Goal: Communication & Community: Answer question/provide support

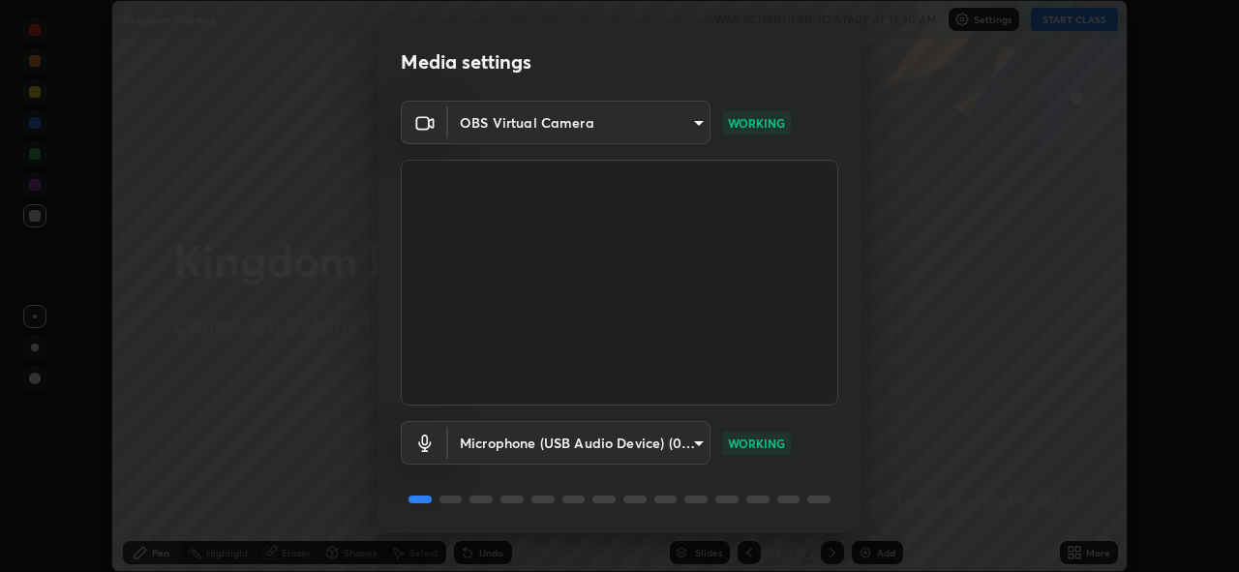
scroll to position [63, 0]
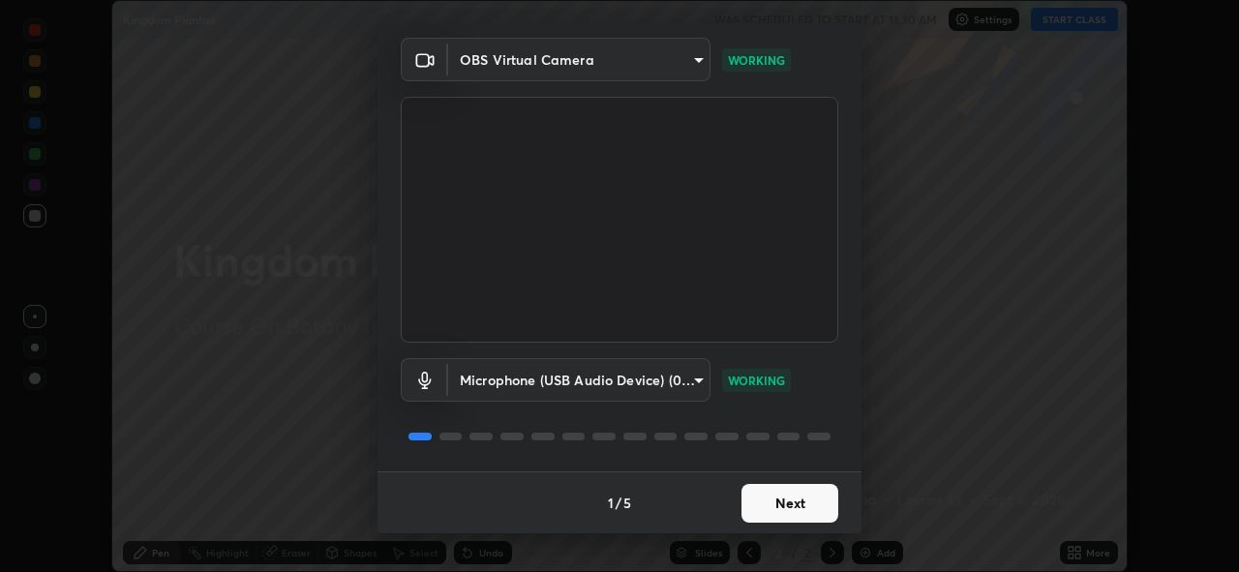
click at [771, 504] on button "Next" at bounding box center [790, 503] width 97 height 39
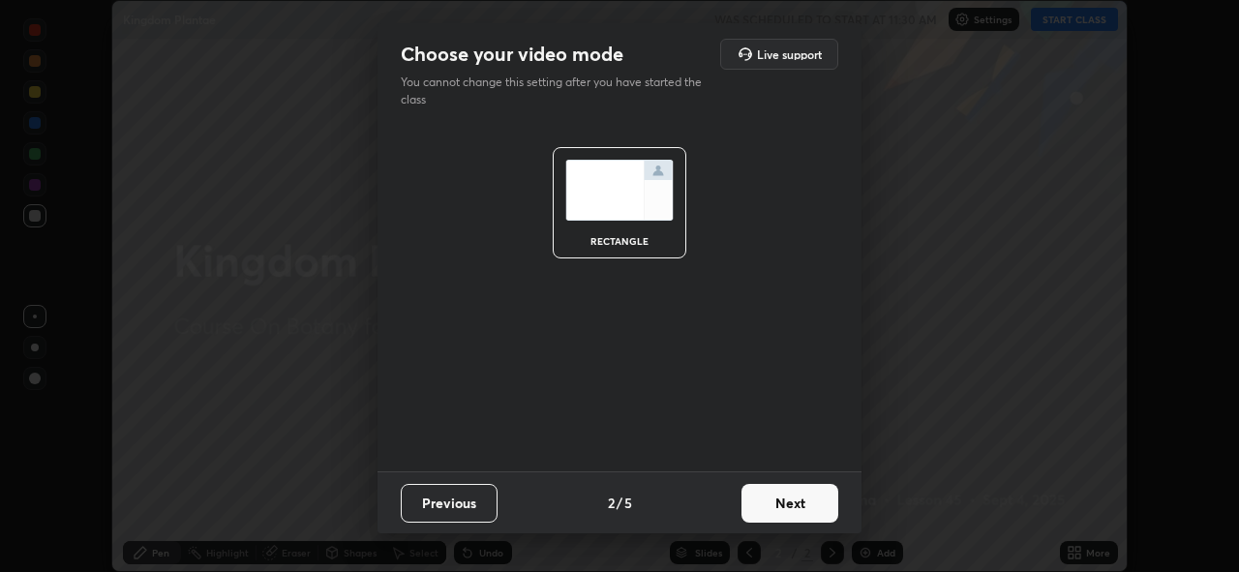
scroll to position [0, 0]
click at [771, 504] on button "Next" at bounding box center [790, 503] width 97 height 39
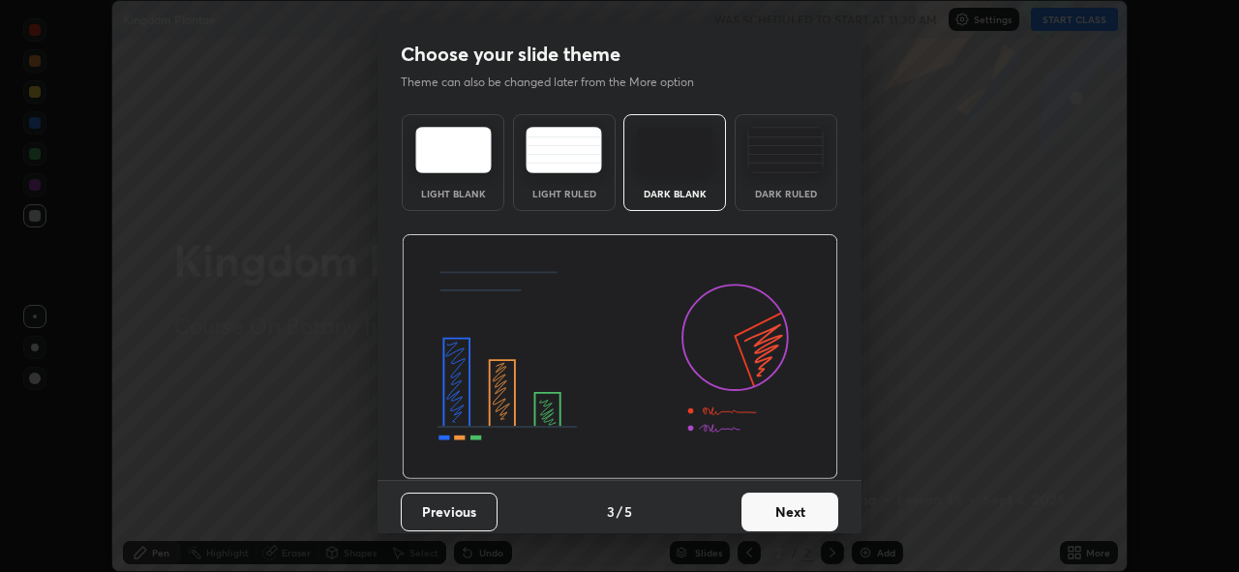
click at [775, 508] on button "Next" at bounding box center [790, 512] width 97 height 39
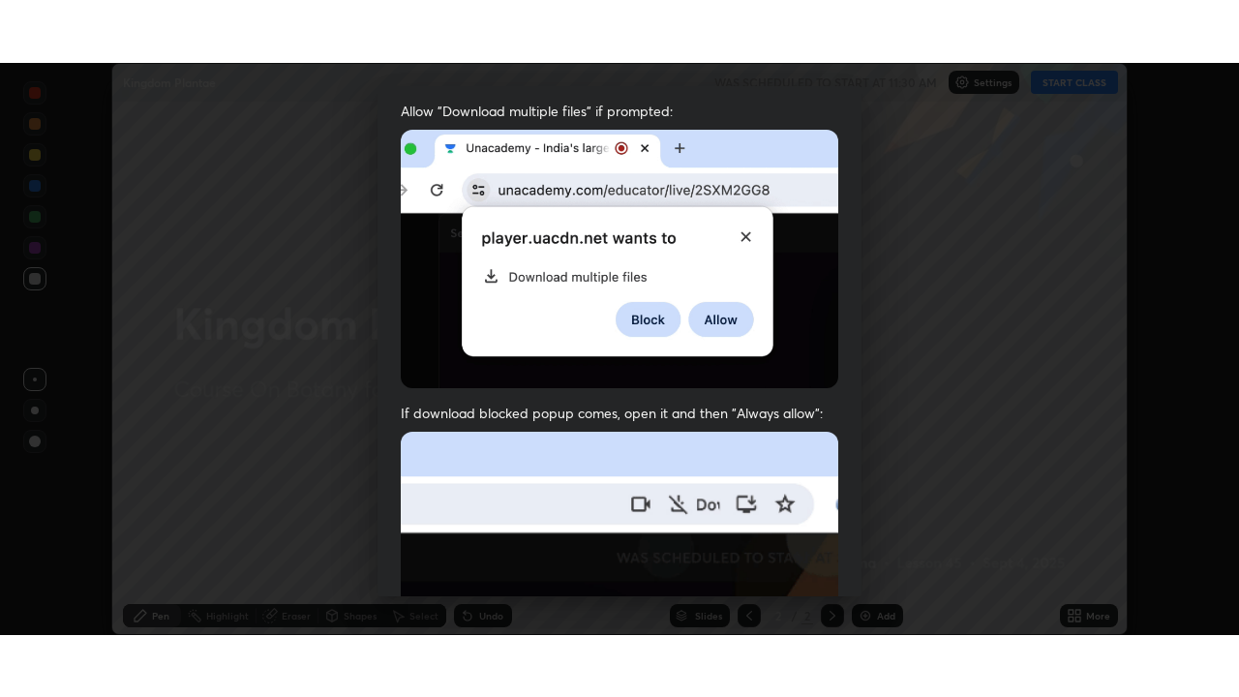
scroll to position [458, 0]
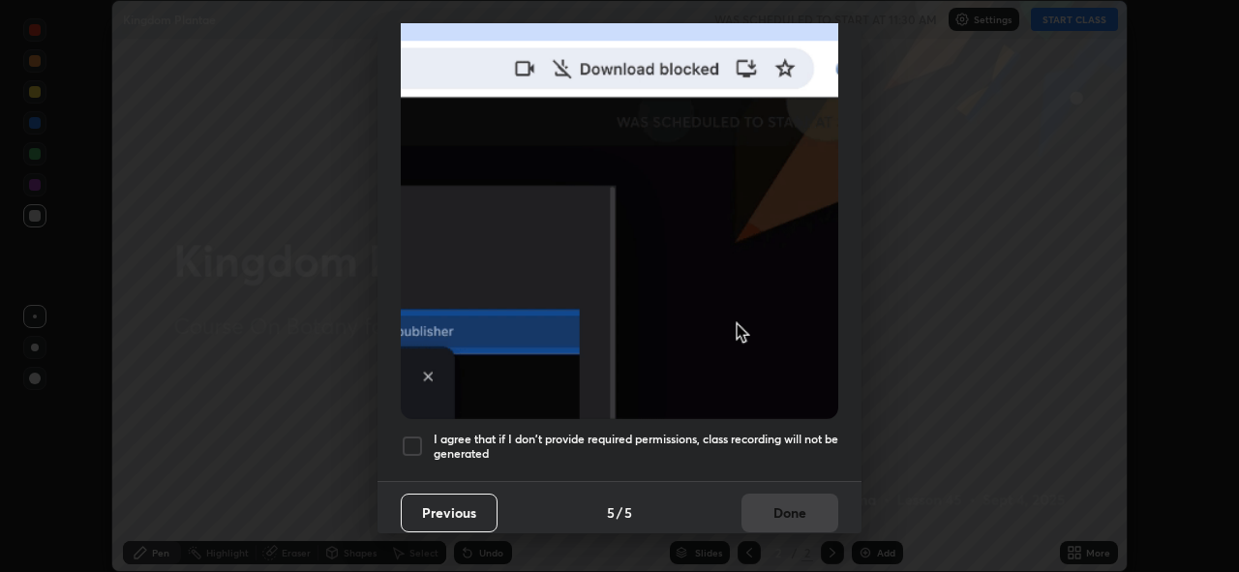
click at [413, 441] on div at bounding box center [412, 446] width 23 height 23
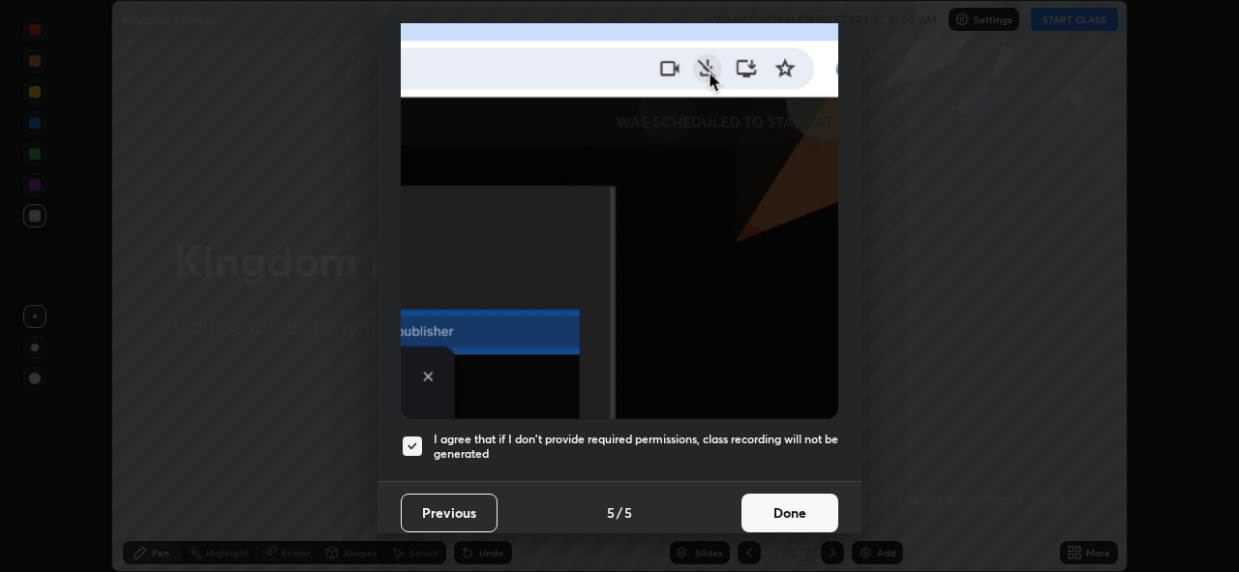
click at [787, 501] on button "Done" at bounding box center [790, 513] width 97 height 39
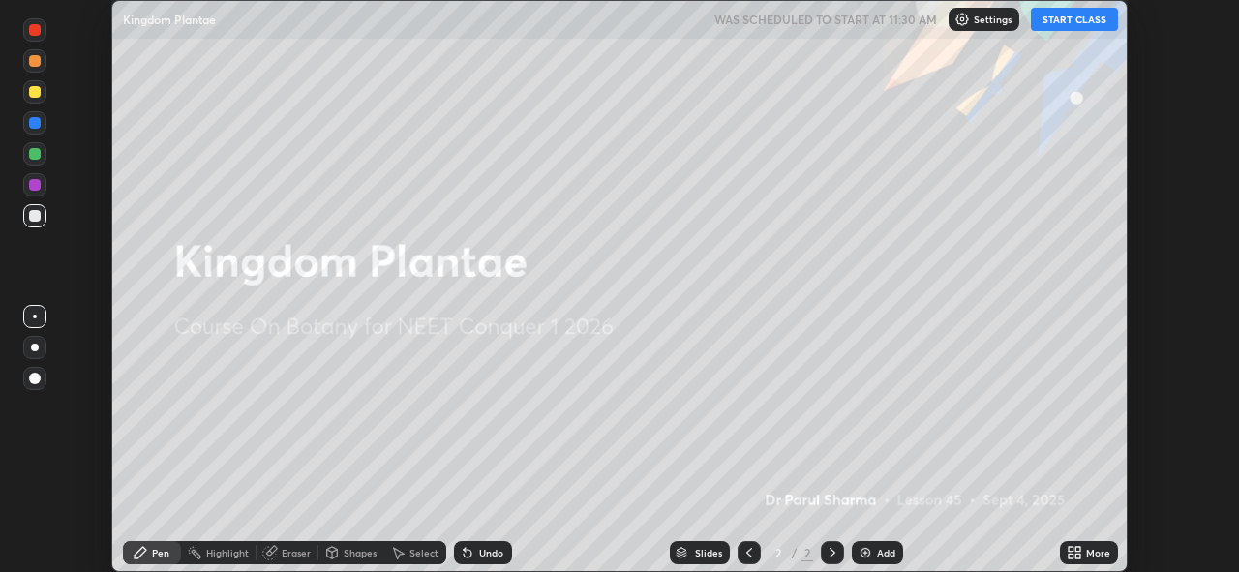
click at [1074, 17] on button "START CLASS" at bounding box center [1074, 19] width 87 height 23
click at [1069, 551] on icon at bounding box center [1071, 549] width 5 height 5
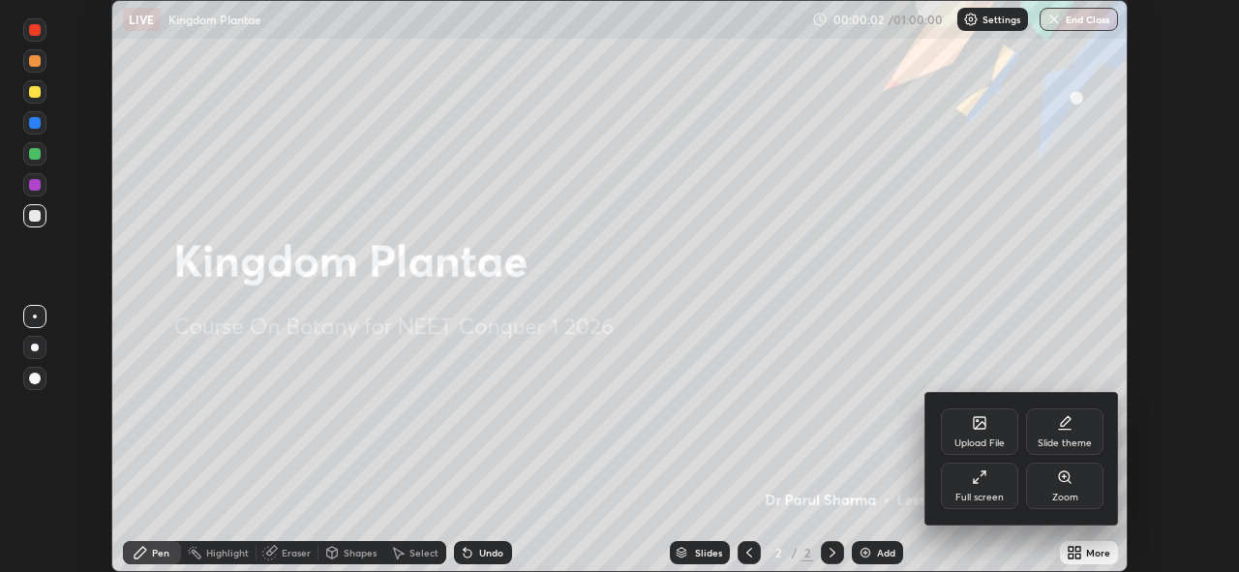
click at [984, 488] on div "Full screen" at bounding box center [979, 486] width 77 height 46
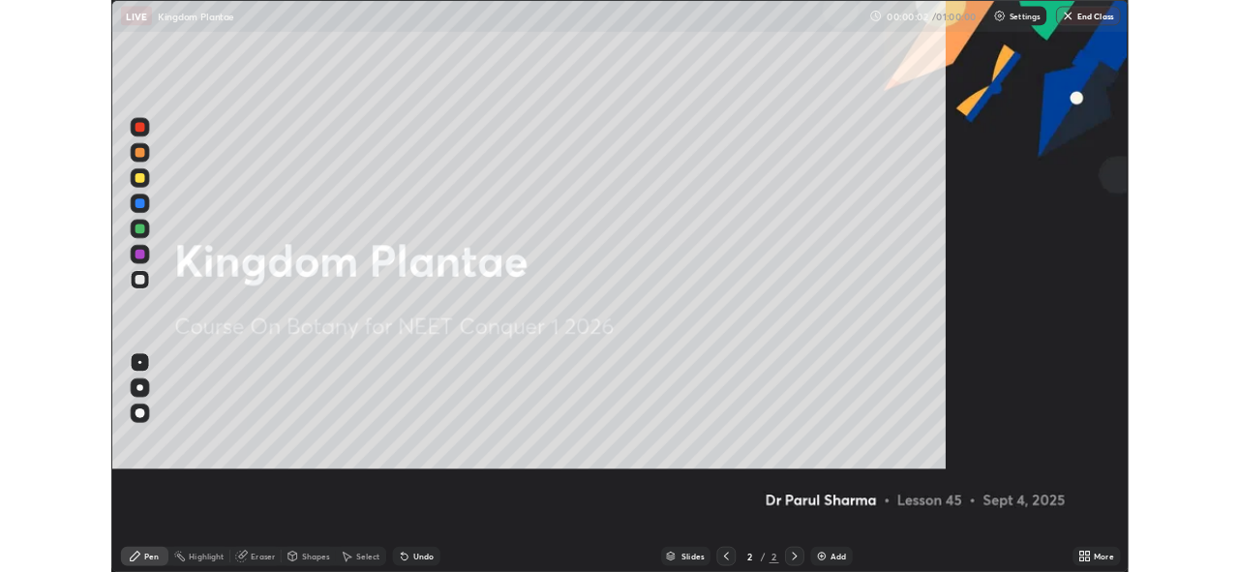
scroll to position [697, 1239]
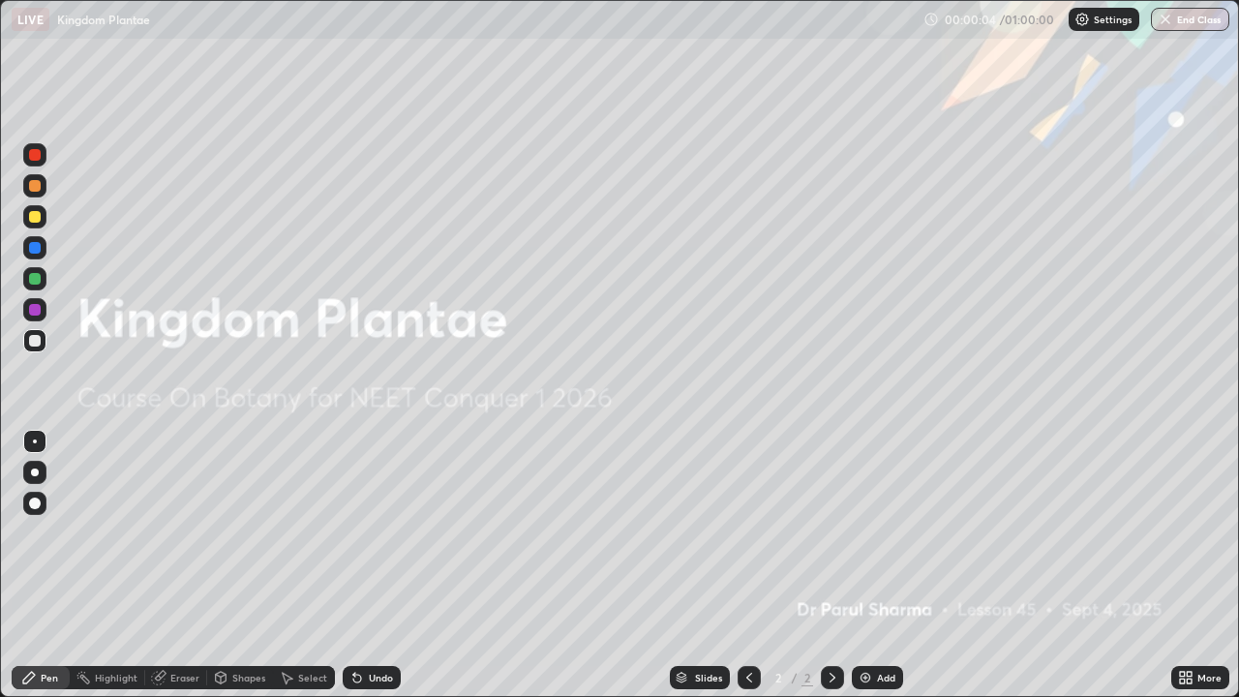
click at [1182, 571] on icon at bounding box center [1182, 681] width 5 height 5
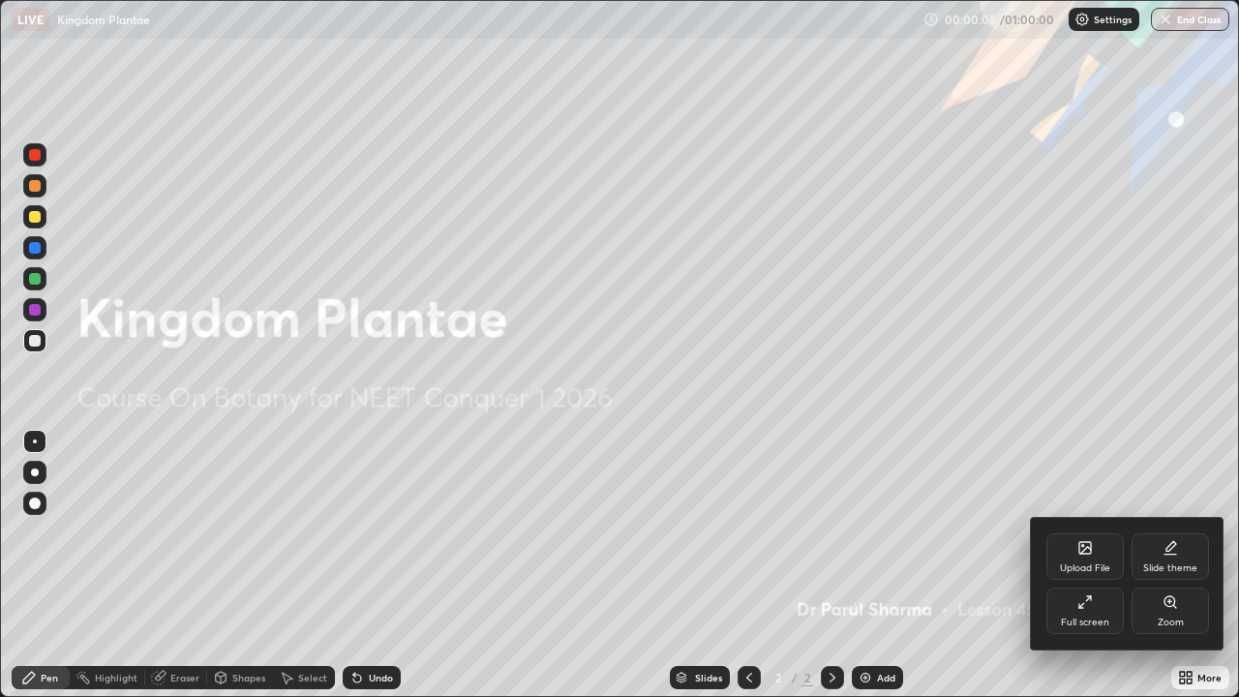
click at [1085, 550] on icon at bounding box center [1085, 550] width 11 height 7
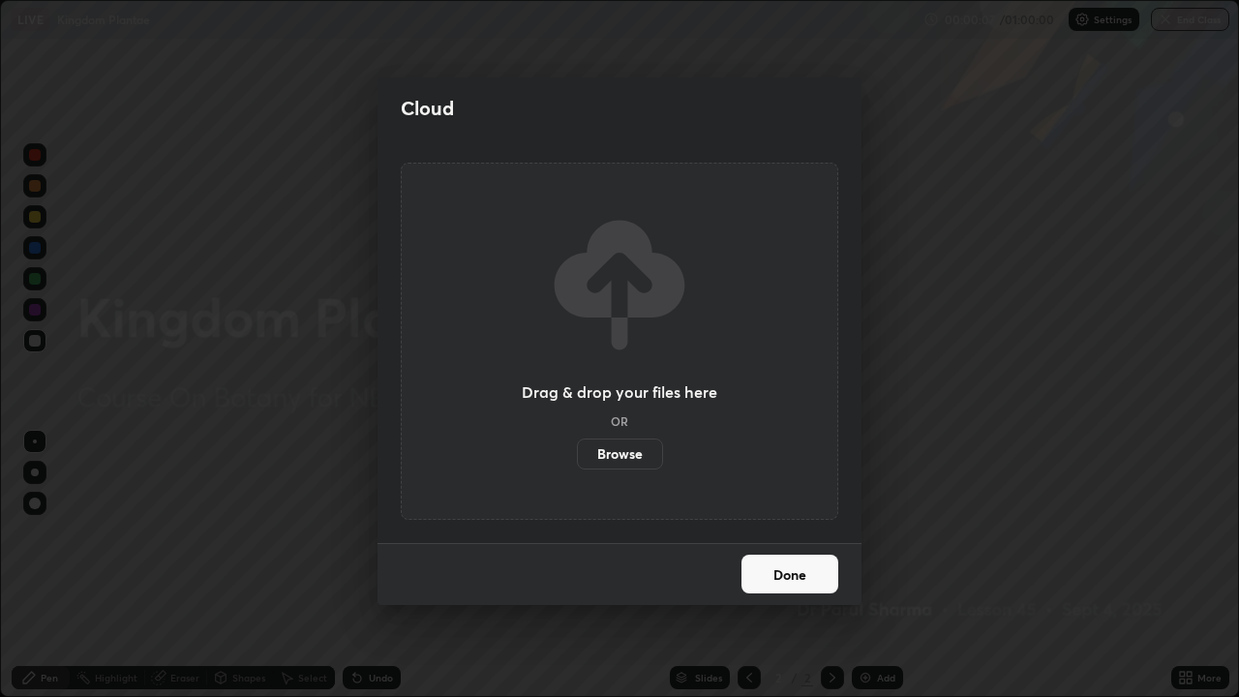
click at [628, 455] on label "Browse" at bounding box center [620, 454] width 86 height 31
click at [577, 455] on input "Browse" at bounding box center [577, 454] width 0 height 31
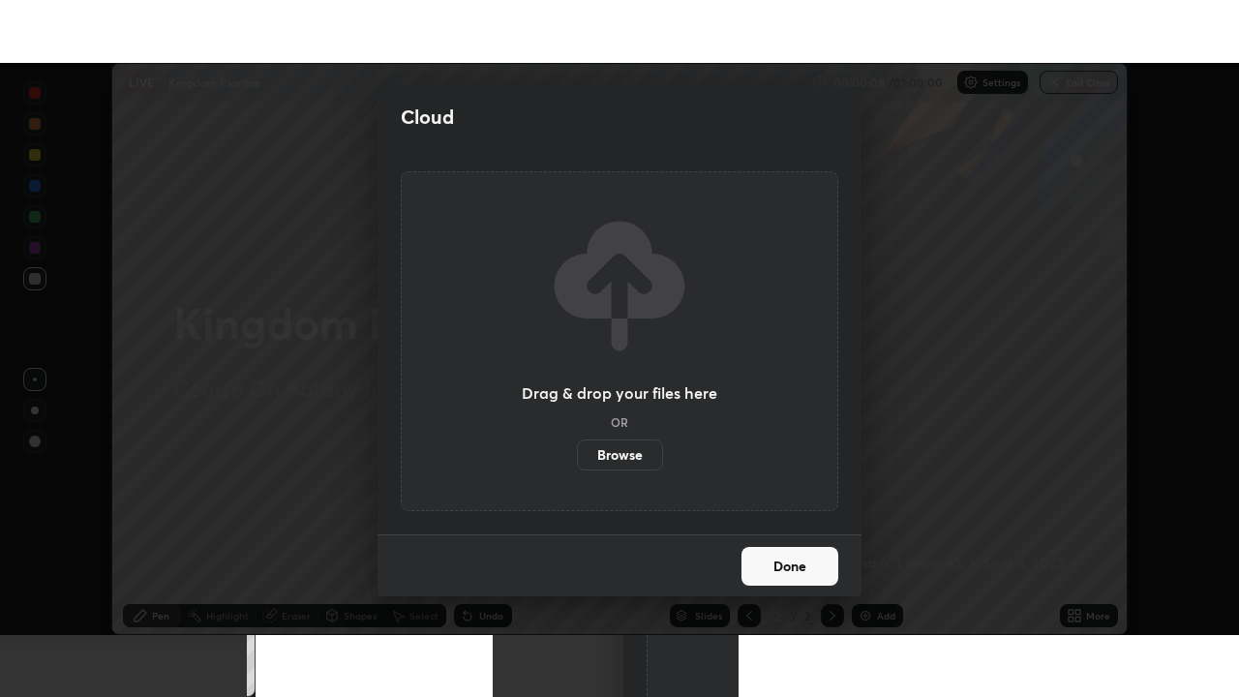
scroll to position [96241, 95574]
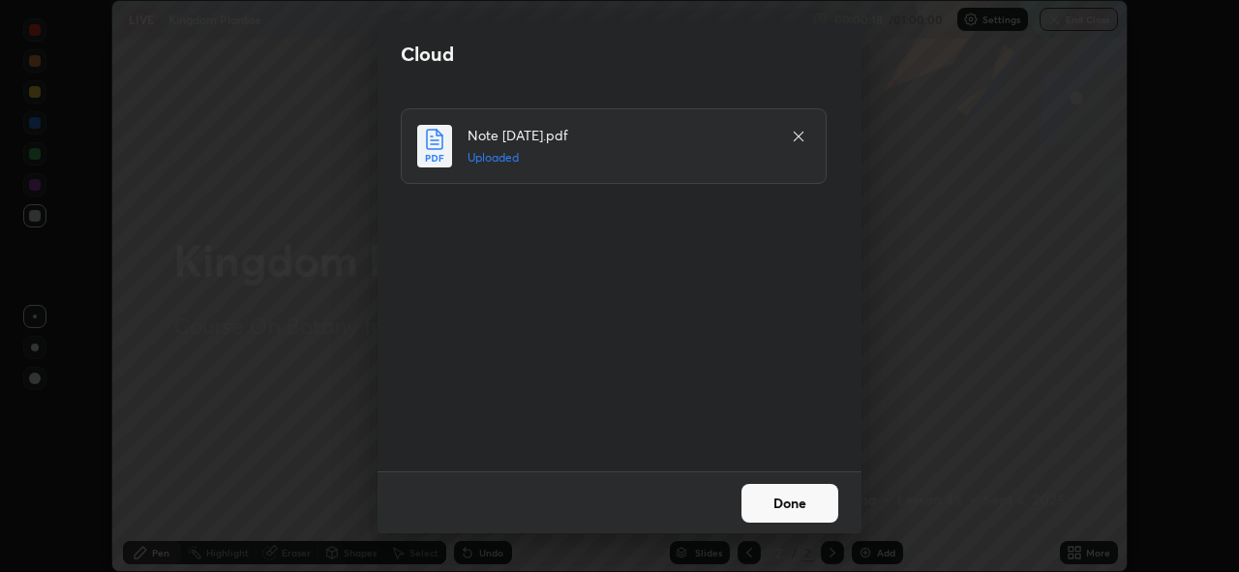
click at [796, 507] on button "Done" at bounding box center [790, 503] width 97 height 39
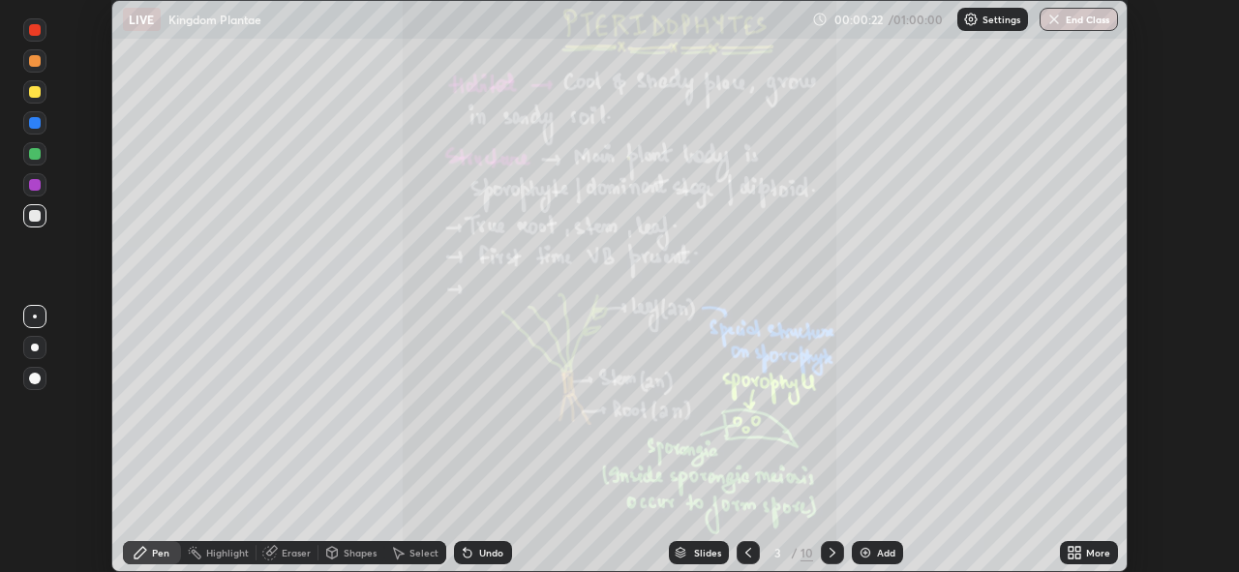
click at [1073, 554] on icon at bounding box center [1071, 556] width 5 height 5
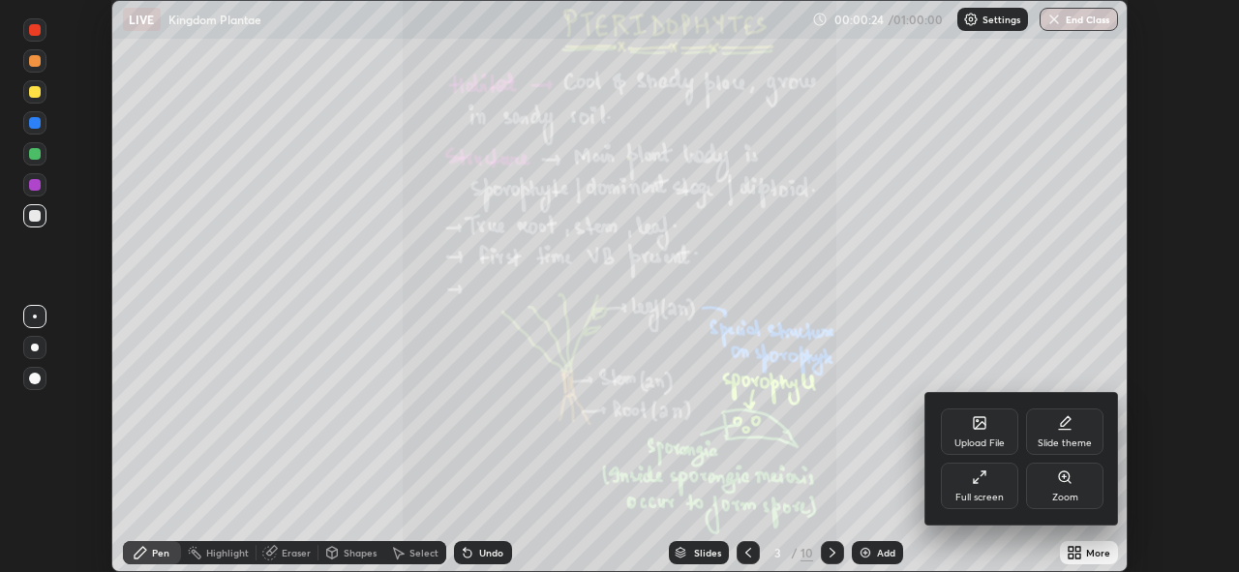
click at [972, 489] on div "Full screen" at bounding box center [979, 486] width 77 height 46
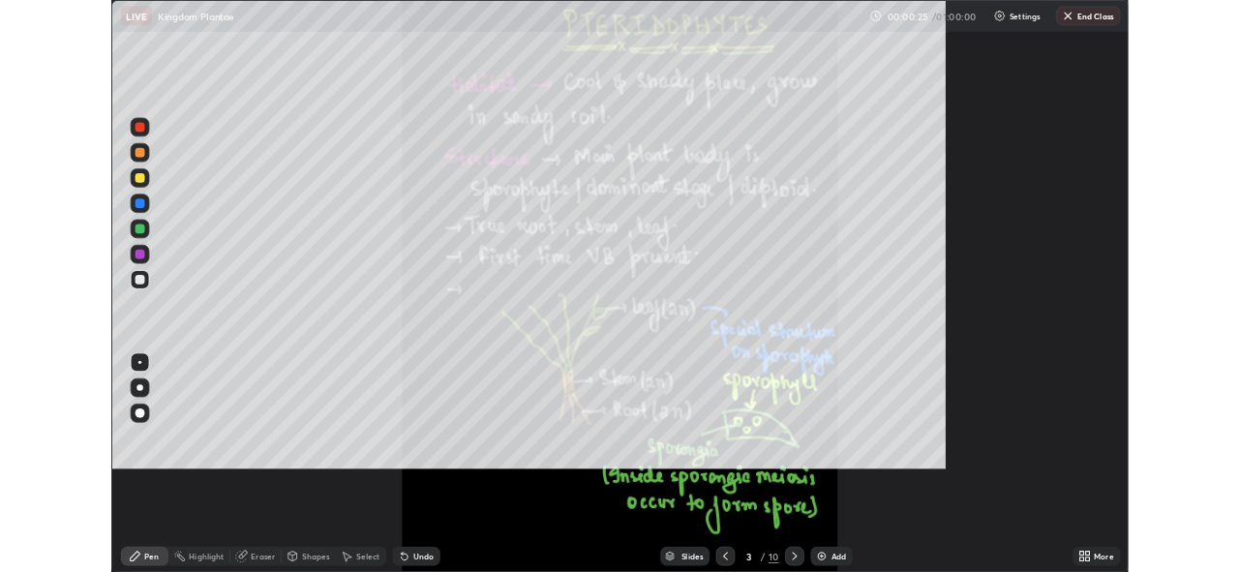
scroll to position [697, 1239]
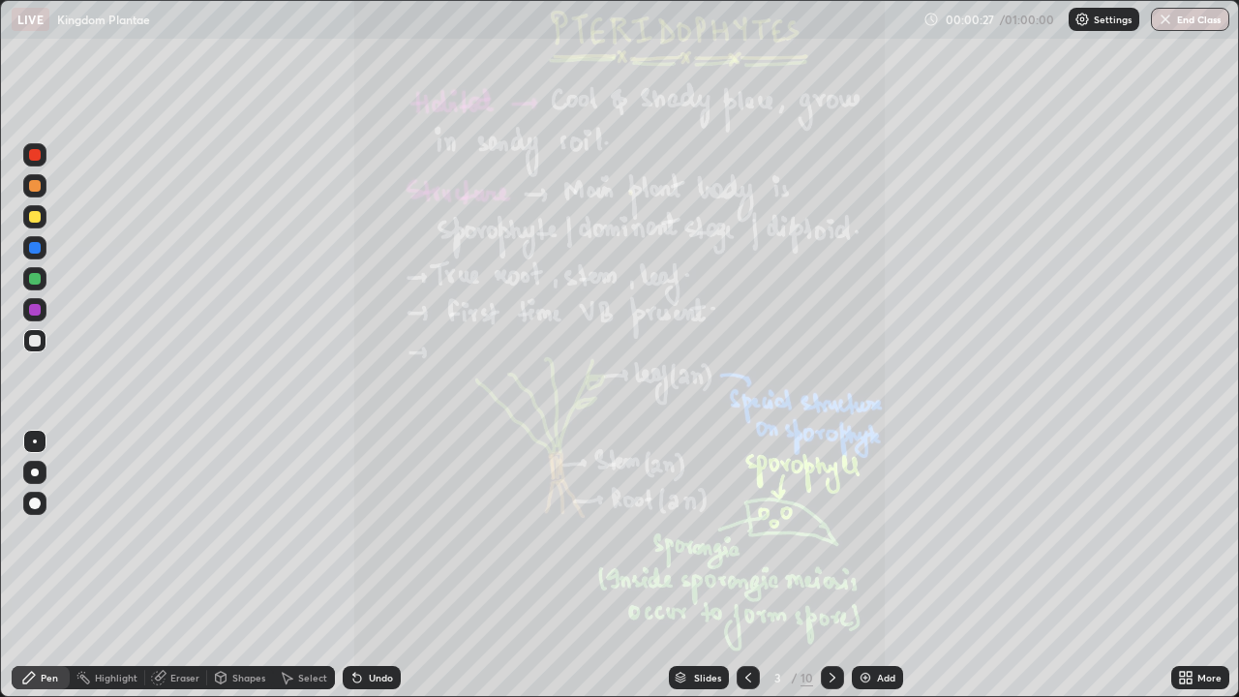
click at [831, 571] on icon at bounding box center [832, 677] width 15 height 15
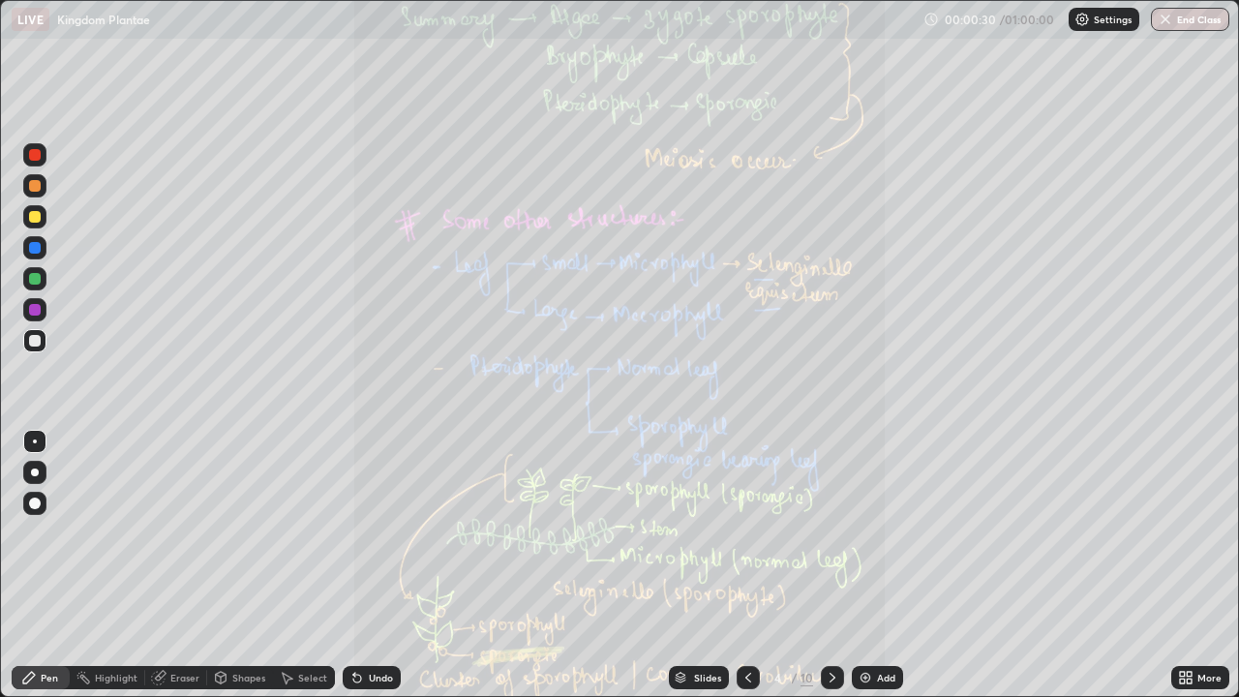
click at [749, 571] on icon at bounding box center [748, 677] width 15 height 15
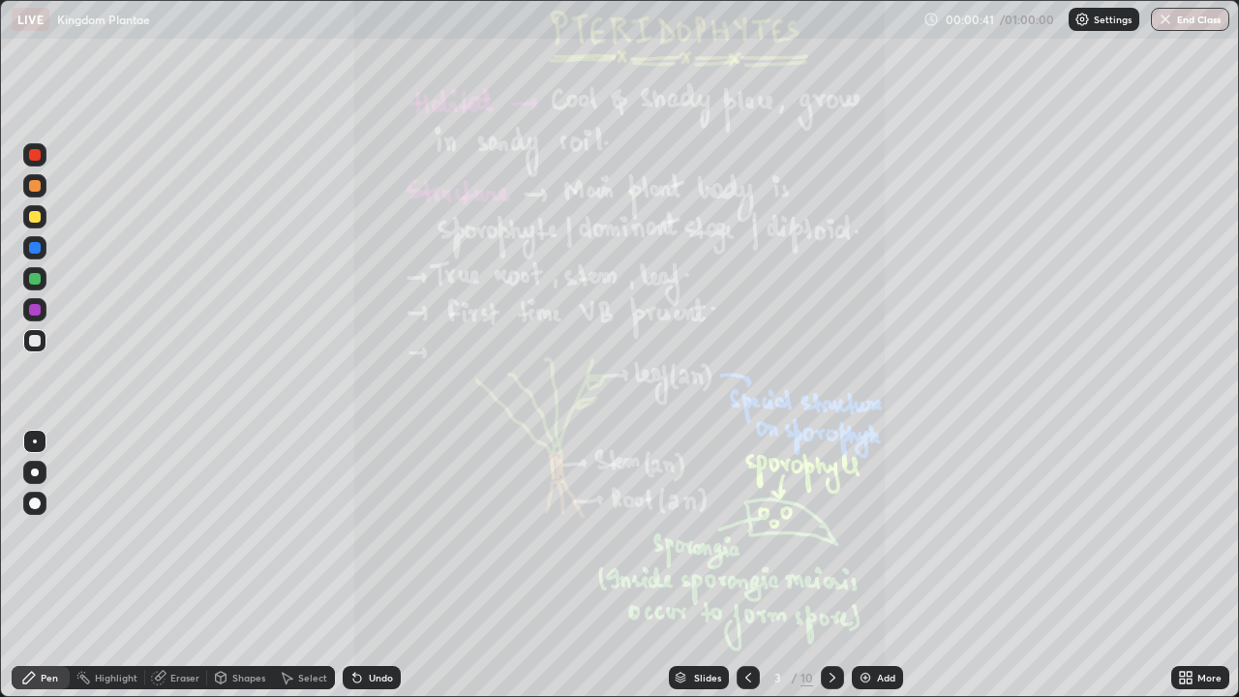
click at [1189, 571] on icon at bounding box center [1185, 677] width 15 height 15
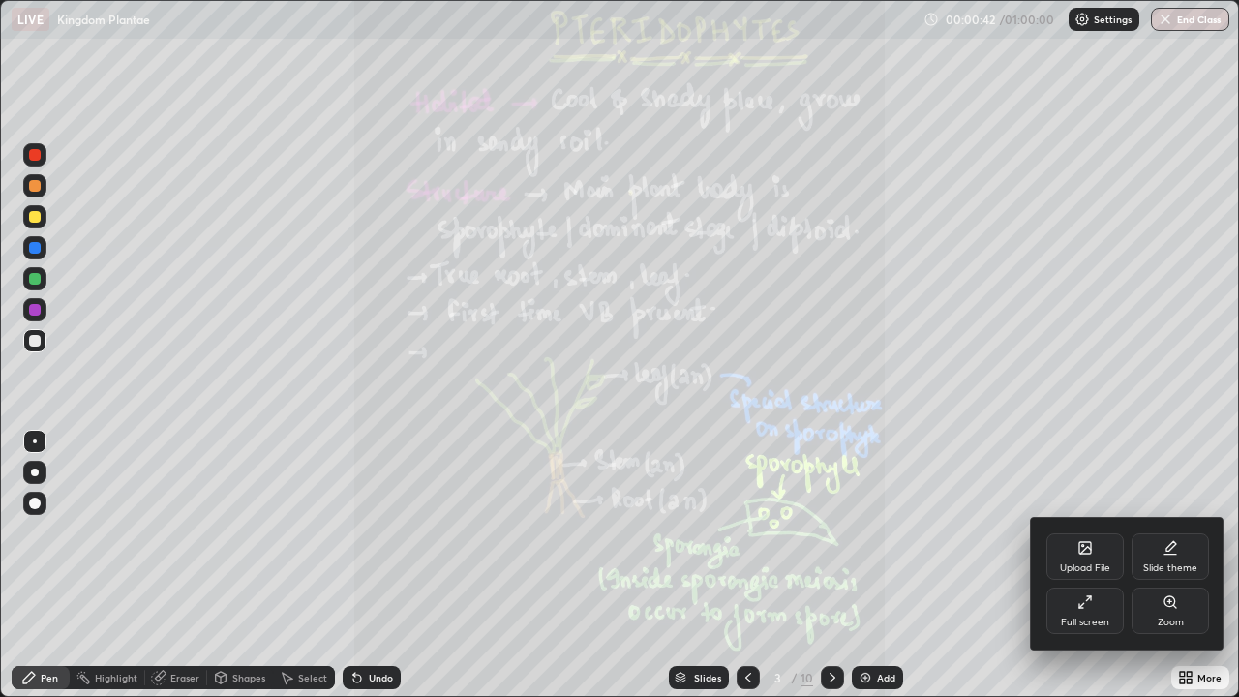
click at [1087, 571] on div "Full screen" at bounding box center [1085, 611] width 77 height 46
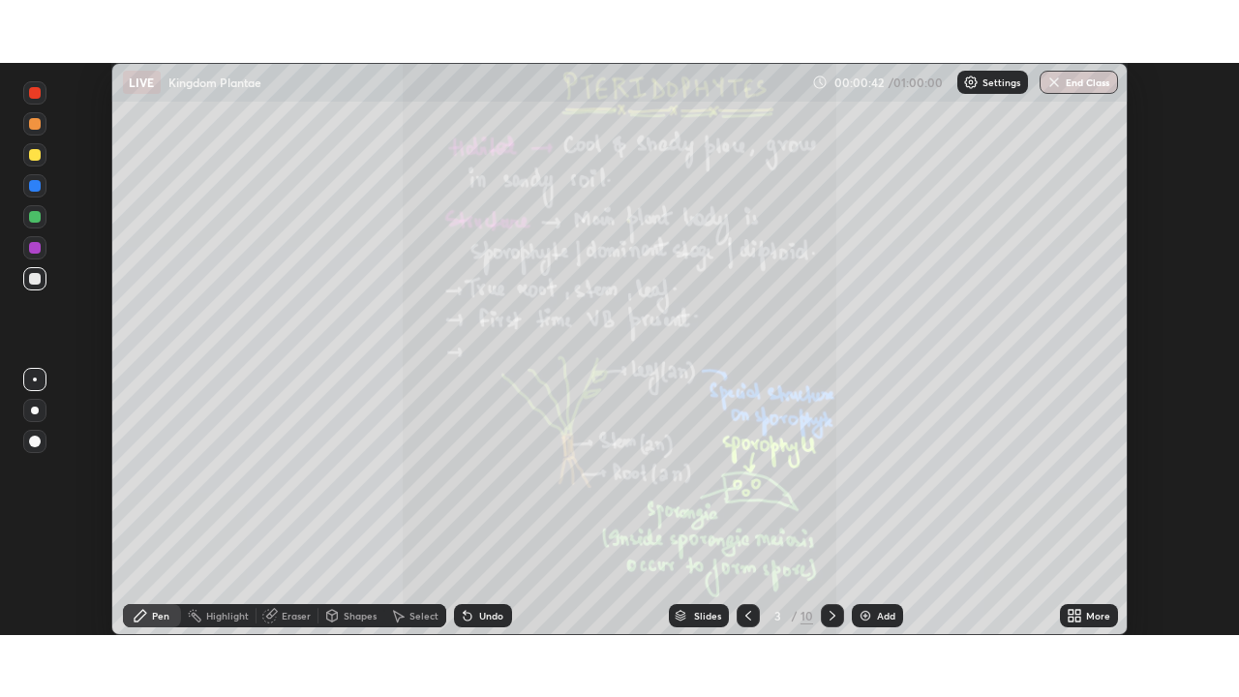
scroll to position [96241, 95574]
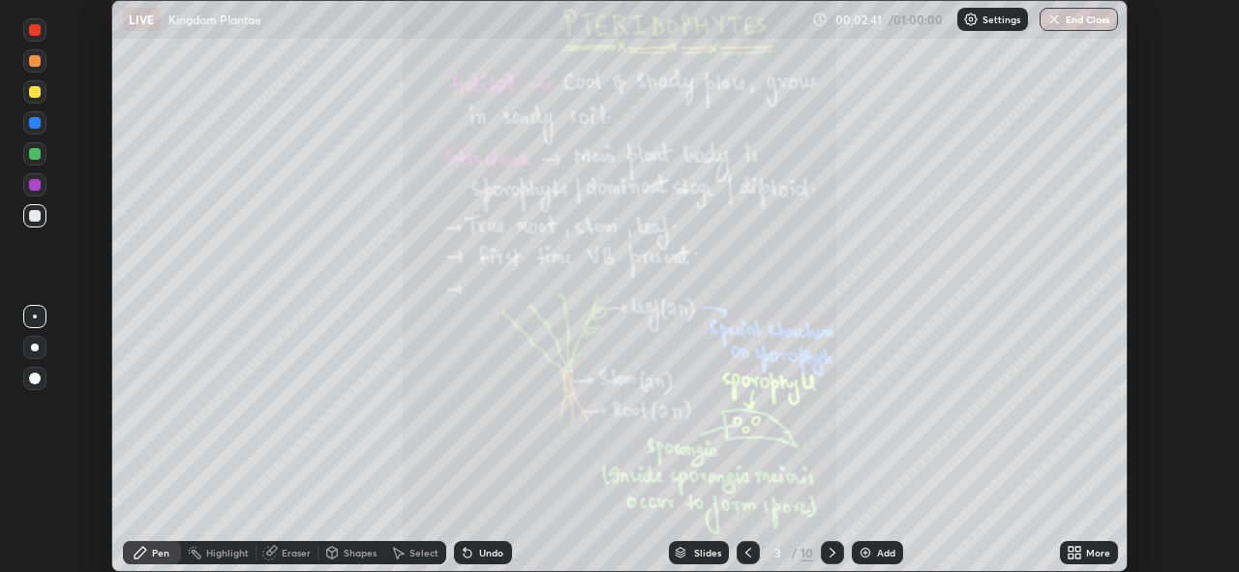
click at [1069, 549] on icon at bounding box center [1071, 549] width 5 height 5
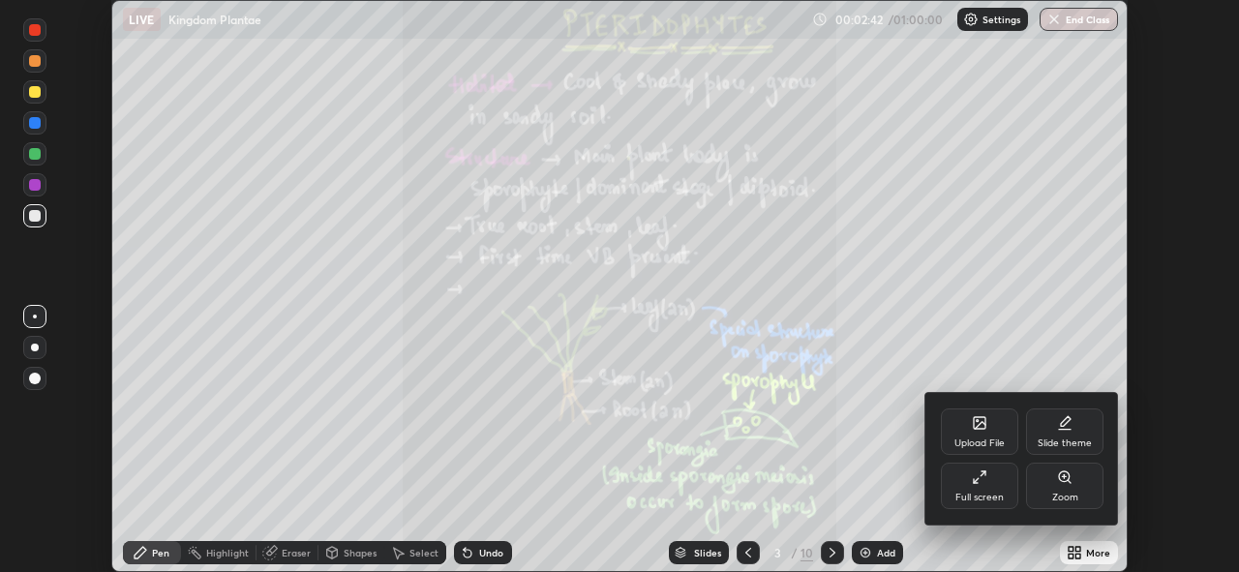
click at [974, 482] on icon at bounding box center [976, 480] width 5 height 5
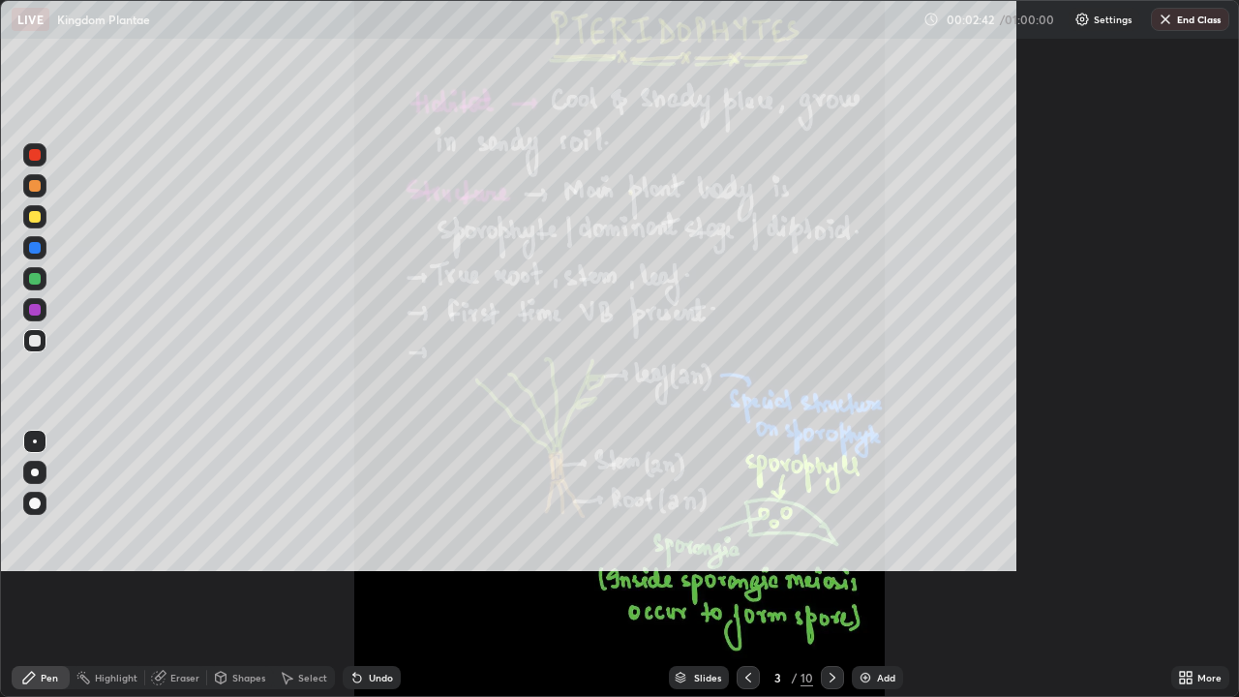
scroll to position [697, 1239]
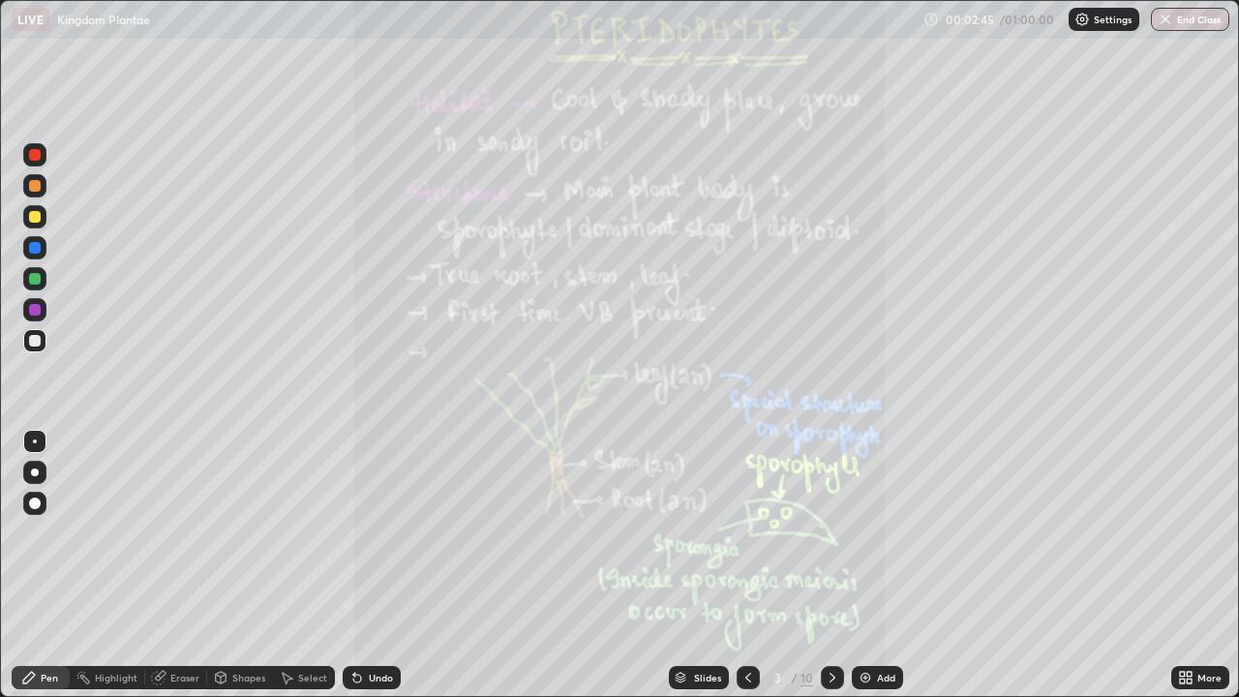
click at [831, 571] on icon at bounding box center [833, 678] width 6 height 10
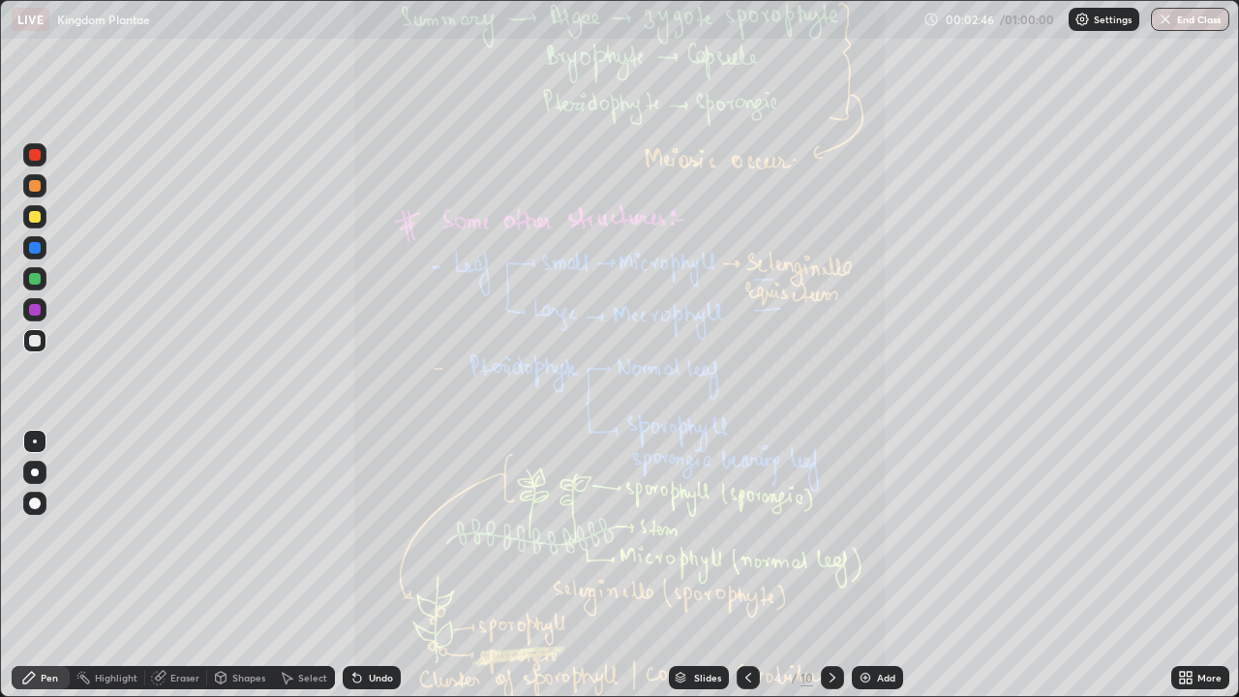
click at [831, 571] on icon at bounding box center [832, 677] width 15 height 15
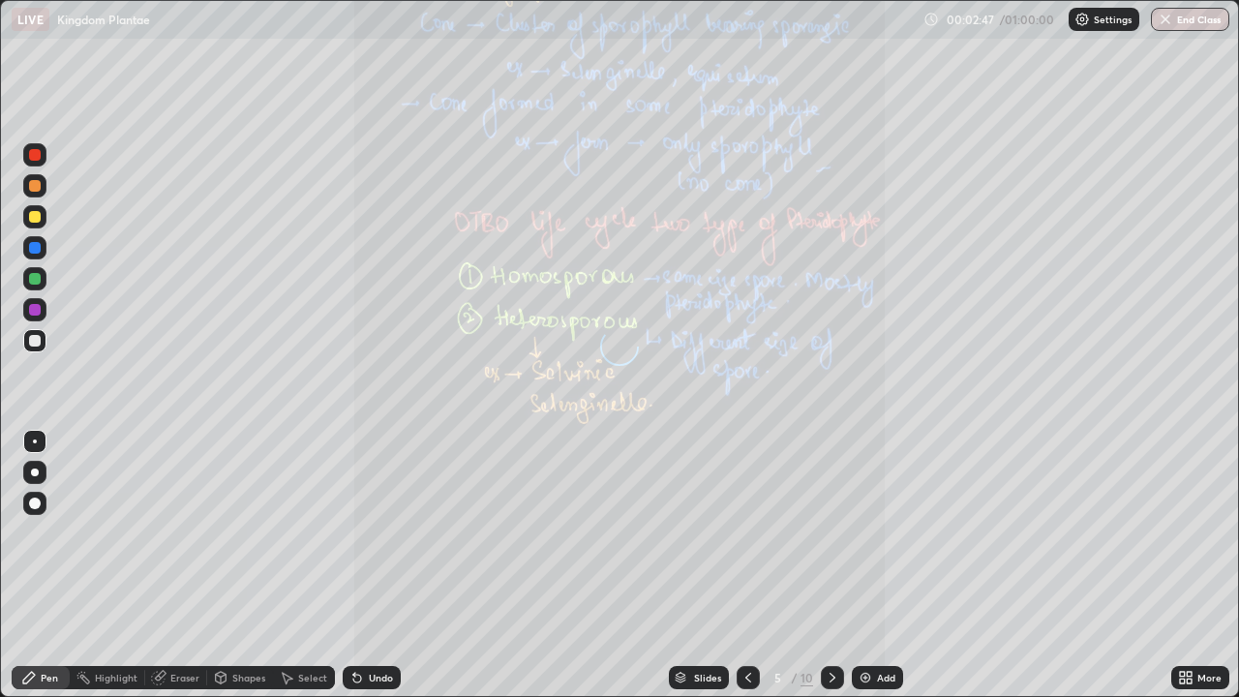
click at [832, 571] on icon at bounding box center [832, 677] width 15 height 15
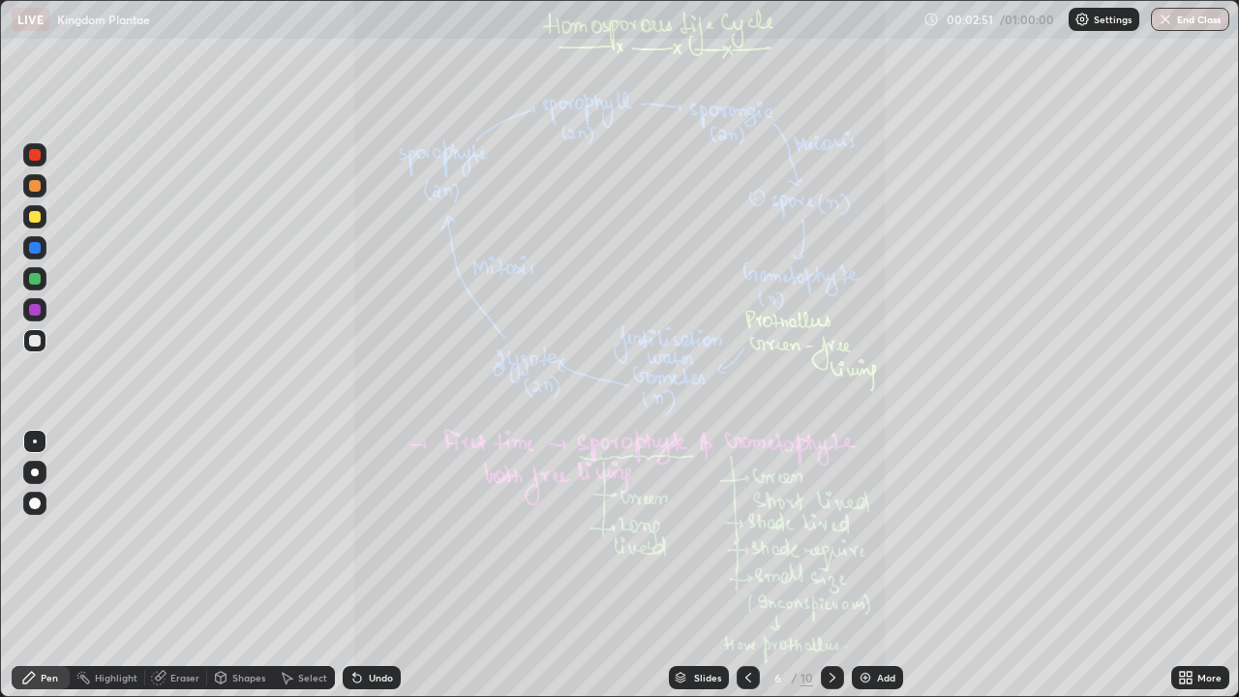
click at [832, 571] on icon at bounding box center [832, 677] width 15 height 15
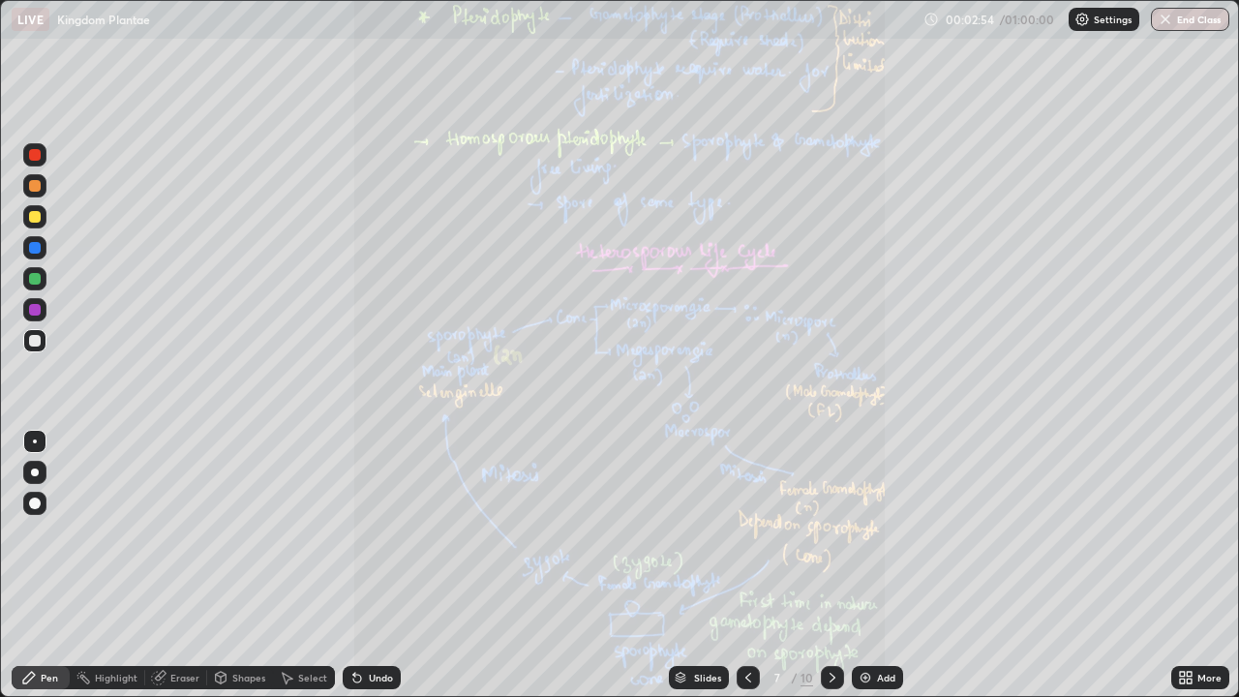
click at [831, 571] on icon at bounding box center [832, 677] width 15 height 15
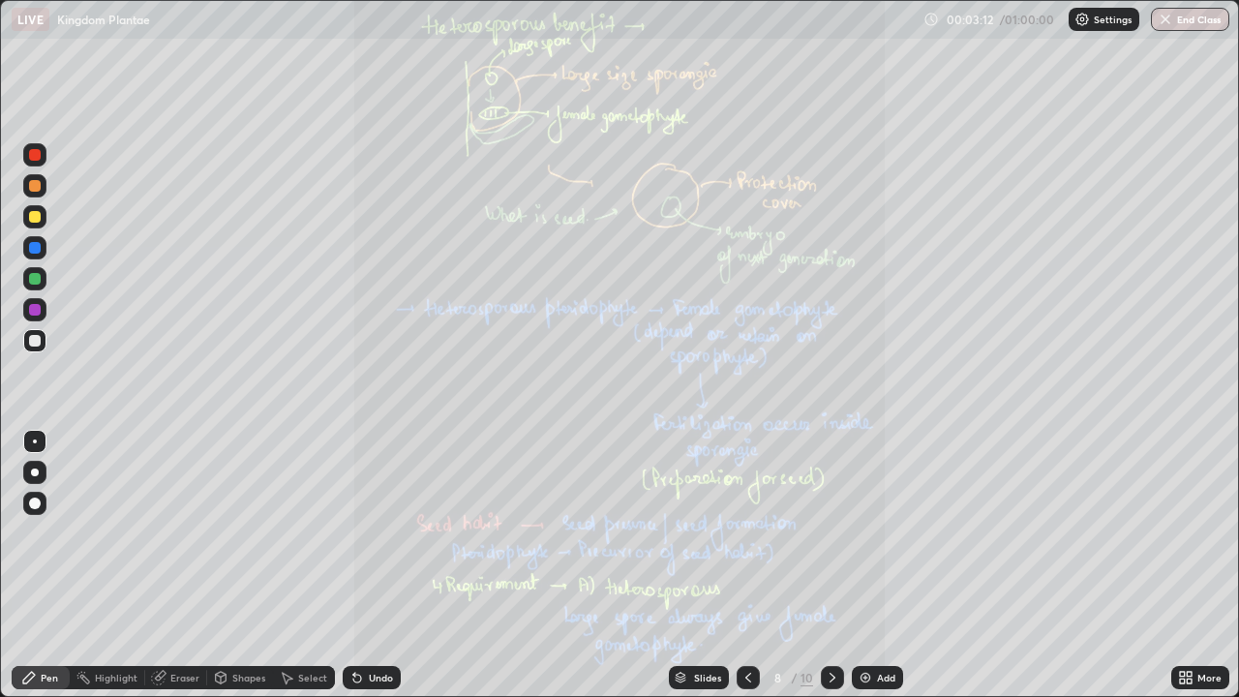
click at [739, 571] on div at bounding box center [748, 677] width 23 height 23
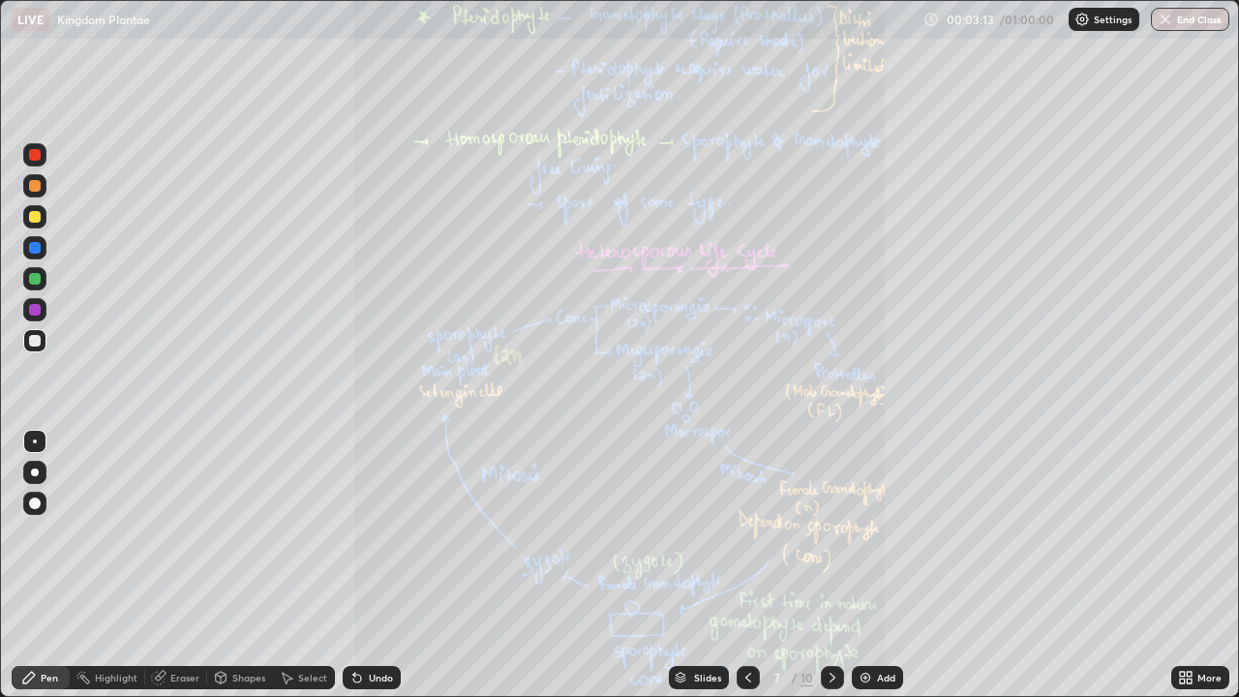
click at [746, 571] on icon at bounding box center [748, 677] width 15 height 15
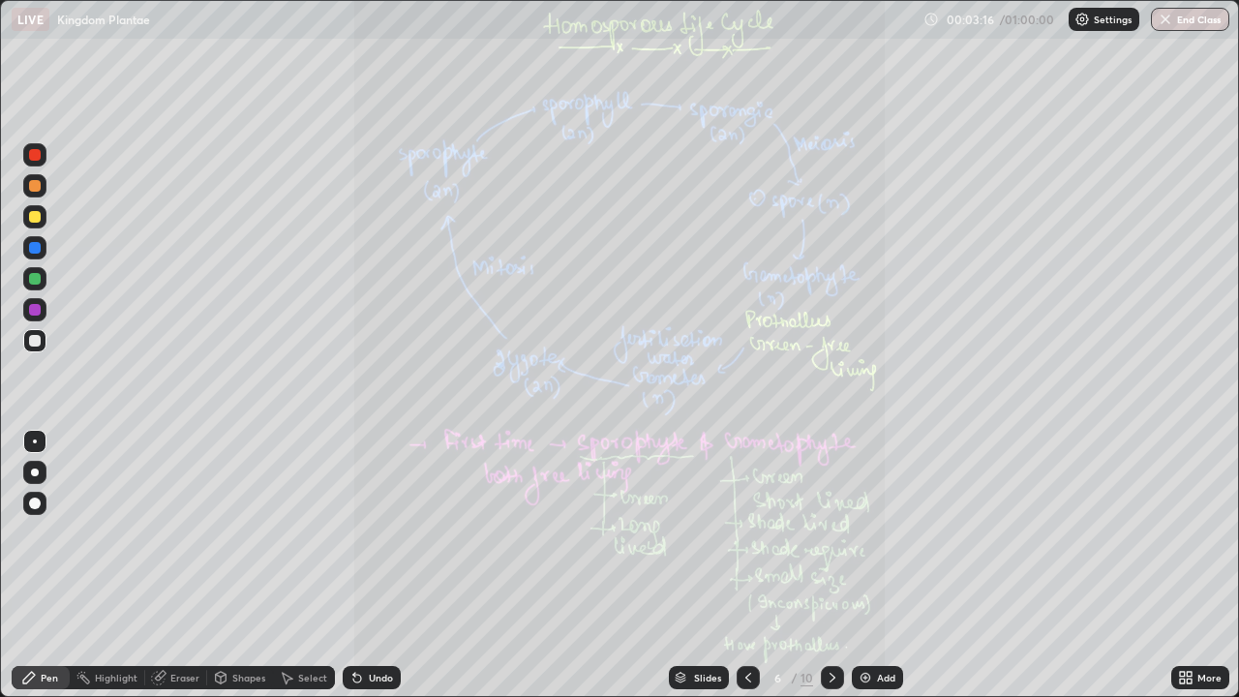
click at [745, 571] on icon at bounding box center [748, 677] width 15 height 15
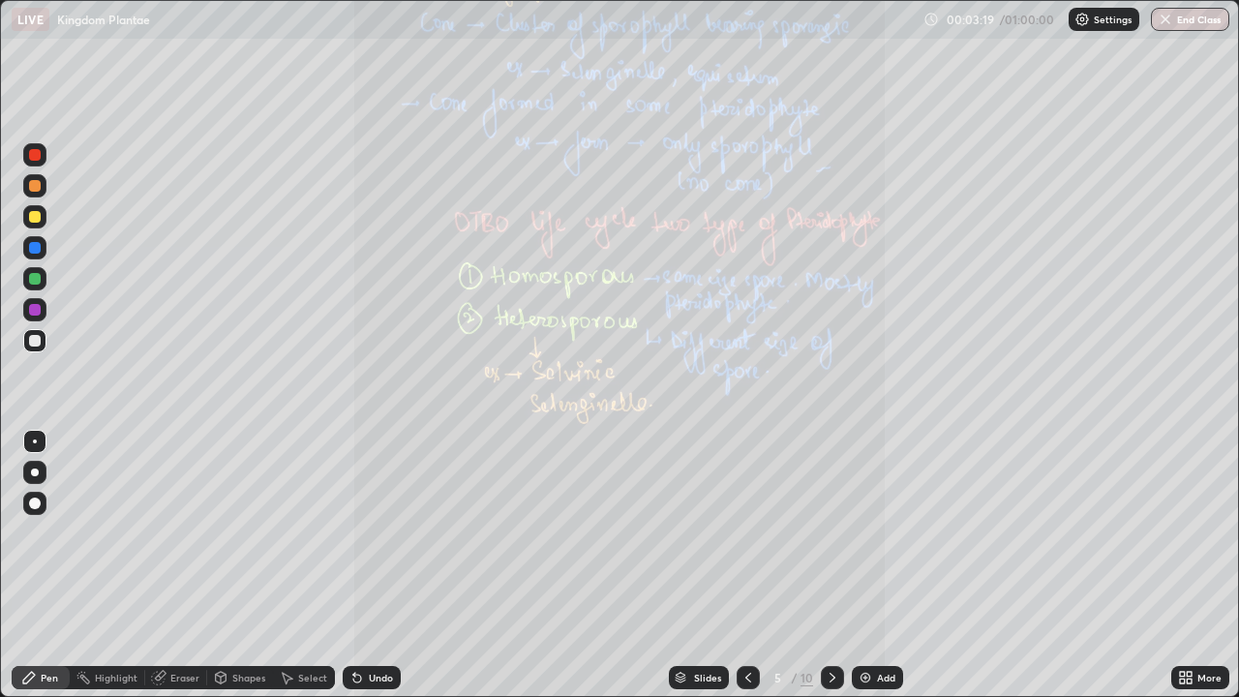
click at [746, 571] on icon at bounding box center [748, 677] width 15 height 15
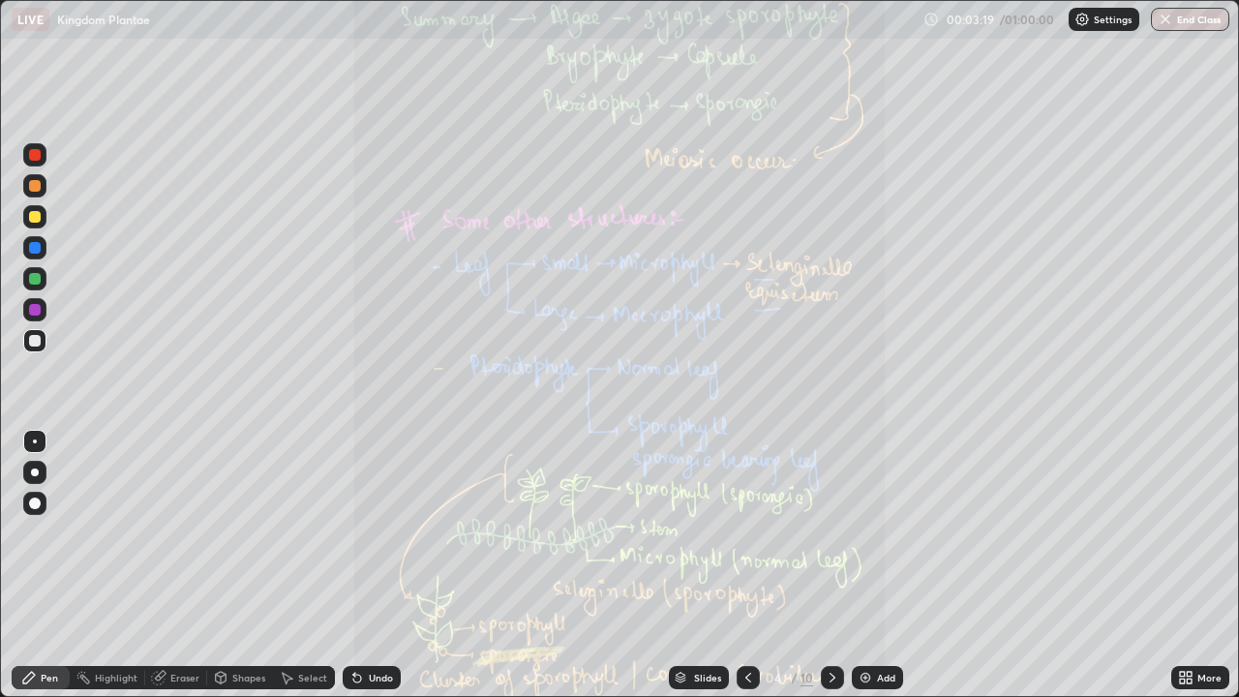
click at [746, 571] on icon at bounding box center [748, 677] width 15 height 15
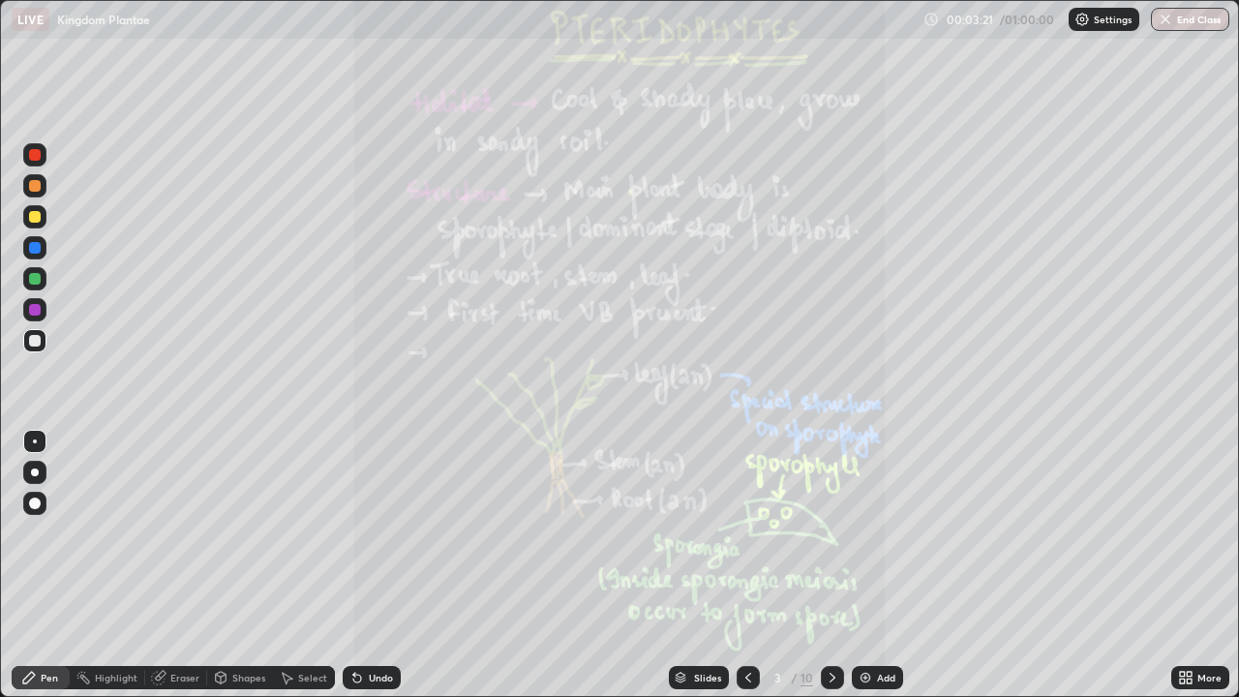
click at [1191, 571] on icon at bounding box center [1189, 674] width 5 height 5
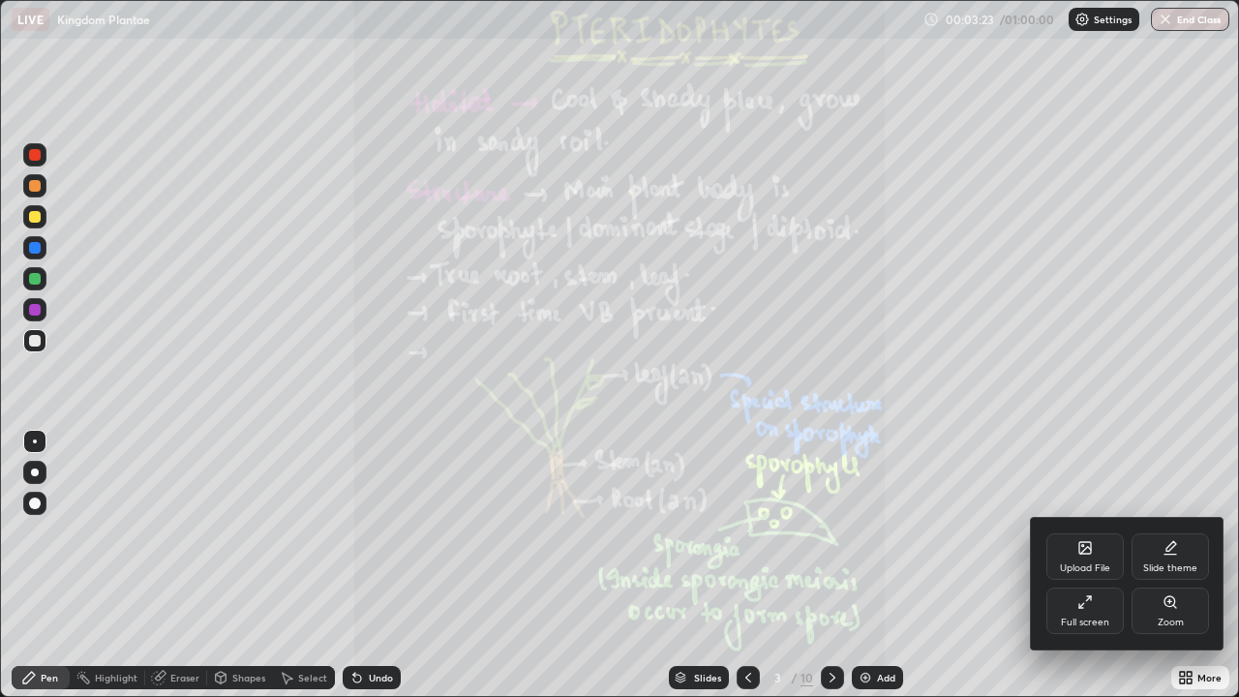
click at [1175, 571] on icon at bounding box center [1174, 606] width 3 height 3
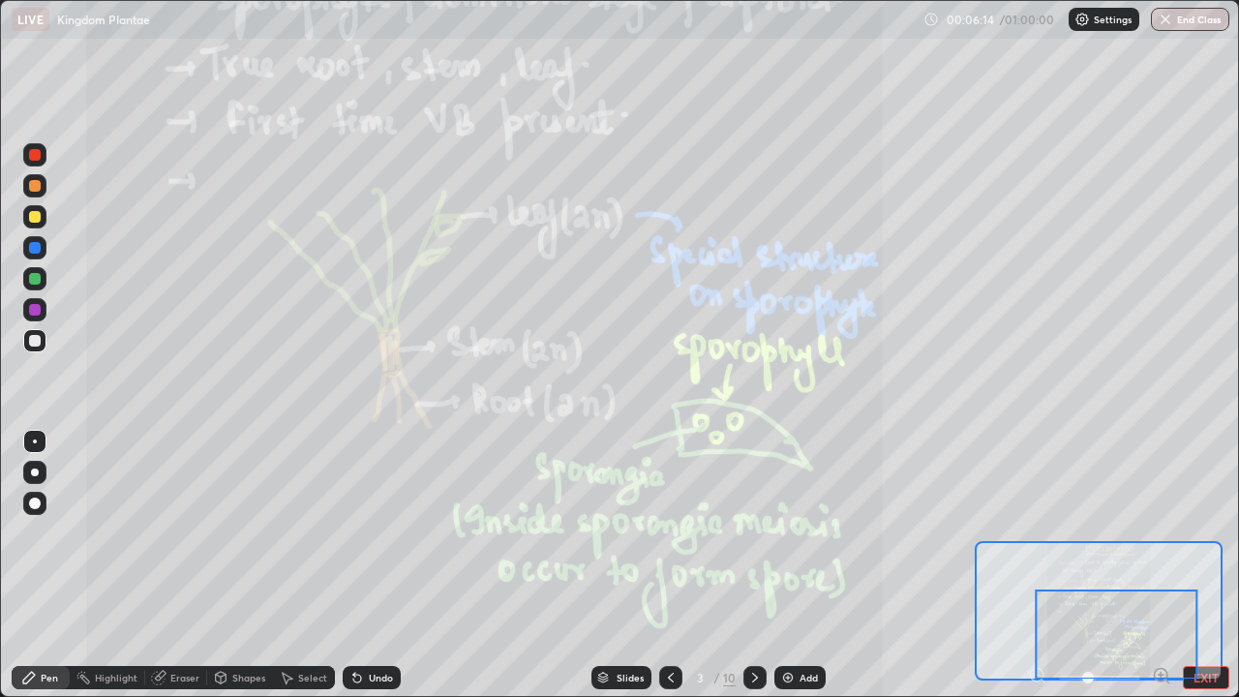
click at [750, 571] on icon at bounding box center [754, 677] width 15 height 15
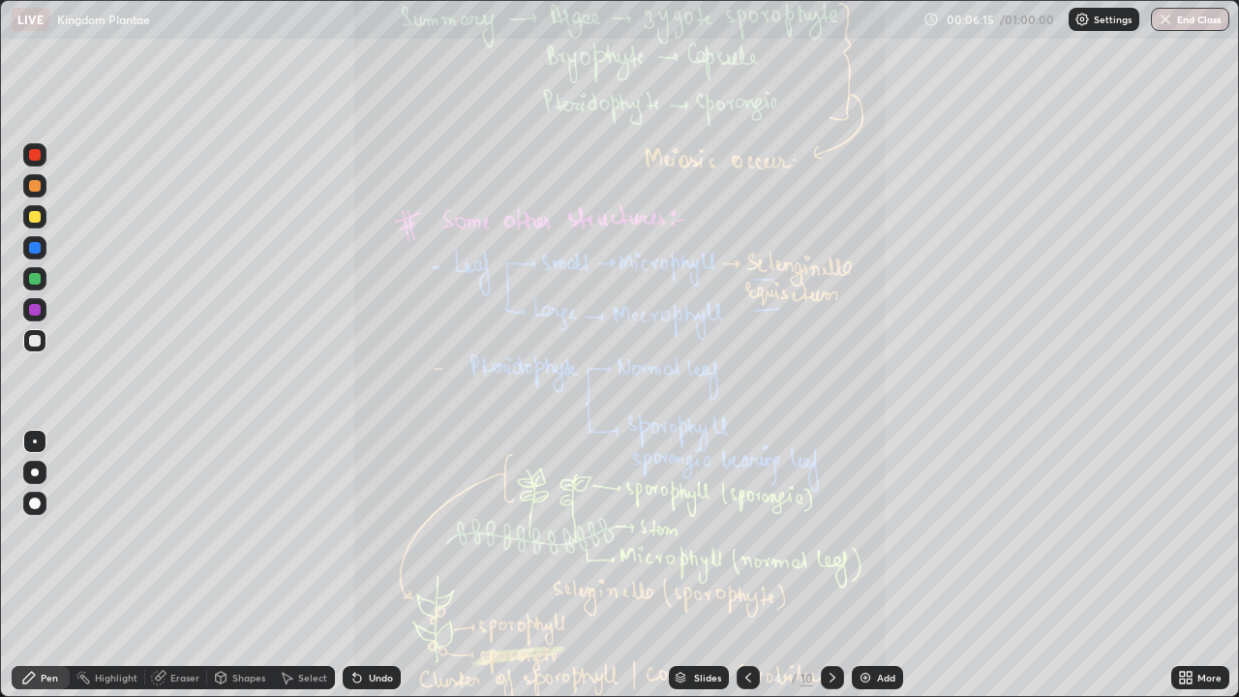
click at [1182, 571] on icon at bounding box center [1182, 681] width 5 height 5
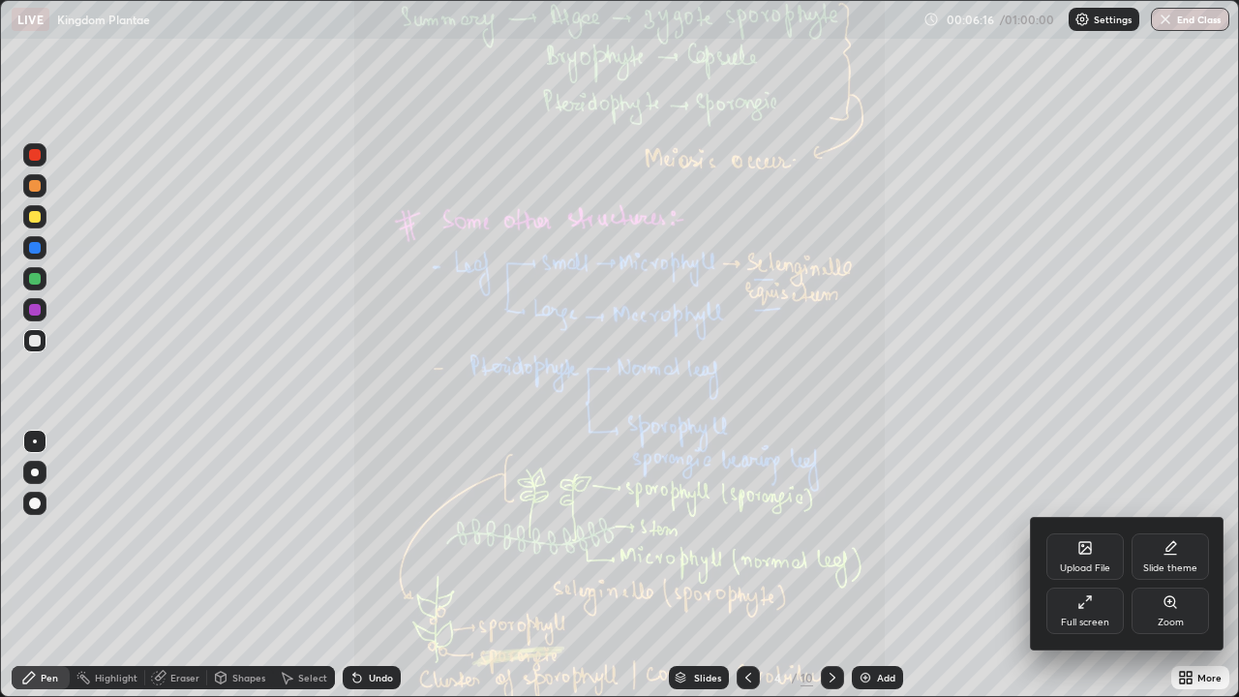
click at [1161, 571] on div "Zoom" at bounding box center [1170, 611] width 77 height 46
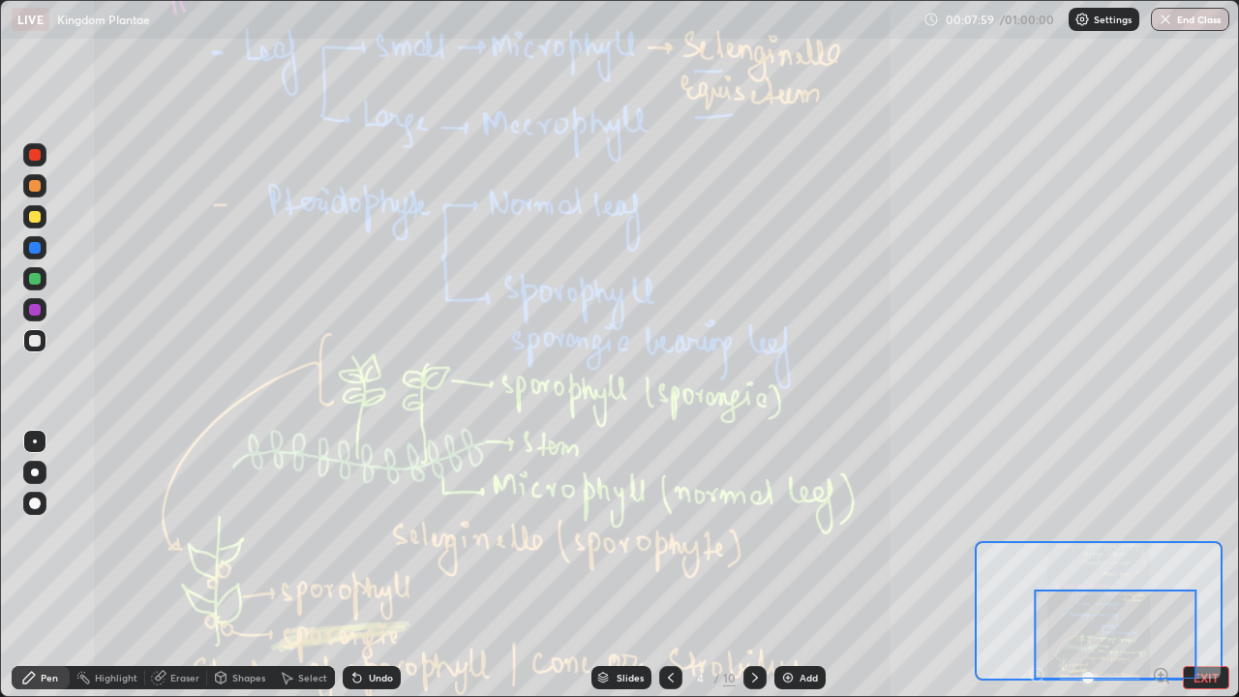
click at [611, 571] on div "Slides" at bounding box center [622, 677] width 60 height 23
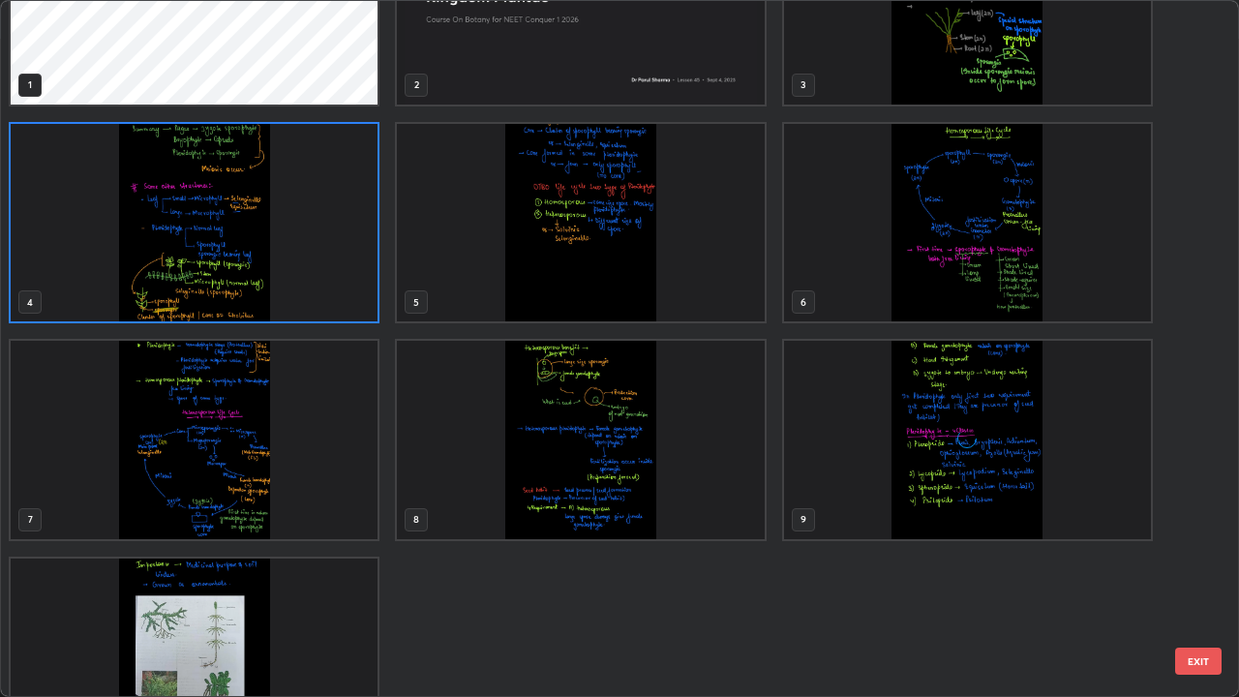
scroll to position [174, 0]
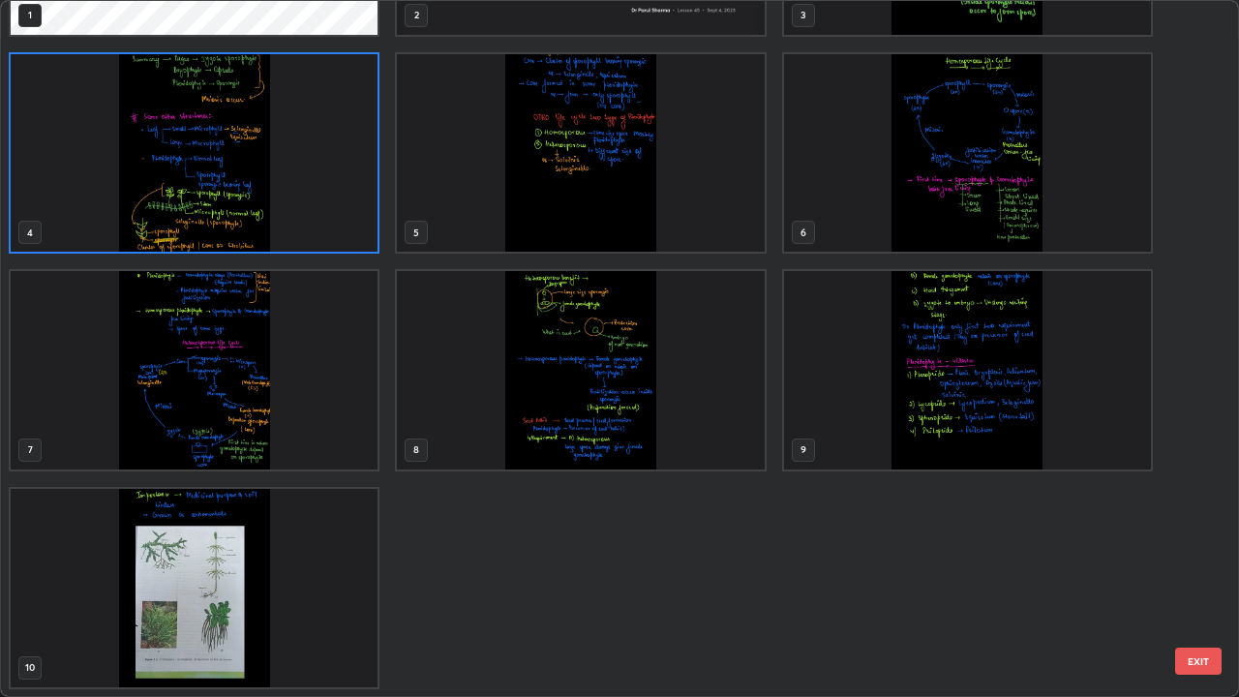
click at [192, 571] on img "grid" at bounding box center [194, 588] width 367 height 198
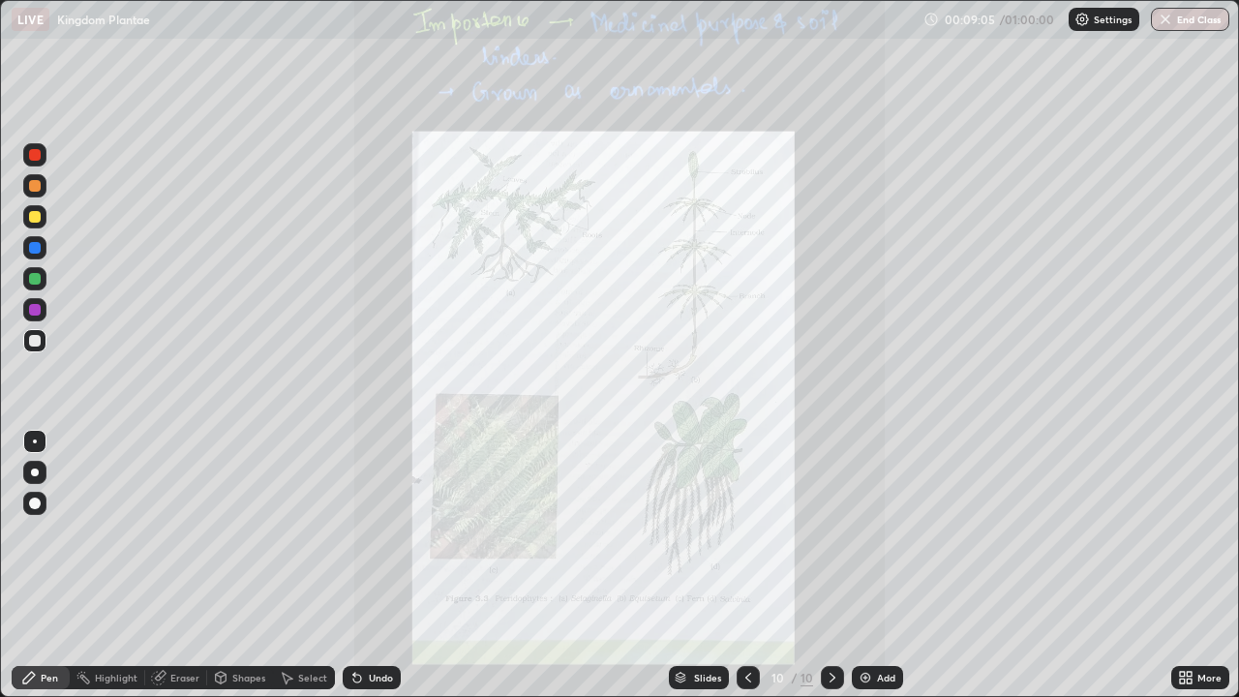
click at [704, 571] on div "Slides" at bounding box center [707, 678] width 27 height 10
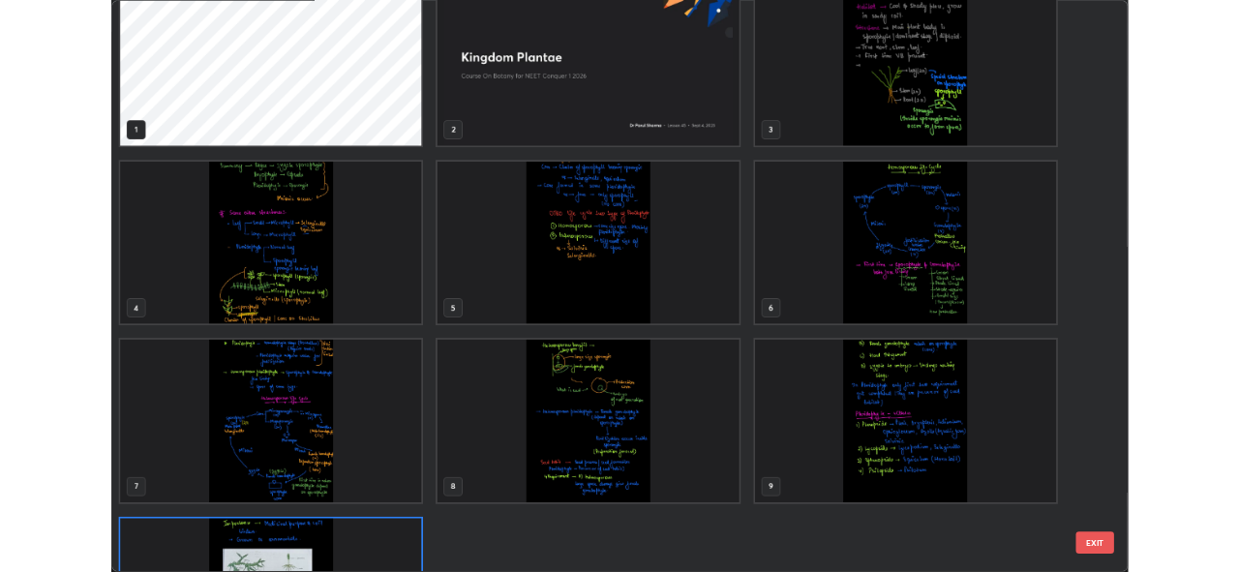
scroll to position [0, 0]
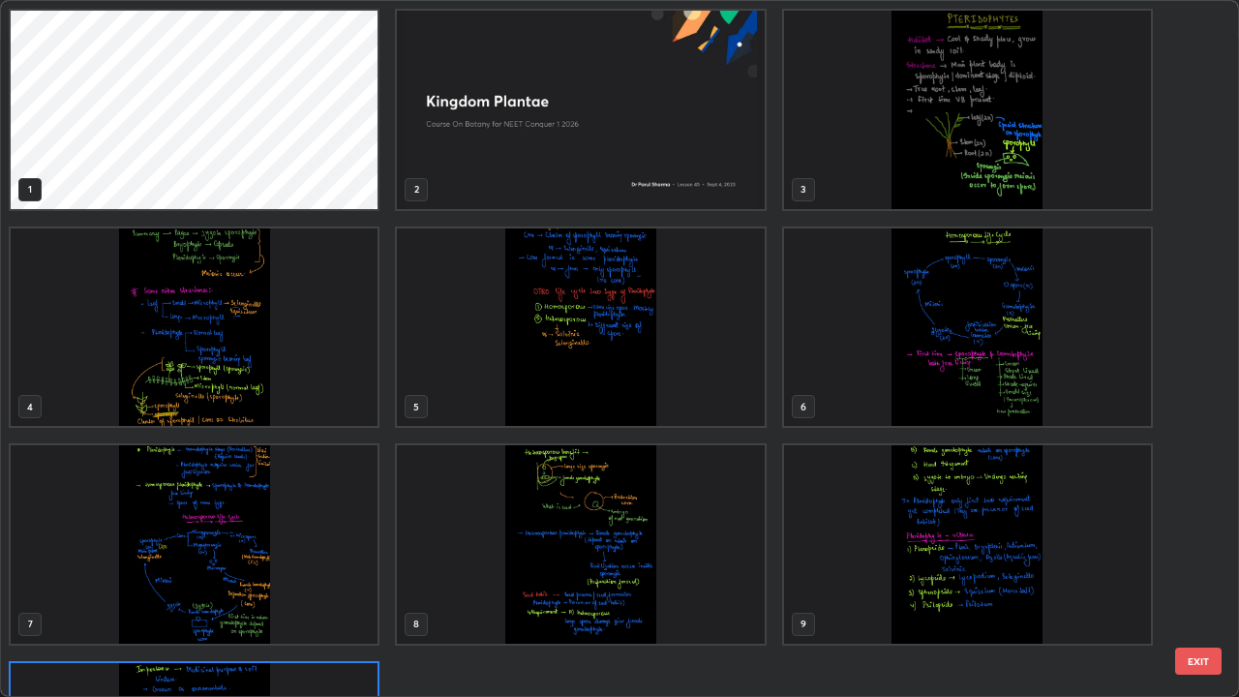
click at [305, 397] on img "grid" at bounding box center [194, 327] width 367 height 198
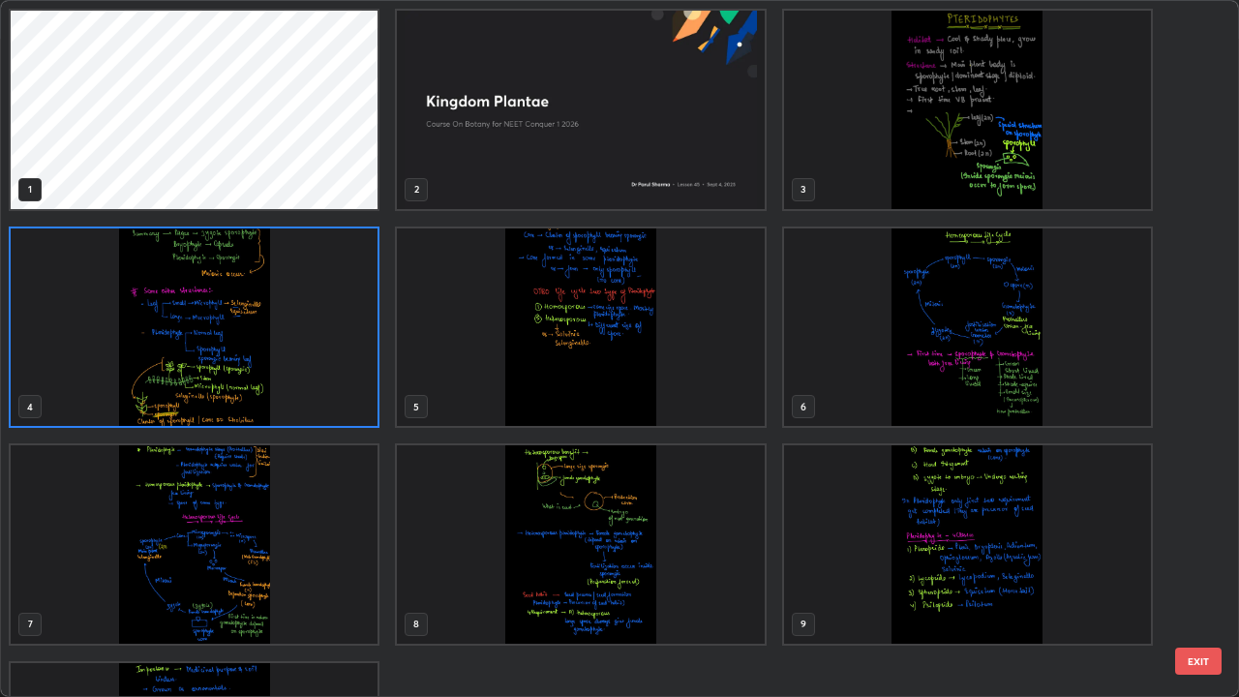
click at [308, 393] on img "grid" at bounding box center [194, 327] width 367 height 198
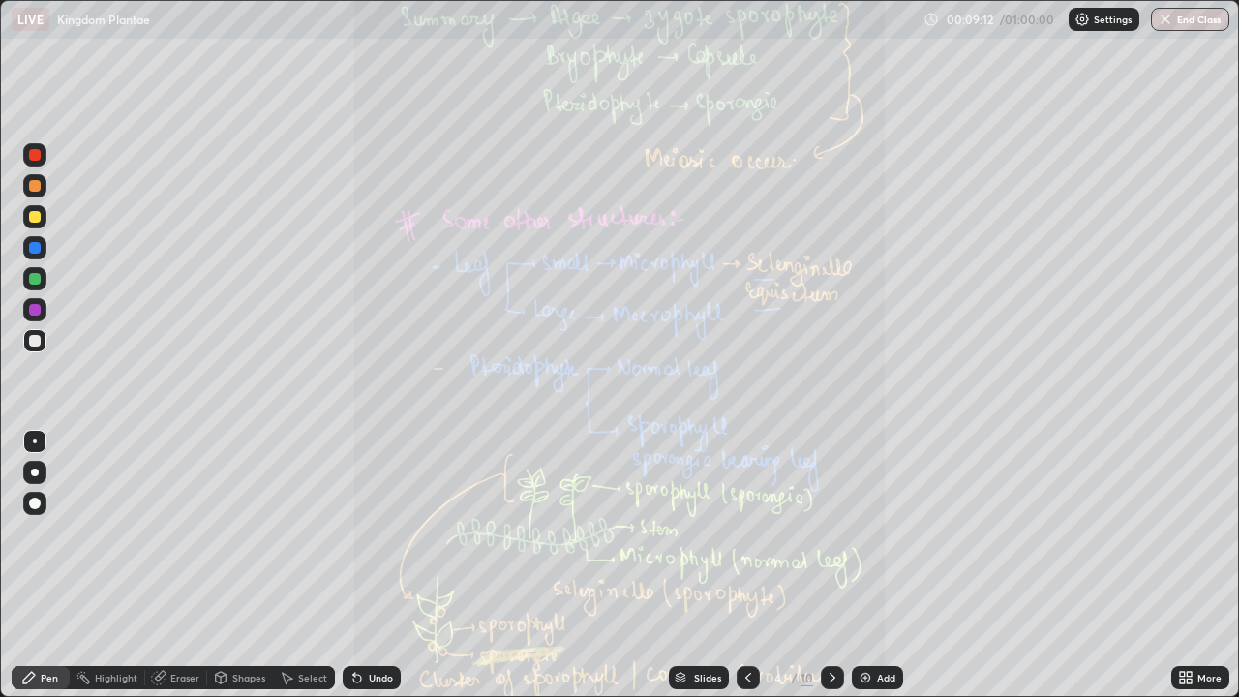
click at [1189, 571] on icon at bounding box center [1189, 674] width 5 height 5
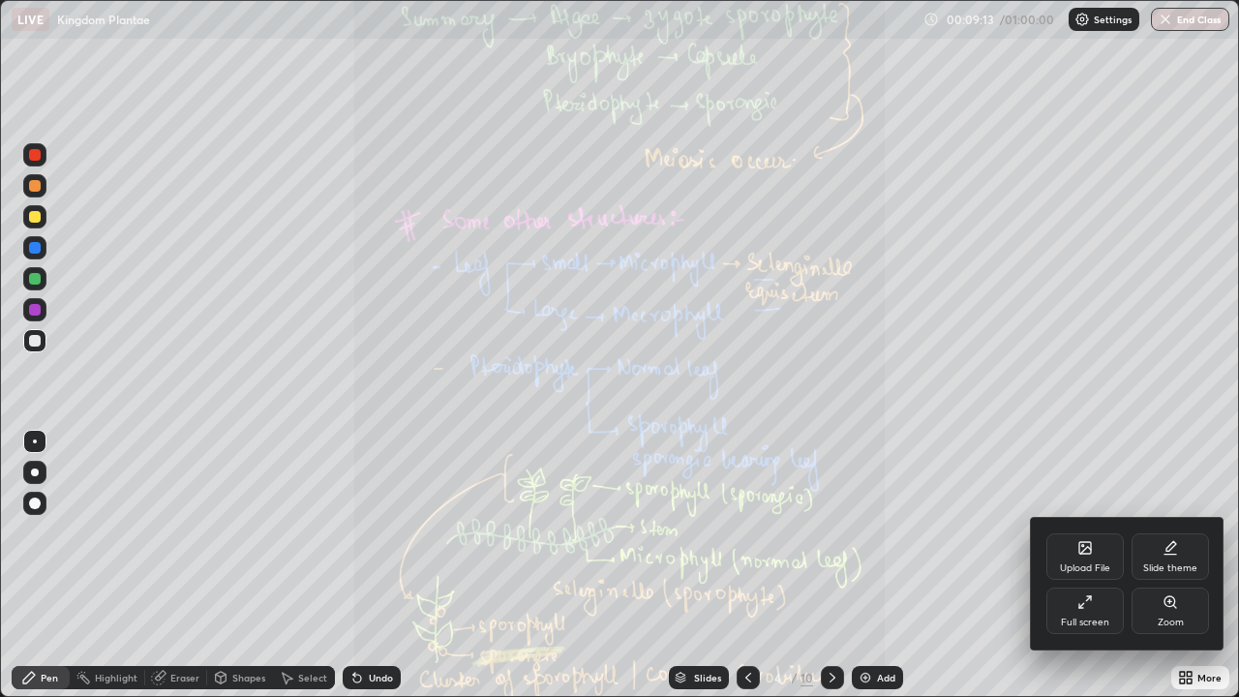
click at [1169, 571] on div "Zoom" at bounding box center [1170, 611] width 77 height 46
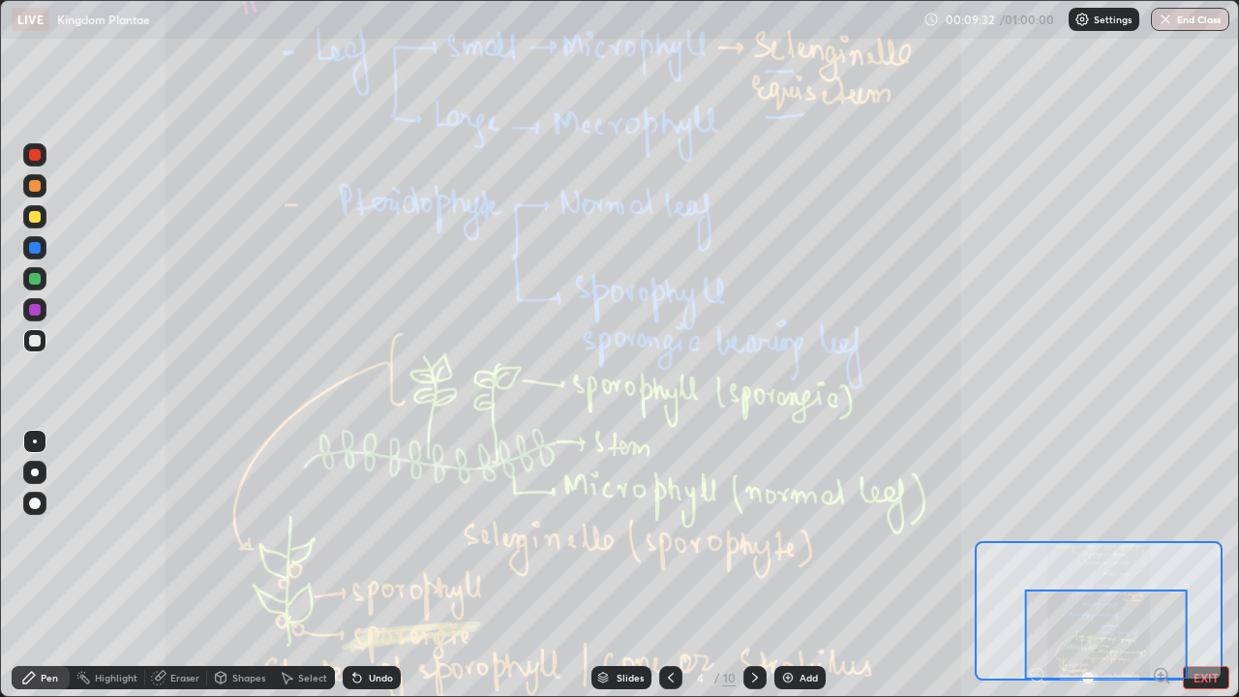
click at [1132, 571] on div at bounding box center [1106, 635] width 163 height 90
click at [754, 571] on icon at bounding box center [755, 678] width 6 height 10
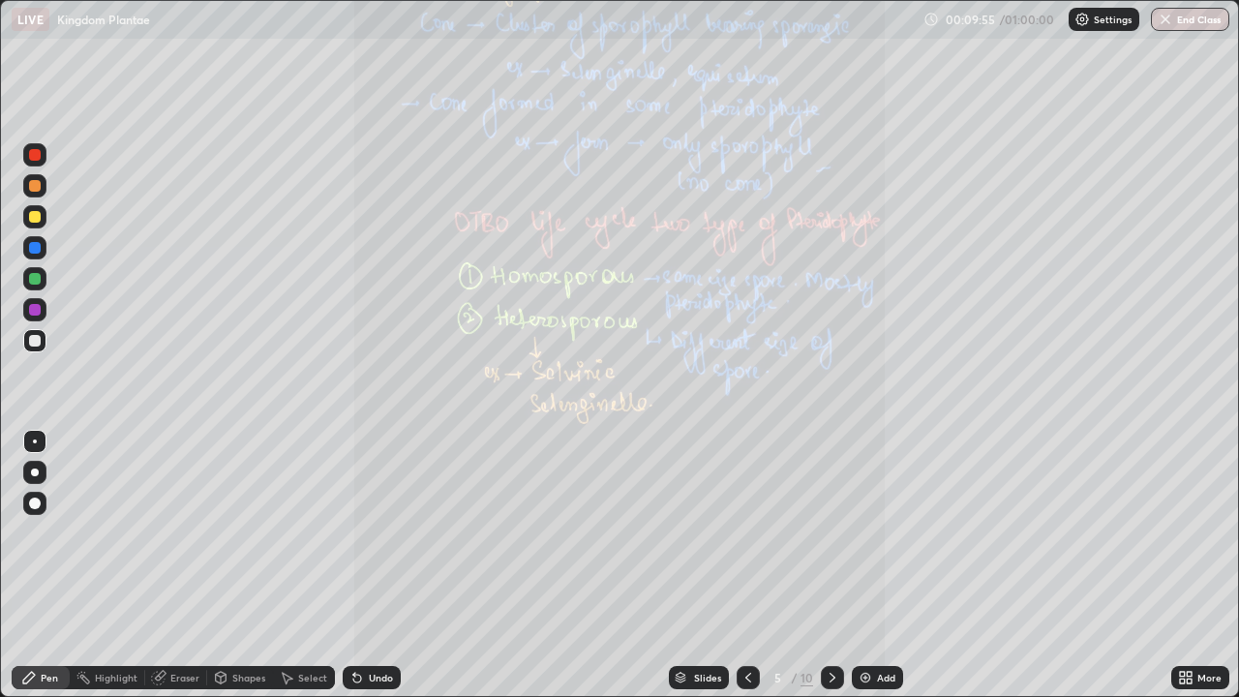
click at [1186, 571] on icon at bounding box center [1185, 677] width 15 height 15
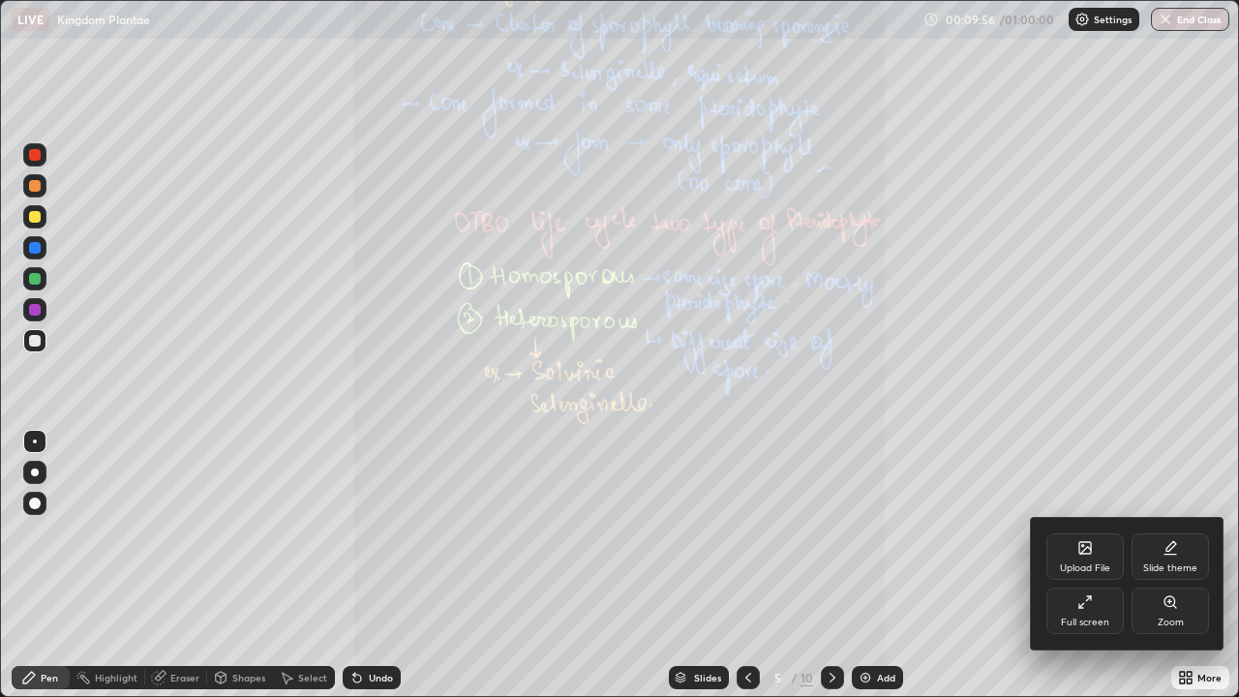
click at [1170, 571] on icon at bounding box center [1170, 601] width 4 height 0
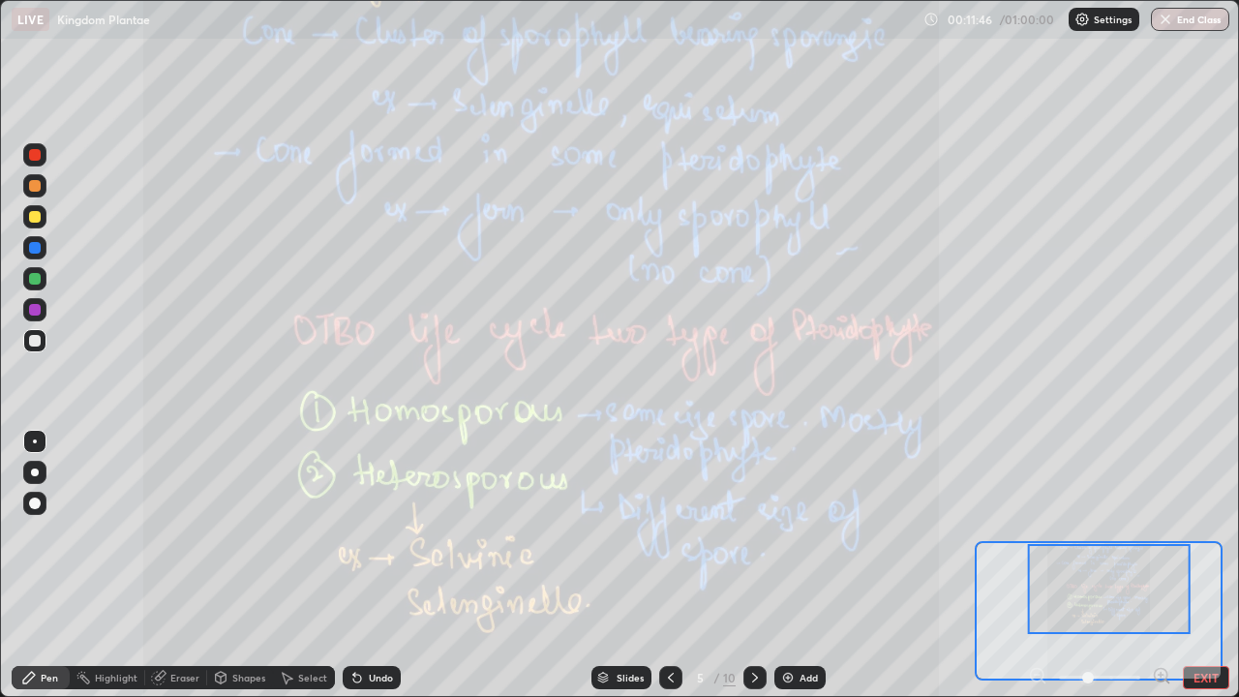
click at [750, 571] on icon at bounding box center [754, 677] width 15 height 15
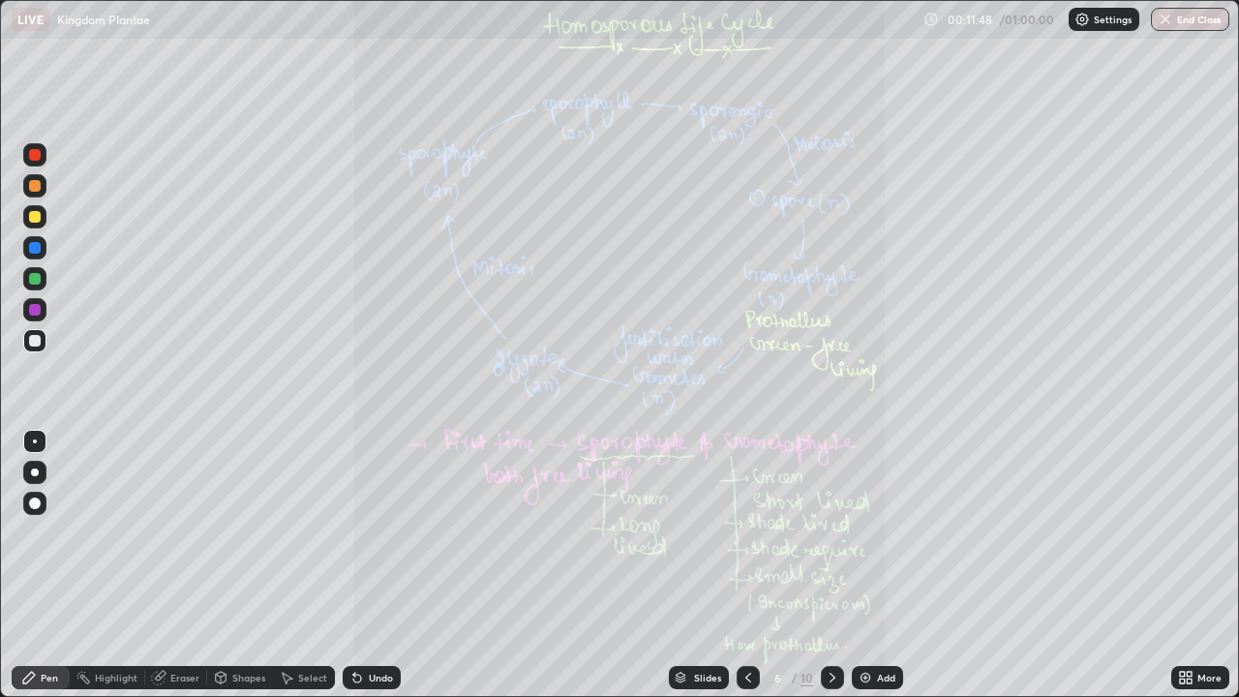
click at [1187, 571] on icon at bounding box center [1189, 674] width 5 height 5
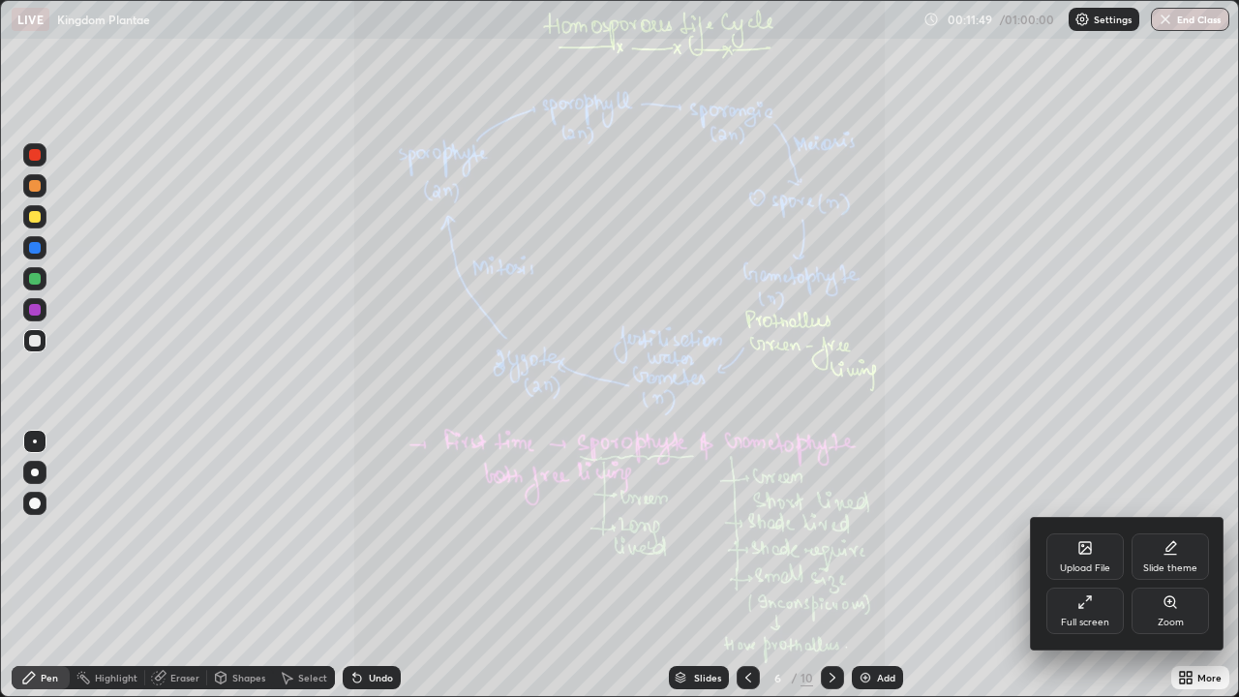
click at [1165, 571] on icon at bounding box center [1170, 601] width 15 height 15
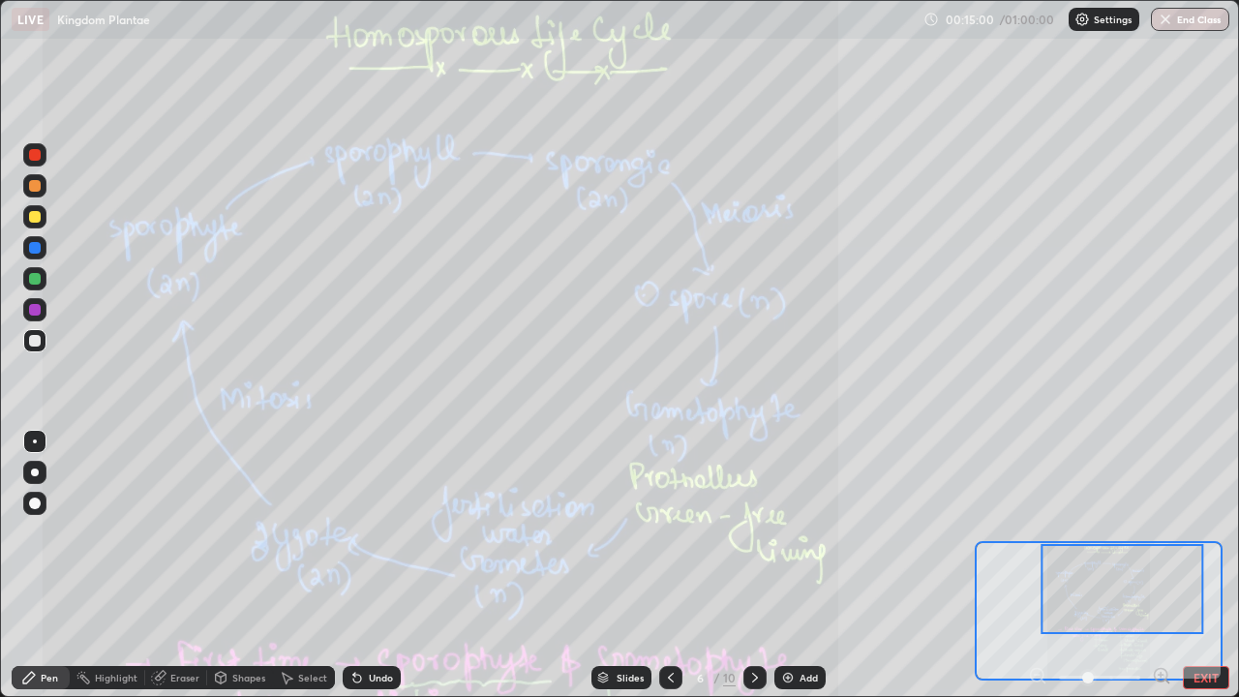
click at [753, 571] on icon at bounding box center [754, 677] width 15 height 15
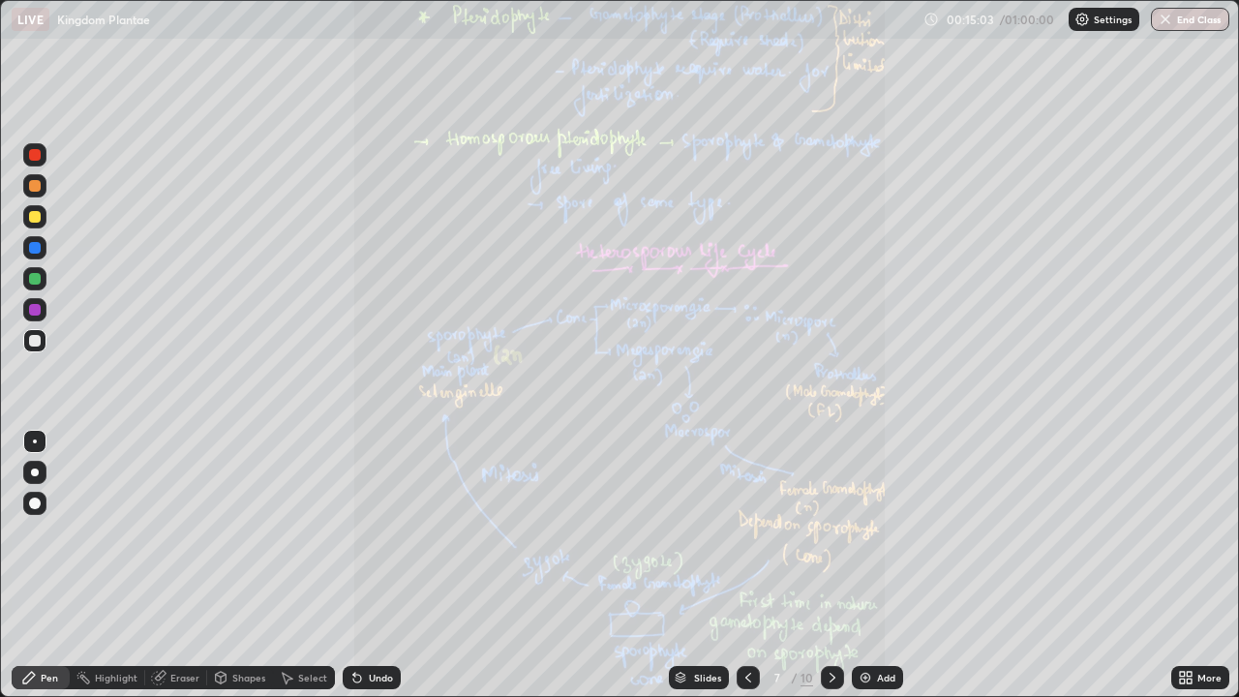
click at [1188, 571] on icon at bounding box center [1185, 677] width 15 height 15
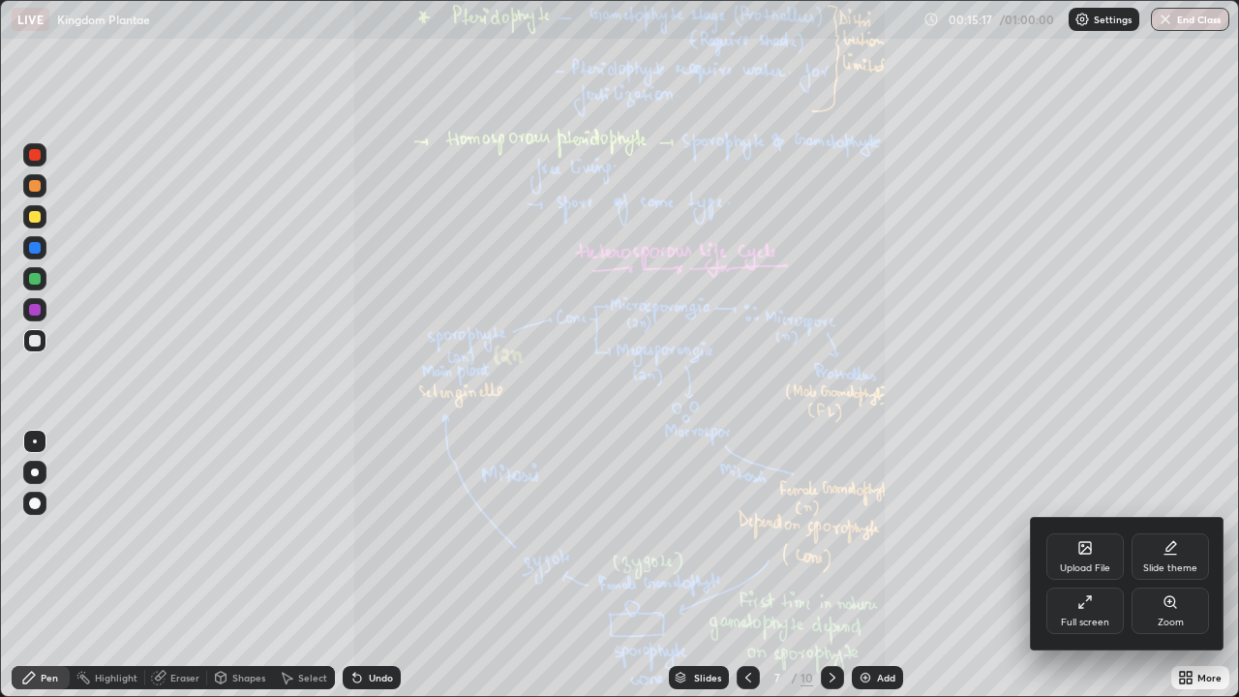
click at [1169, 571] on div "Zoom" at bounding box center [1170, 611] width 77 height 46
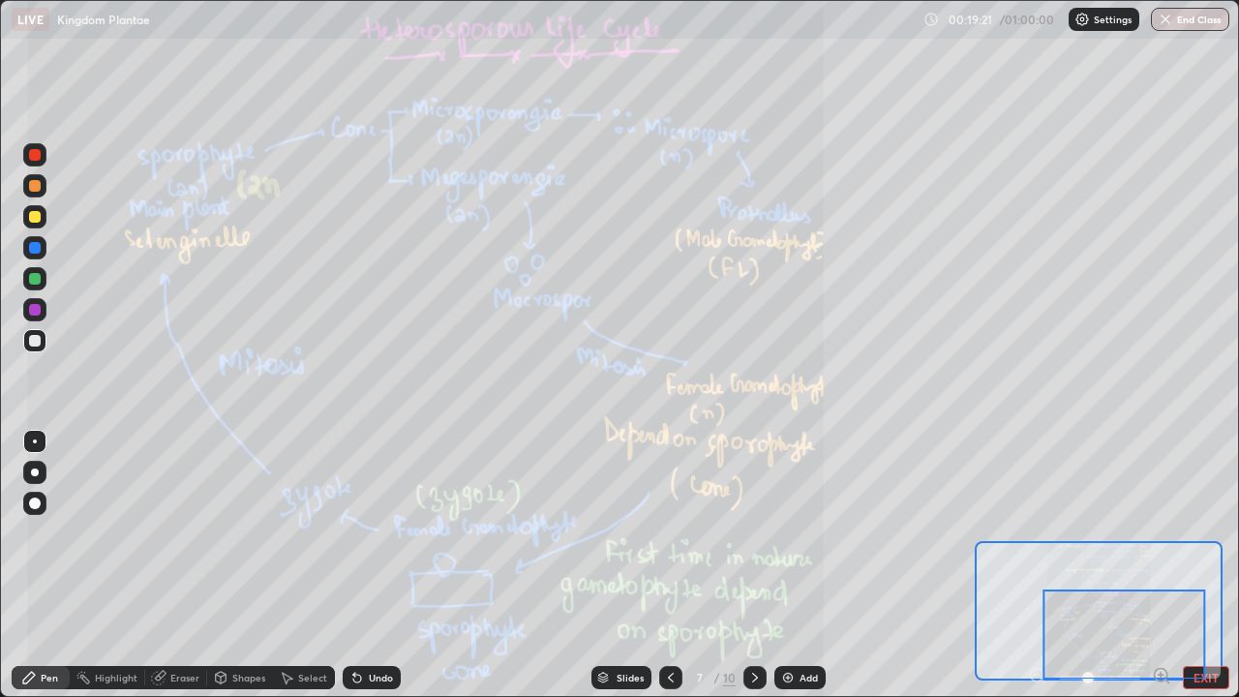
click at [753, 571] on icon at bounding box center [754, 677] width 15 height 15
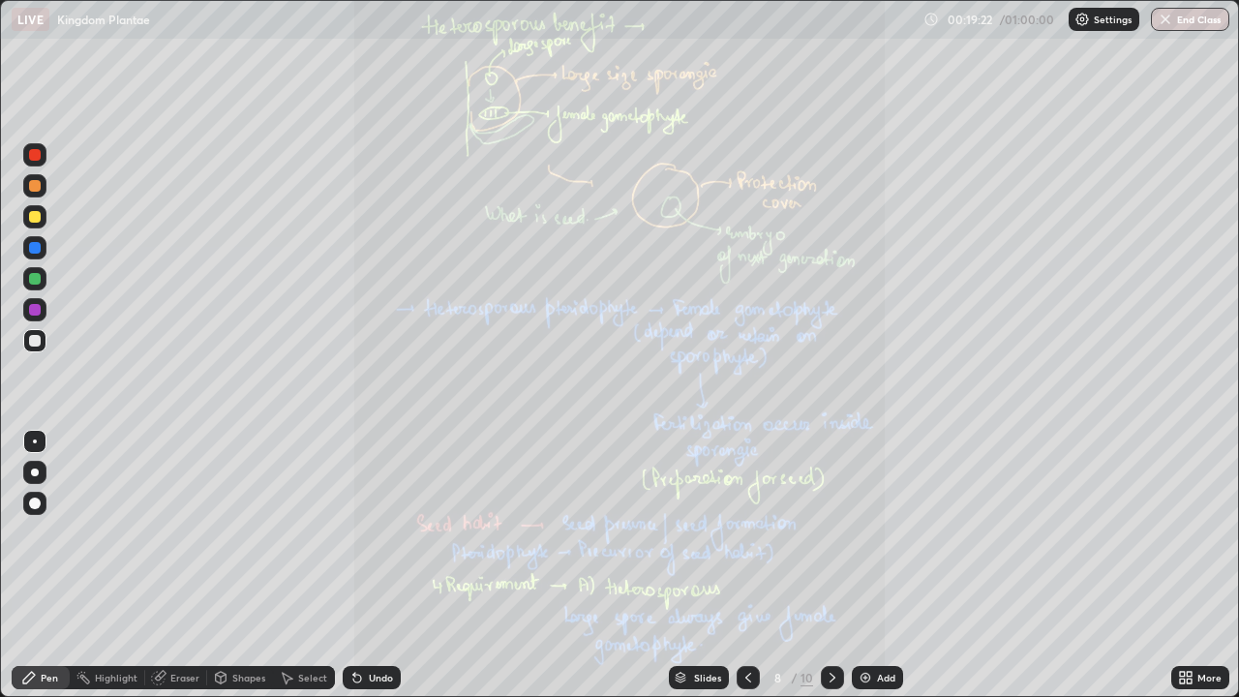
click at [1181, 571] on icon at bounding box center [1182, 674] width 5 height 5
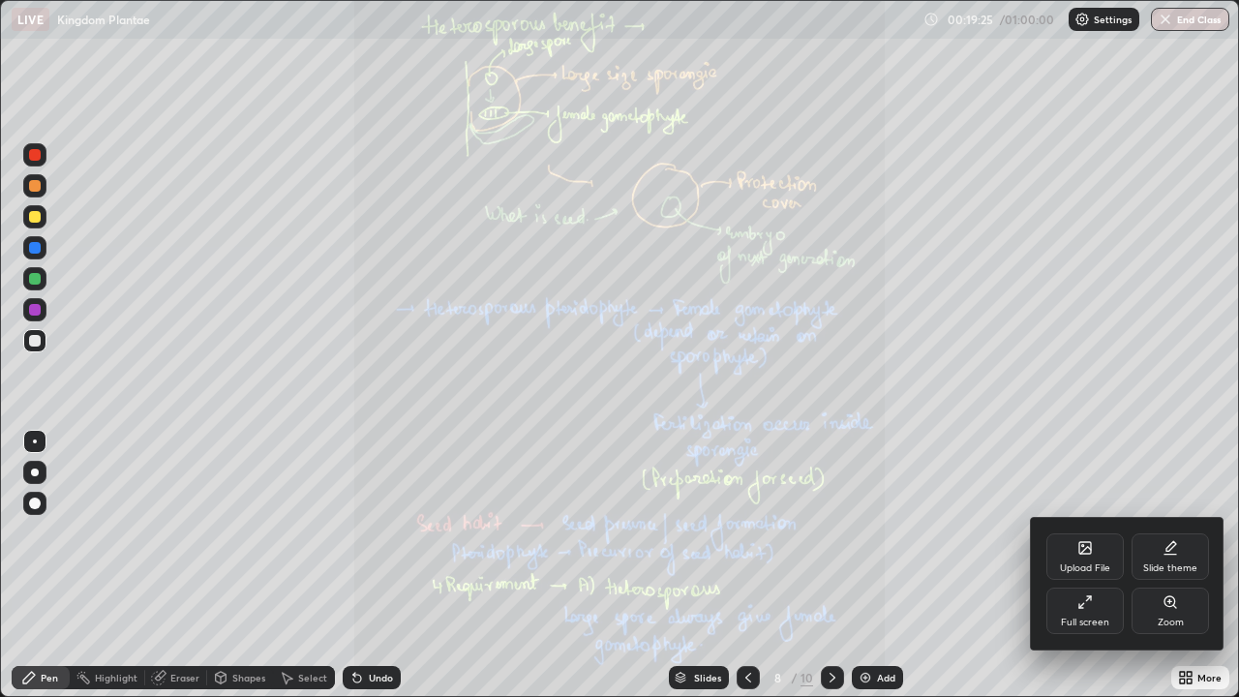
click at [1170, 571] on icon at bounding box center [1170, 601] width 11 height 11
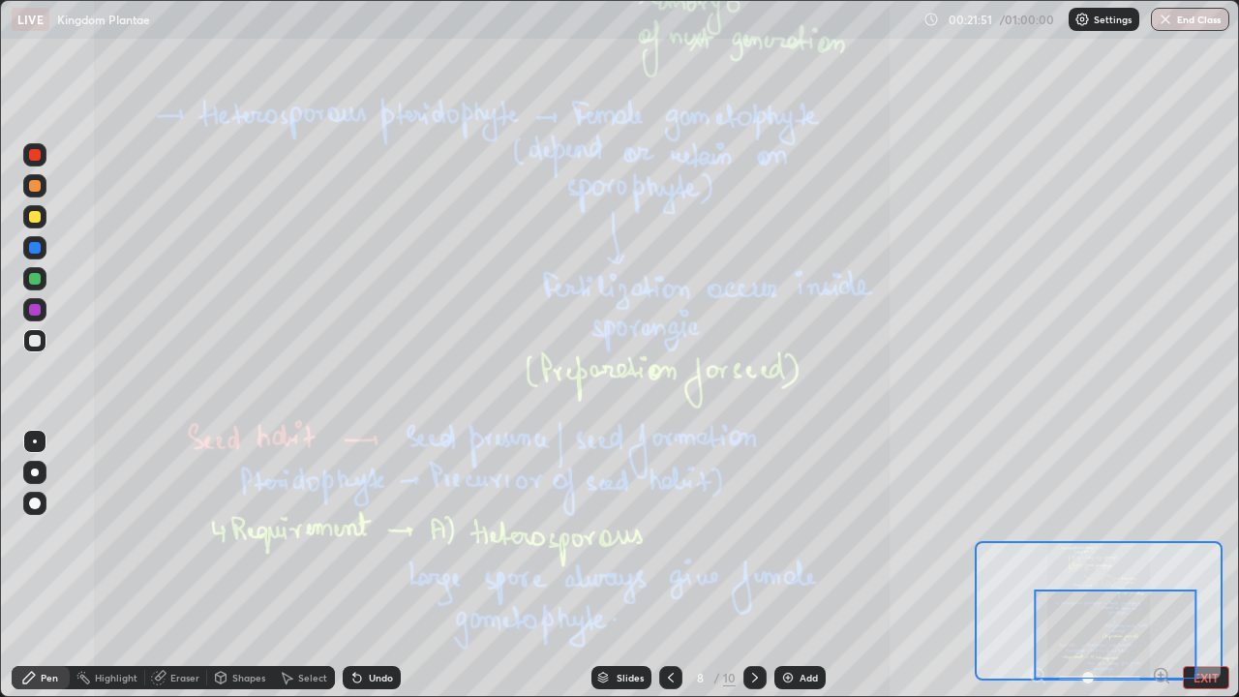
click at [752, 571] on icon at bounding box center [755, 678] width 6 height 10
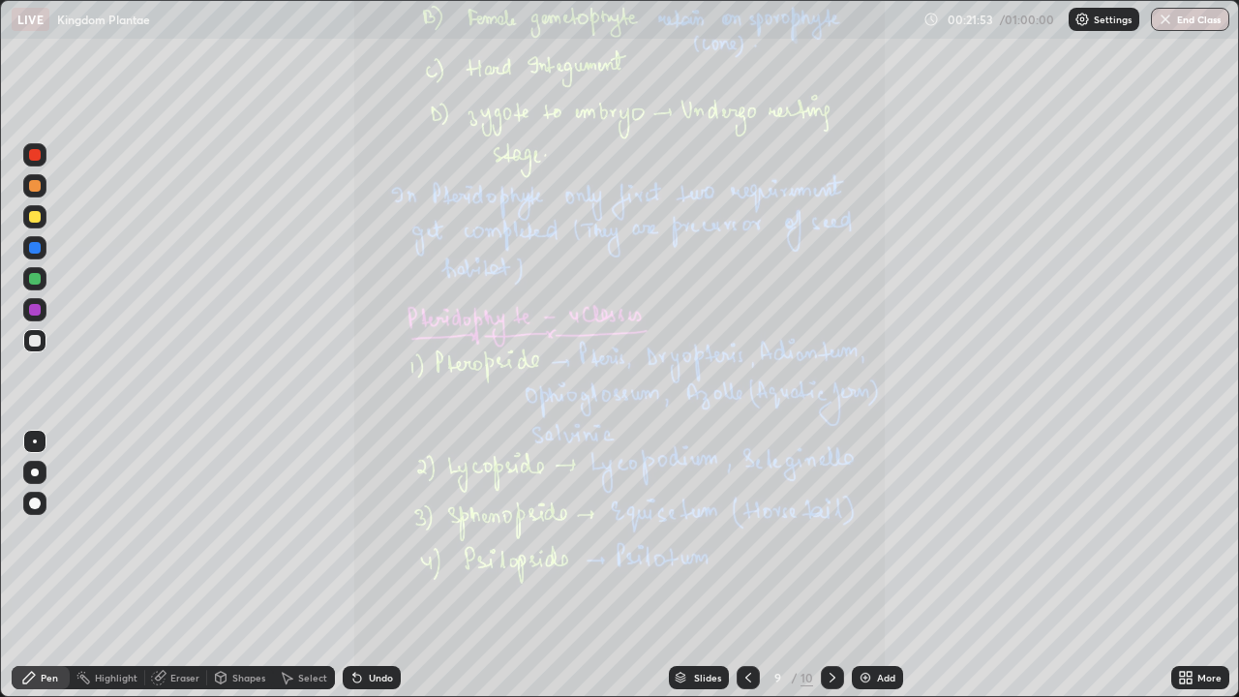
click at [1189, 571] on icon at bounding box center [1189, 674] width 5 height 5
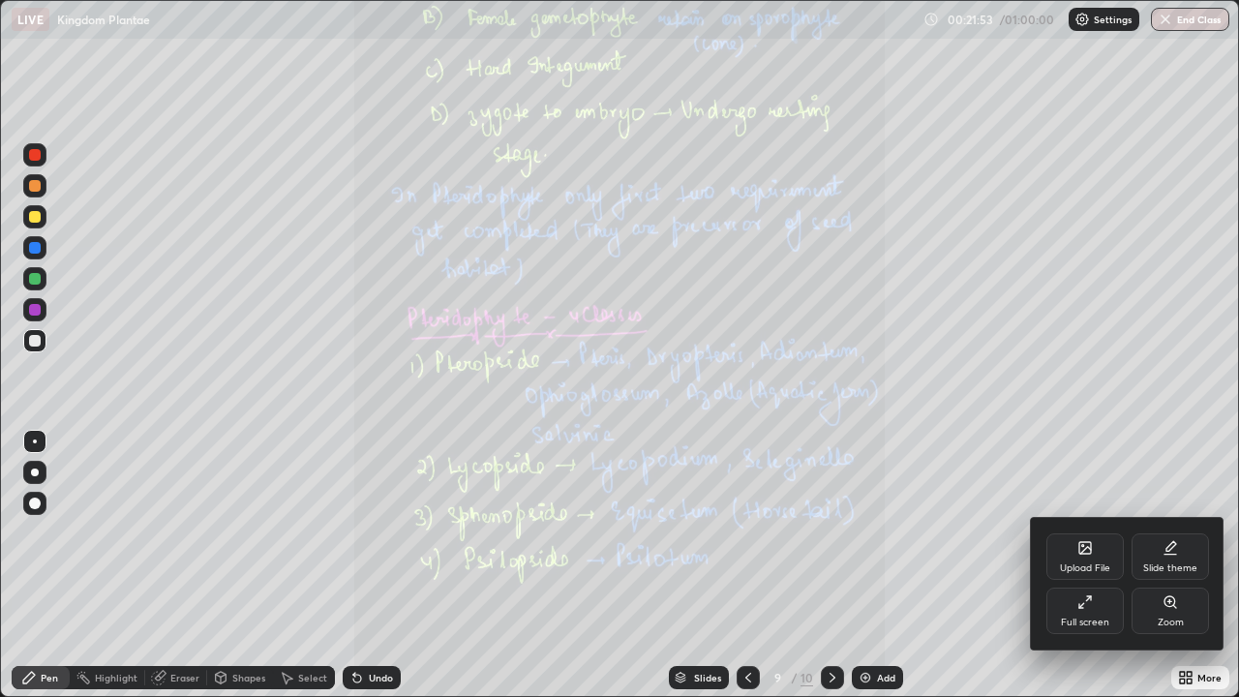
click at [1173, 571] on icon at bounding box center [1170, 601] width 15 height 15
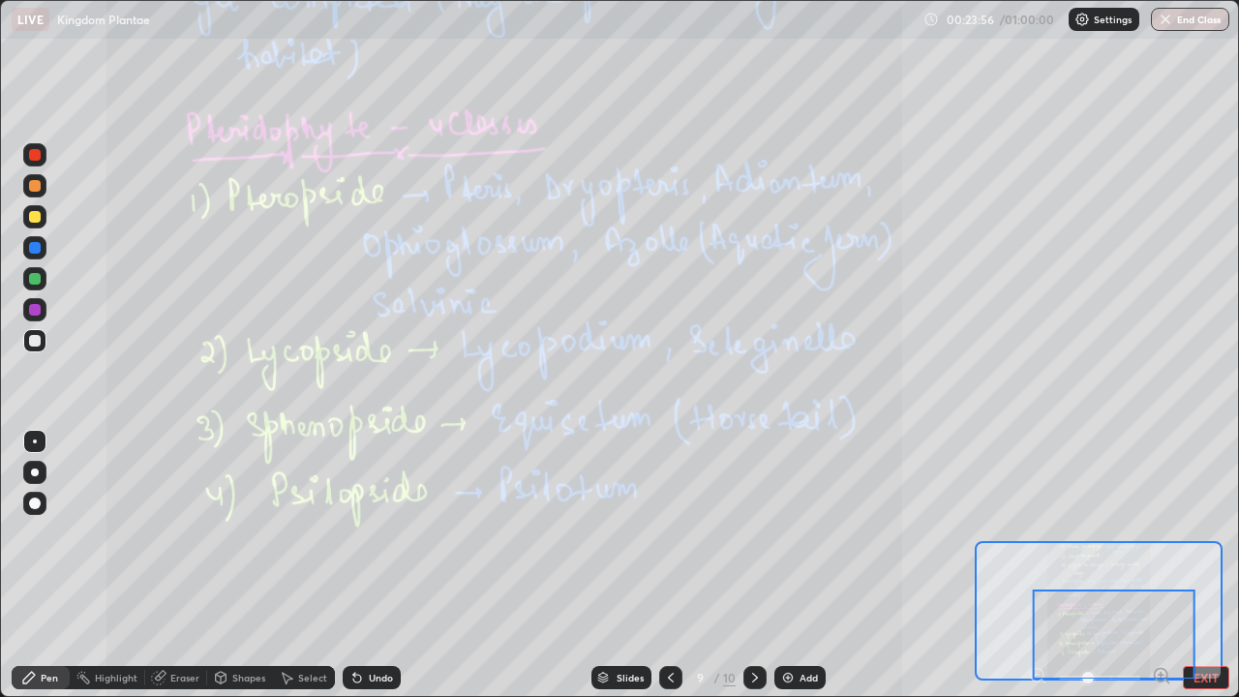
click at [753, 571] on icon at bounding box center [754, 677] width 15 height 15
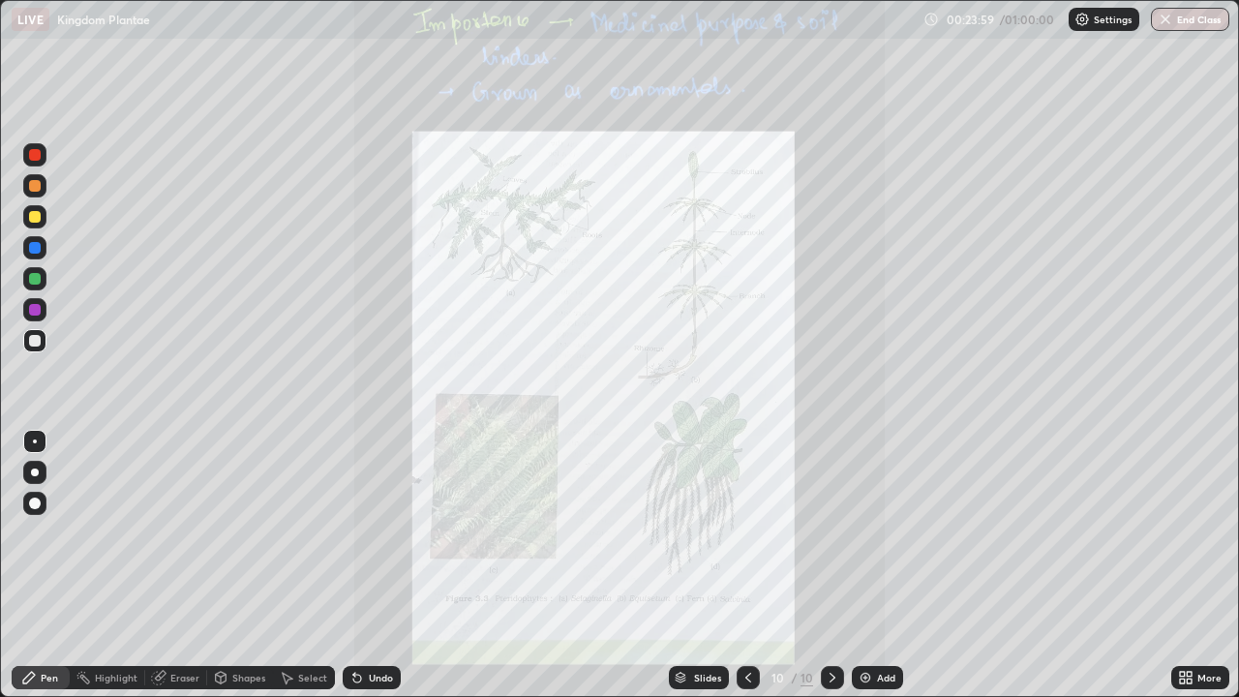
click at [828, 571] on icon at bounding box center [832, 677] width 15 height 15
click at [831, 571] on icon at bounding box center [832, 677] width 15 height 15
click at [1187, 571] on icon at bounding box center [1189, 674] width 5 height 5
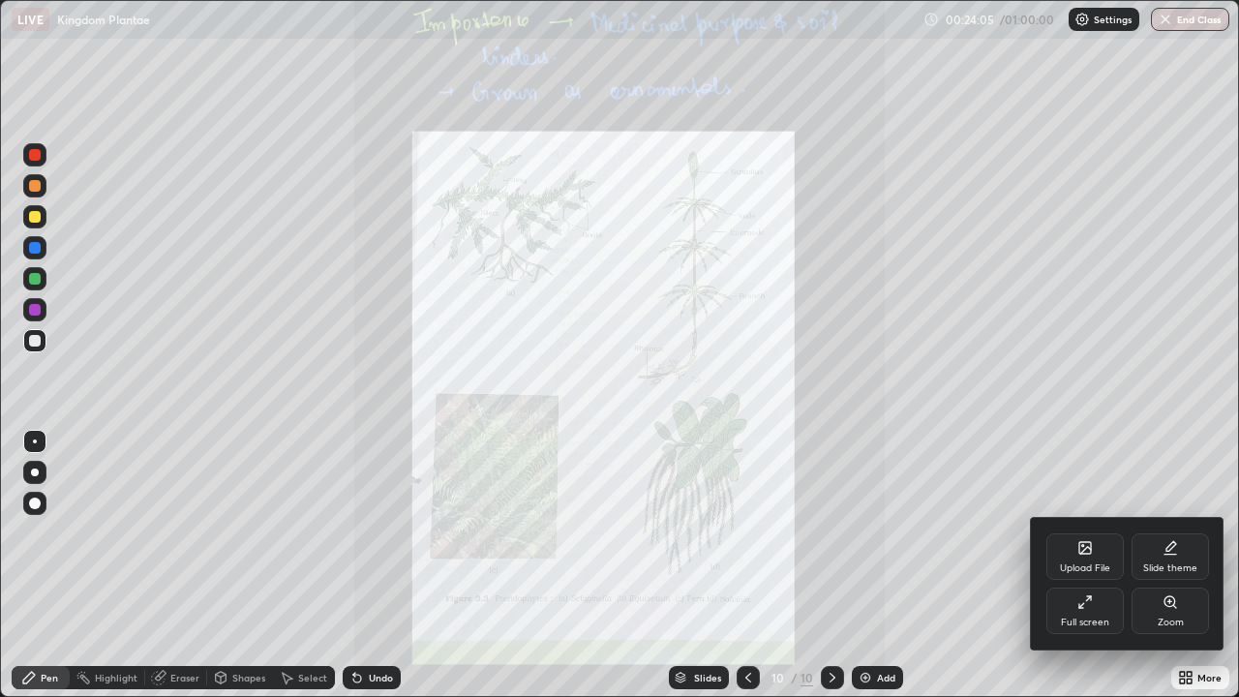
click at [1166, 571] on icon at bounding box center [1170, 601] width 15 height 15
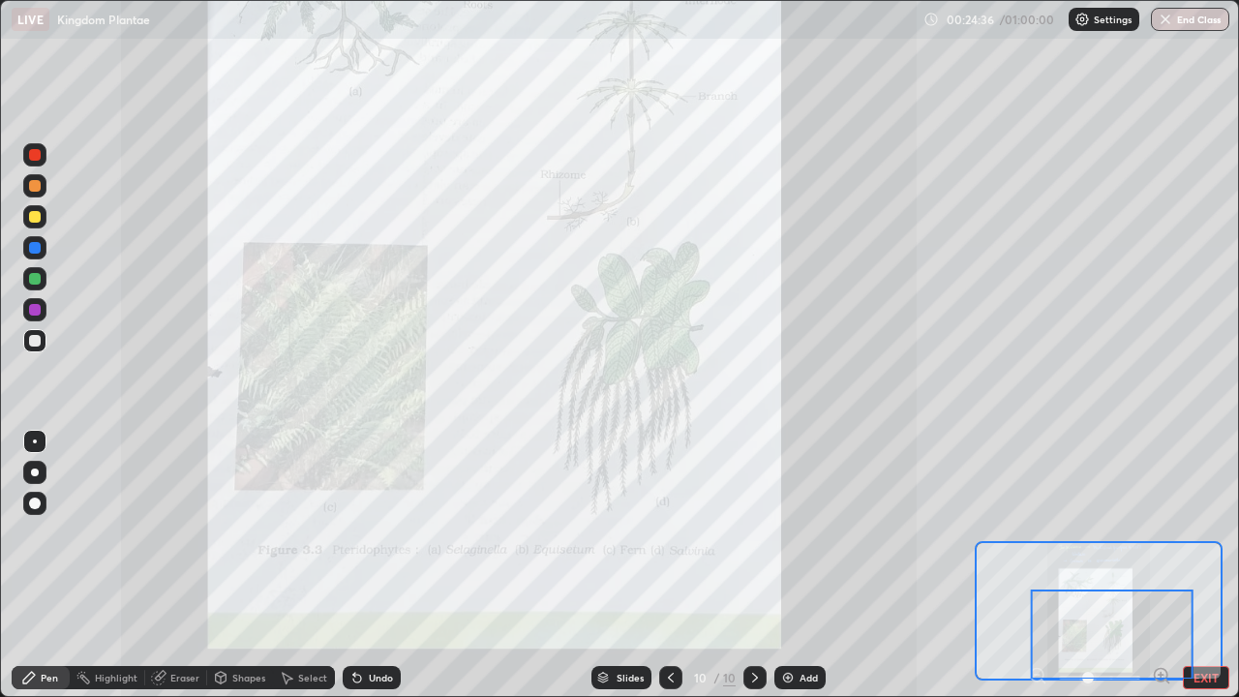
click at [1200, 571] on button "EXIT" at bounding box center [1206, 677] width 46 height 23
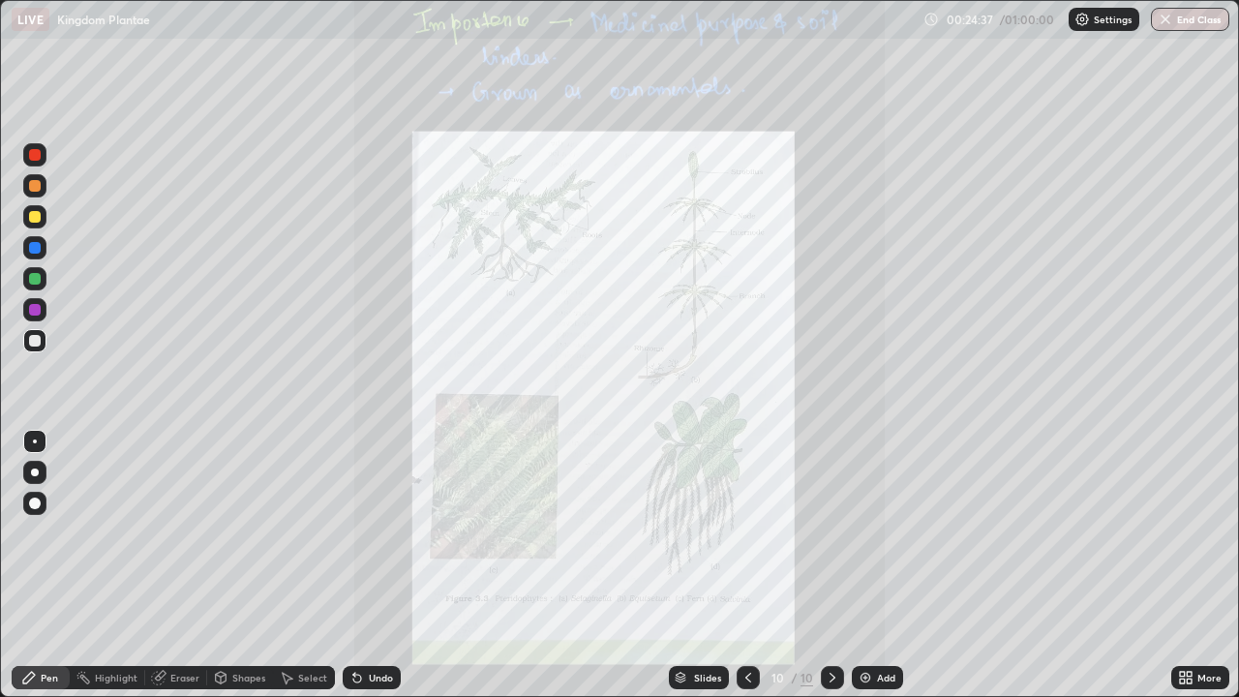
click at [1189, 571] on icon at bounding box center [1189, 681] width 5 height 5
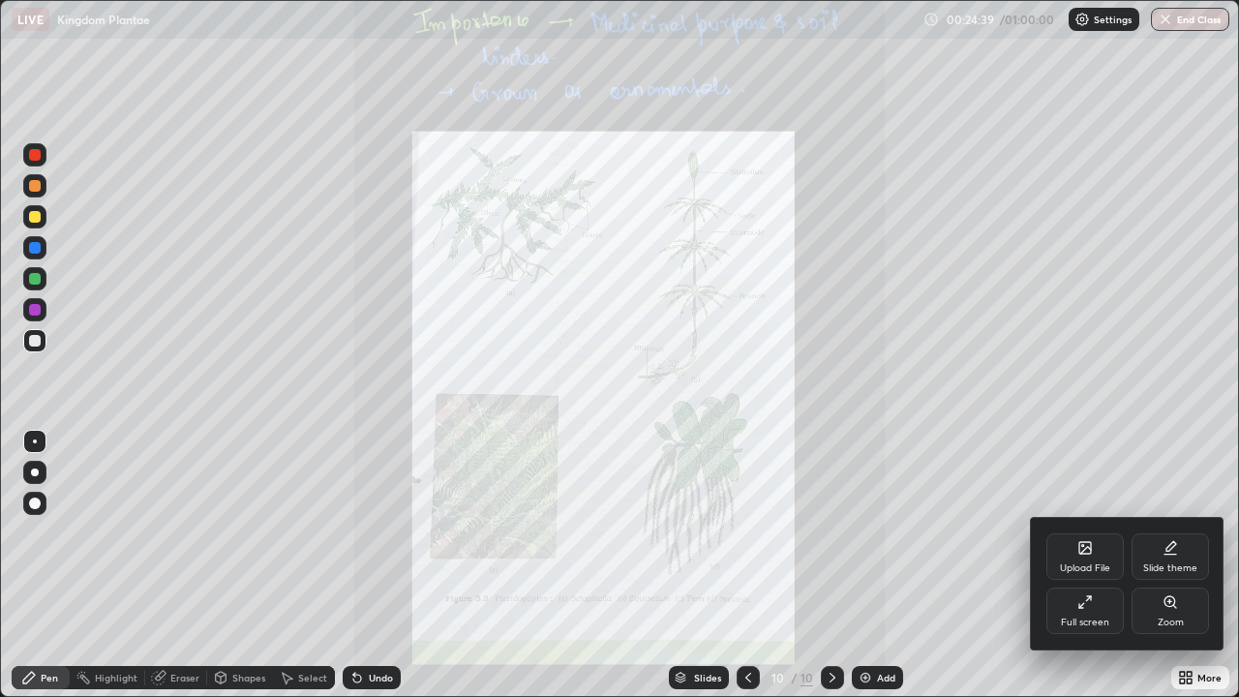
click at [1084, 556] on div "Upload File" at bounding box center [1085, 556] width 77 height 46
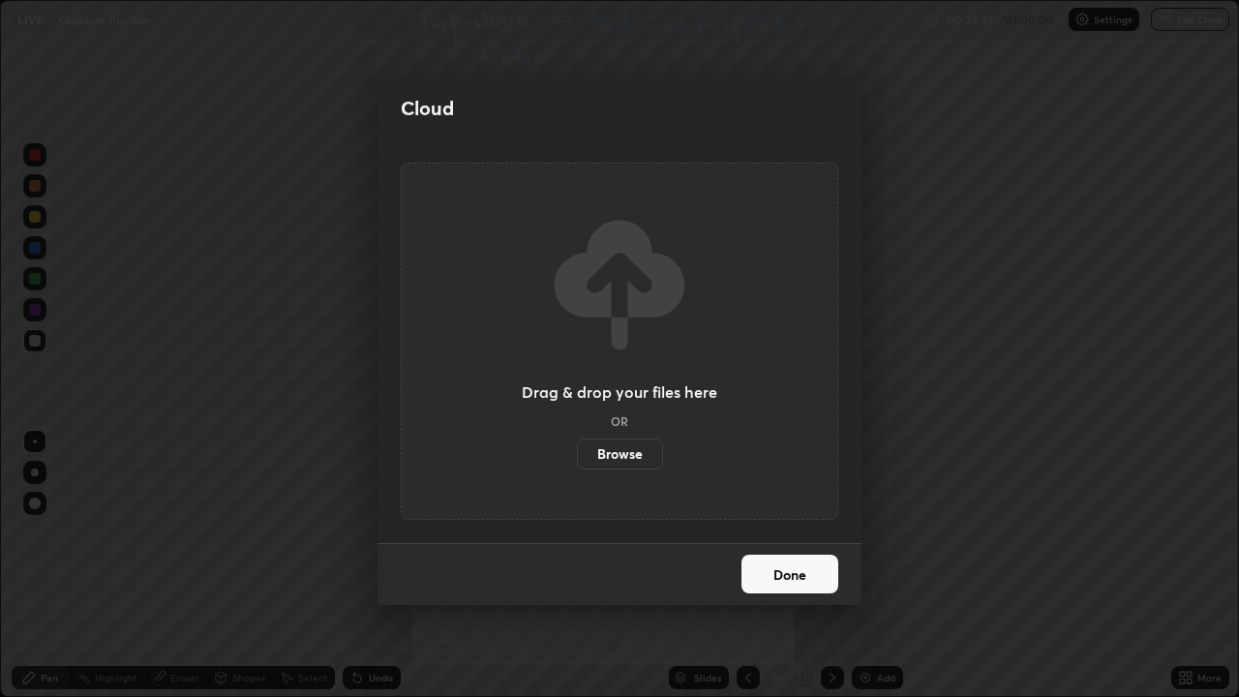
click at [609, 455] on label "Browse" at bounding box center [620, 454] width 86 height 31
click at [577, 455] on input "Browse" at bounding box center [577, 454] width 0 height 31
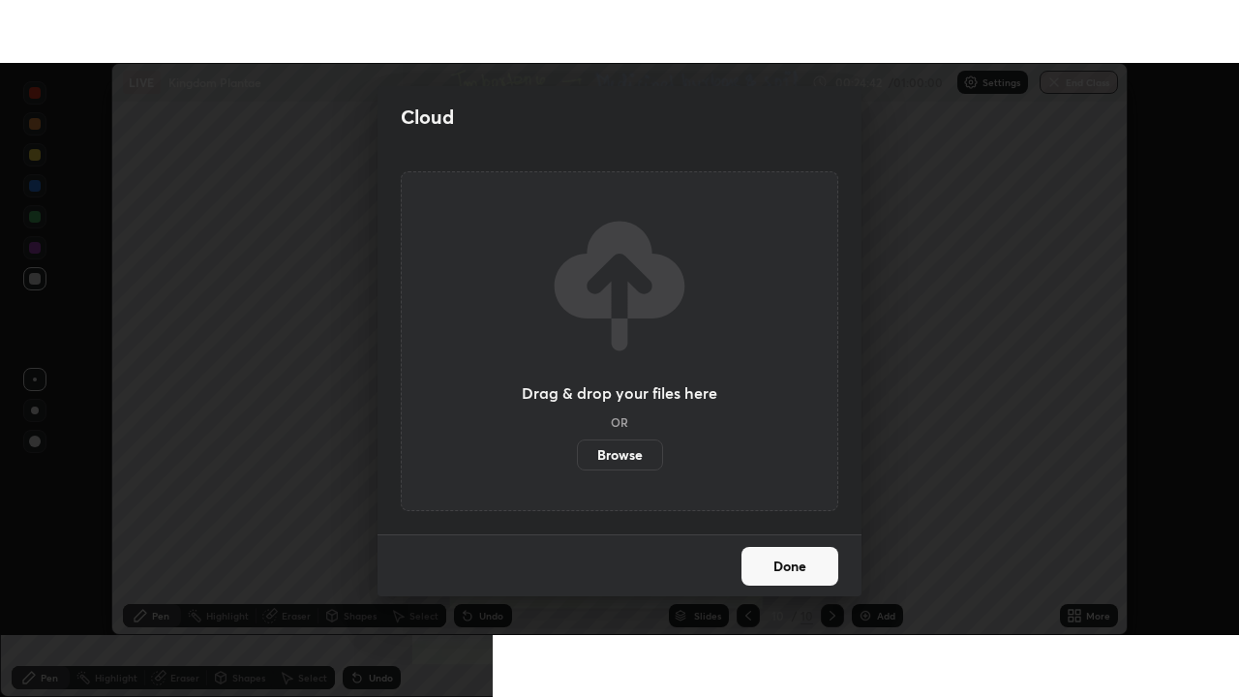
scroll to position [96241, 95574]
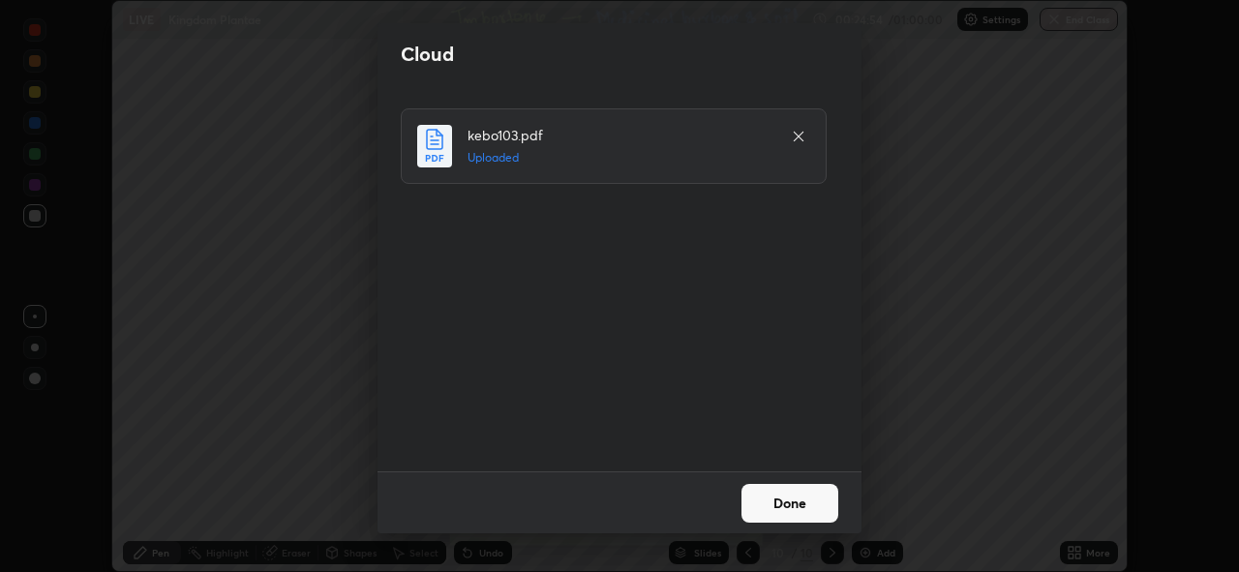
click at [773, 486] on button "Done" at bounding box center [790, 503] width 97 height 39
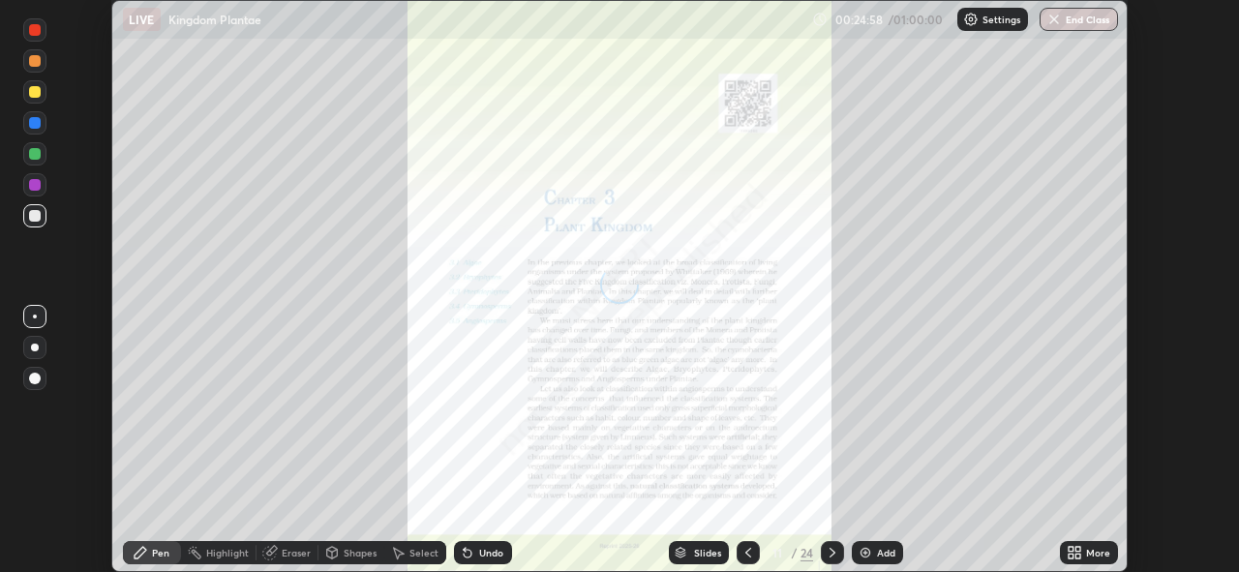
click at [1078, 550] on icon at bounding box center [1078, 549] width 5 height 5
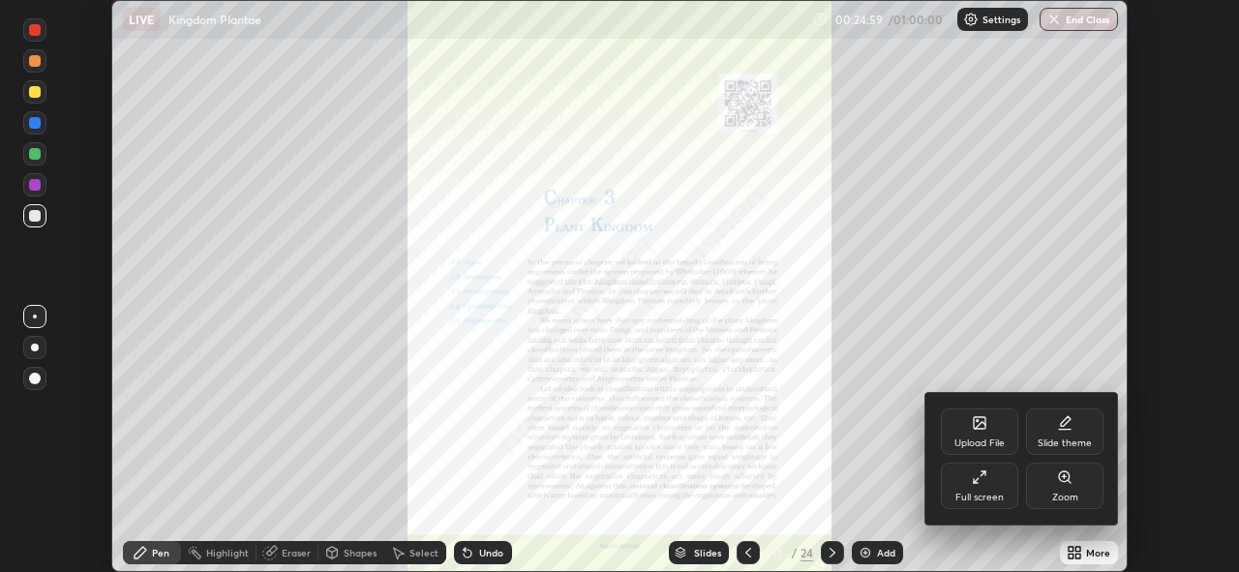
click at [977, 479] on icon at bounding box center [976, 480] width 5 height 5
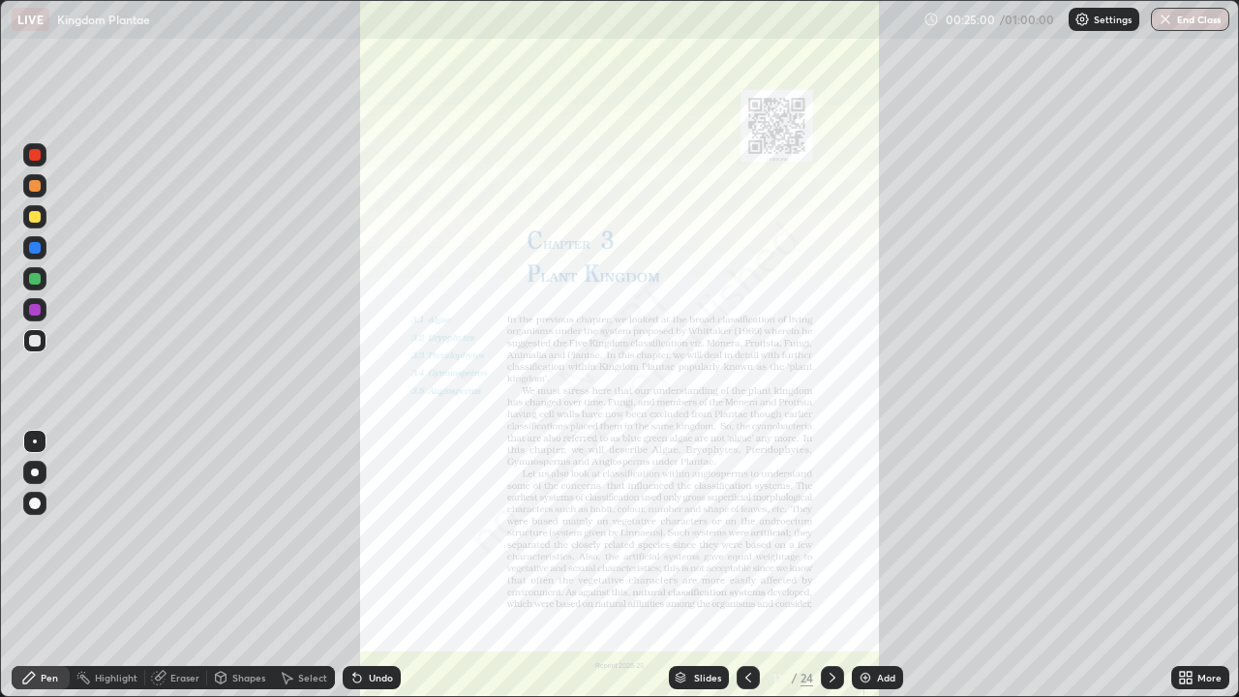
scroll to position [697, 1239]
click at [697, 571] on div "Slides" at bounding box center [707, 678] width 27 height 10
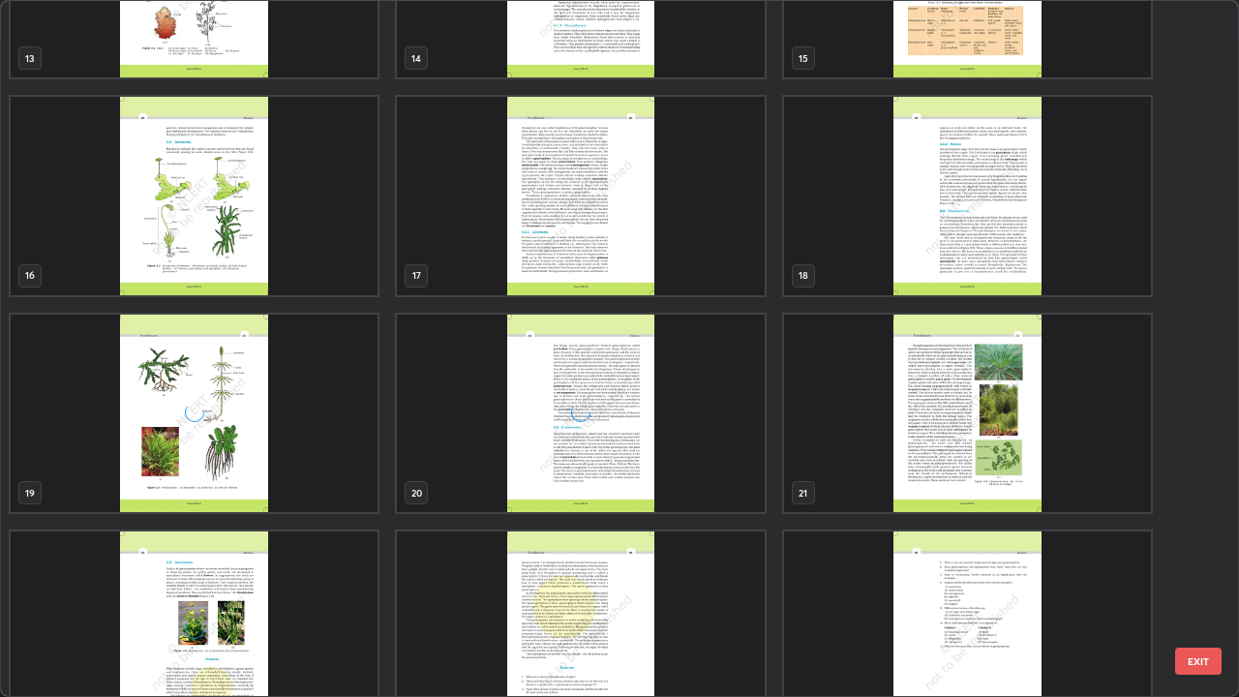
scroll to position [1003, 0]
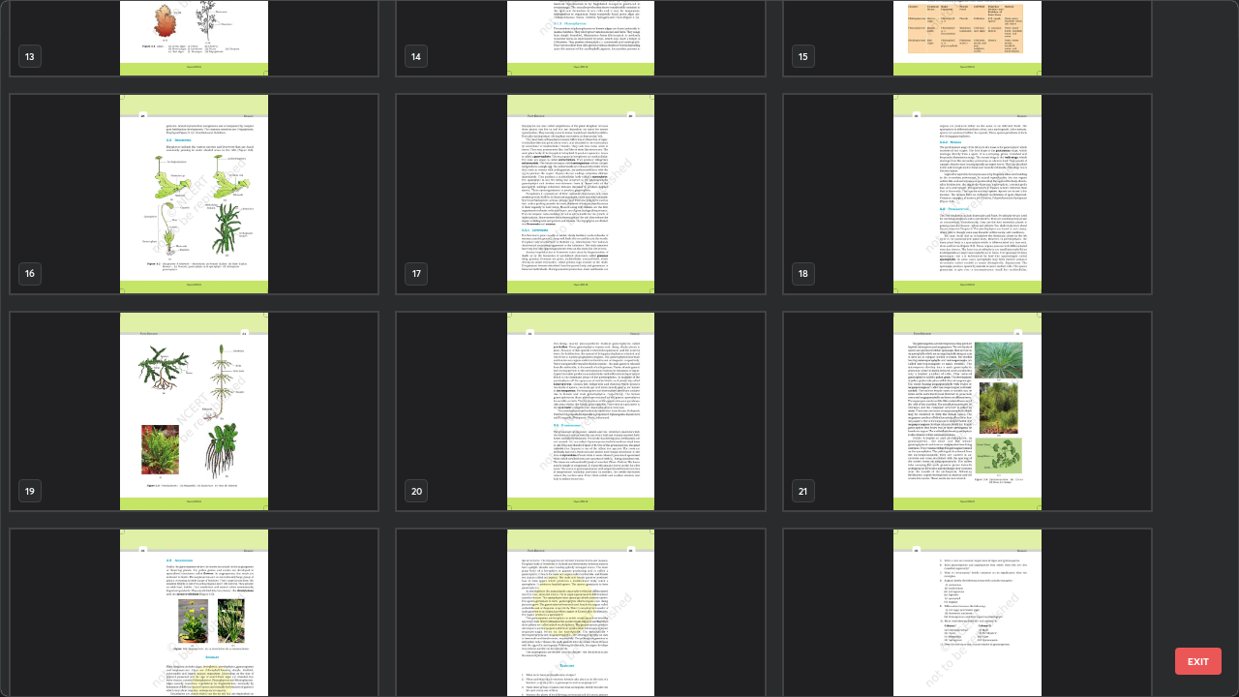
click at [961, 243] on img "grid" at bounding box center [967, 194] width 367 height 198
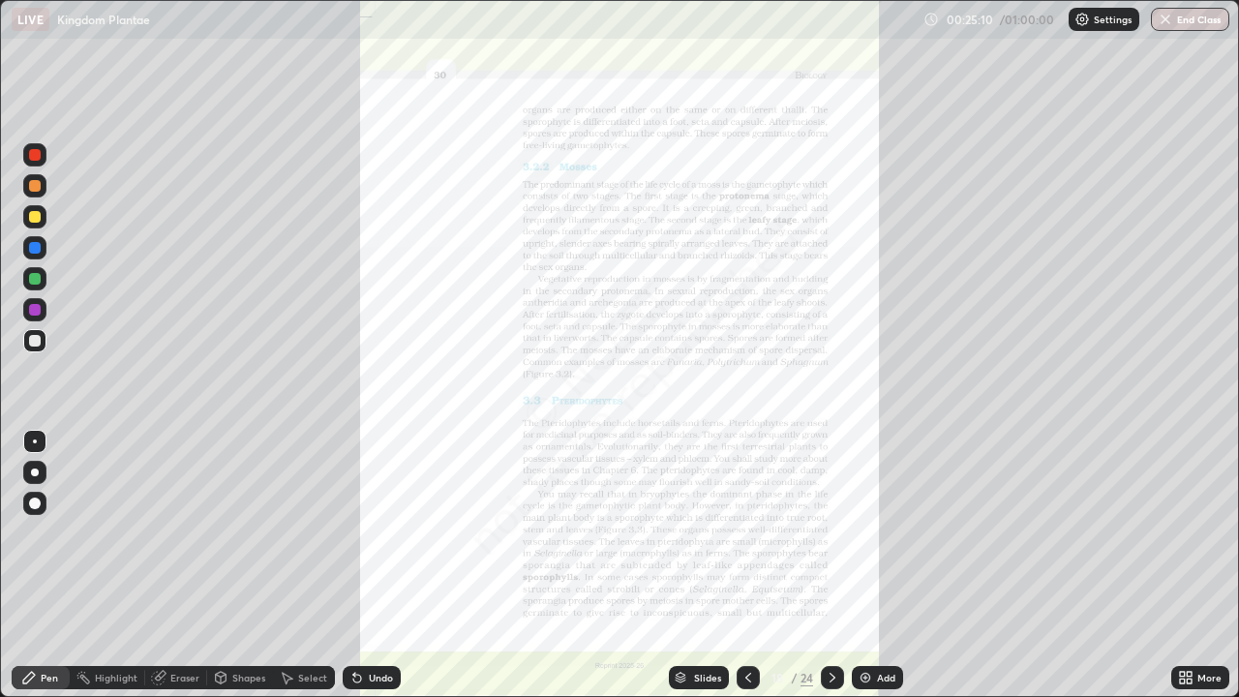
click at [1187, 571] on icon at bounding box center [1185, 677] width 15 height 15
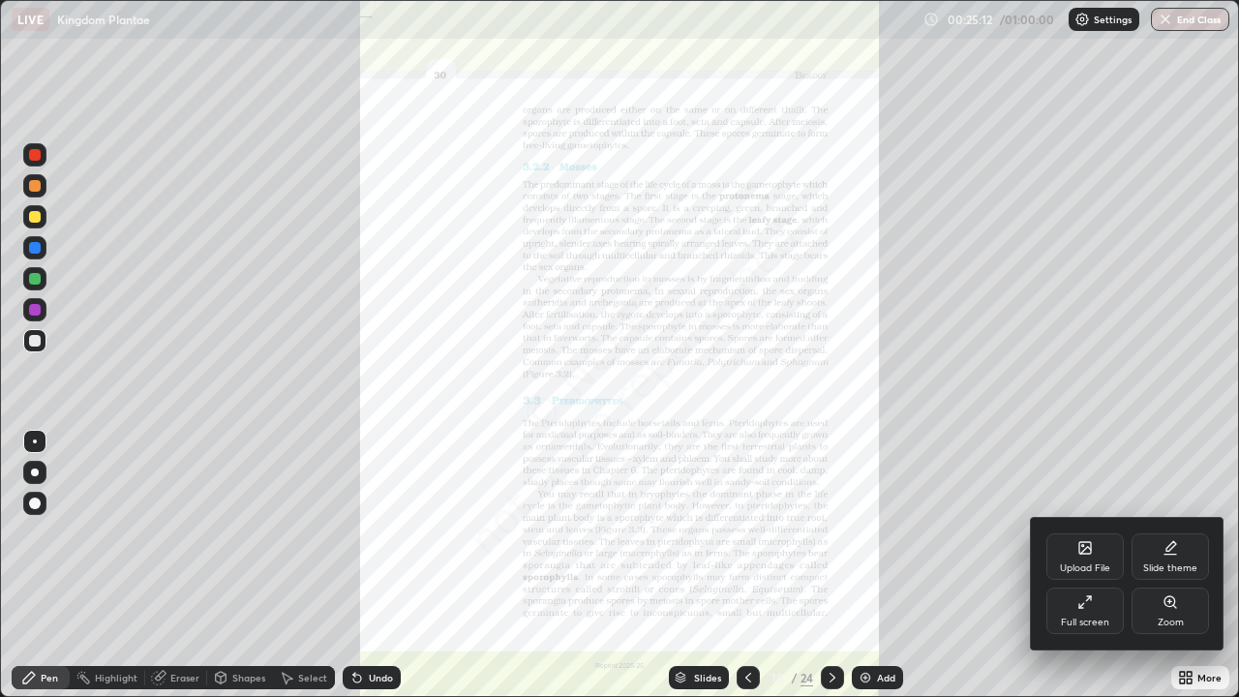
click at [1162, 571] on div "Zoom" at bounding box center [1170, 611] width 77 height 46
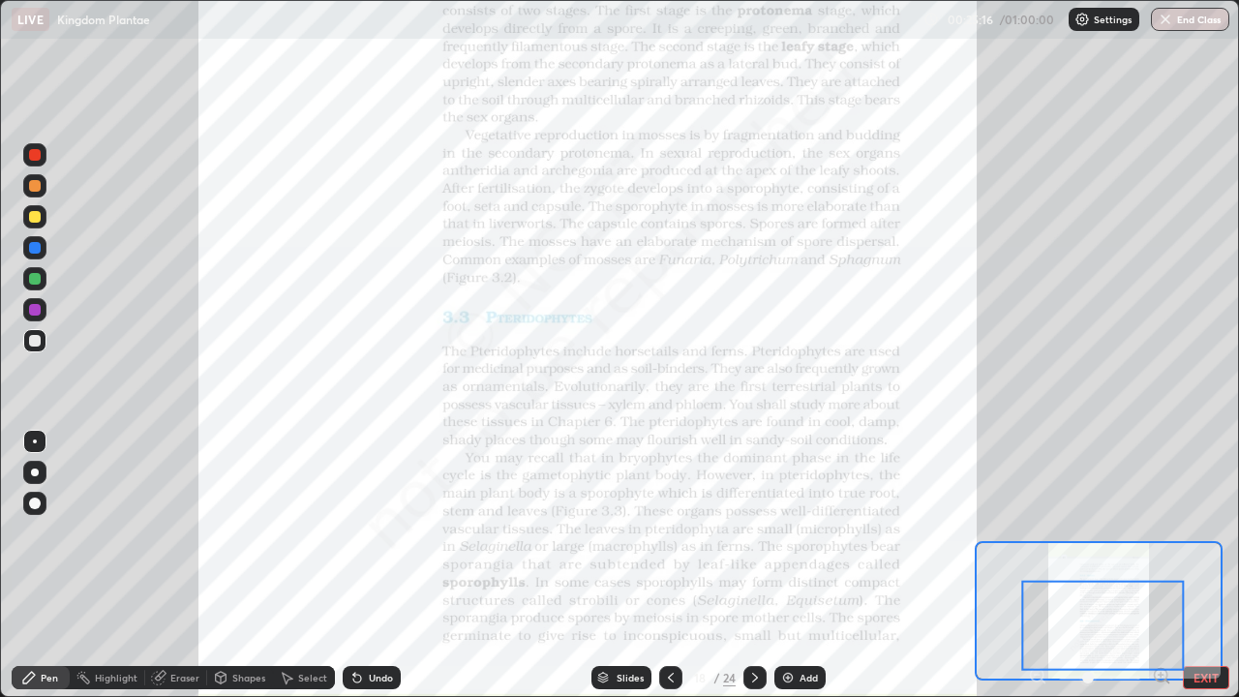
click at [34, 279] on div at bounding box center [35, 279] width 12 height 12
click at [750, 571] on icon at bounding box center [754, 677] width 15 height 15
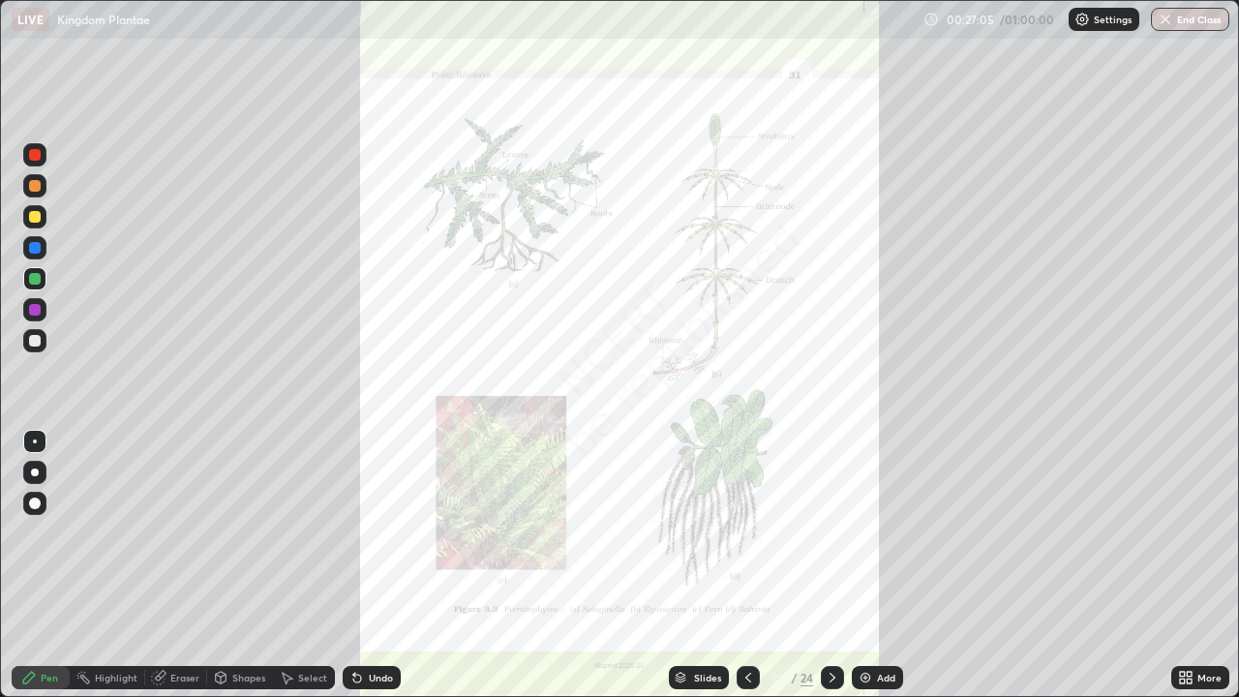
click at [823, 571] on div at bounding box center [832, 677] width 23 height 23
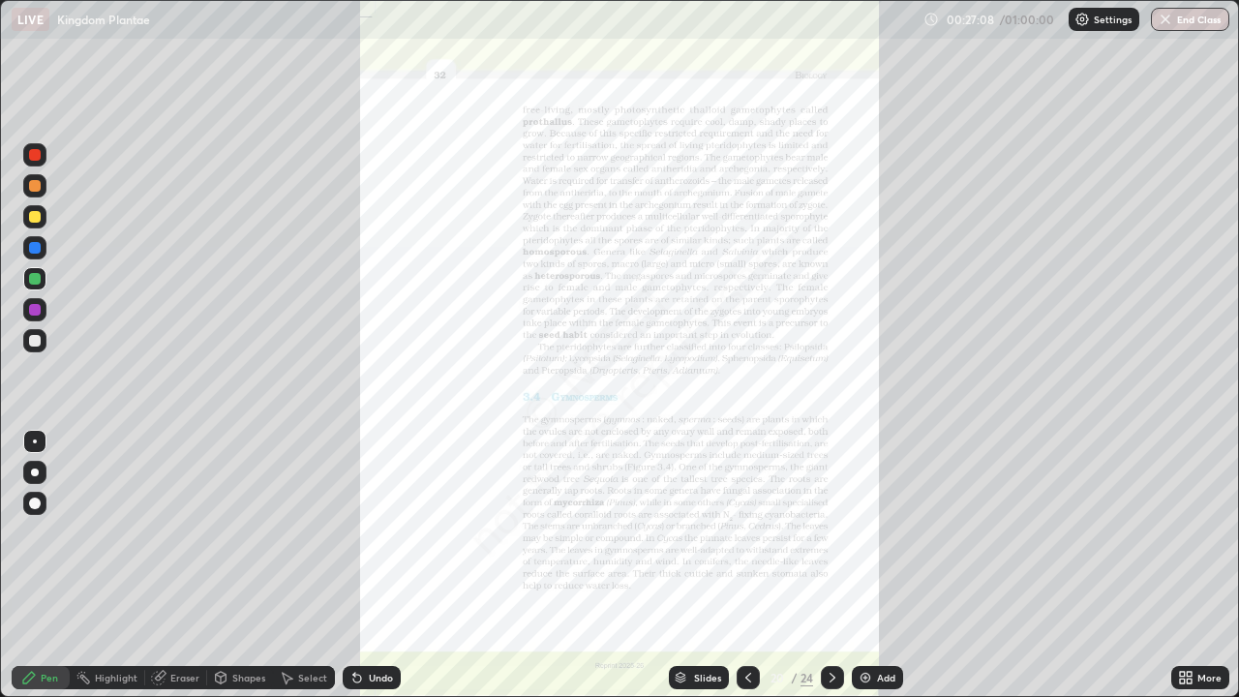
click at [1189, 571] on icon at bounding box center [1189, 681] width 5 height 5
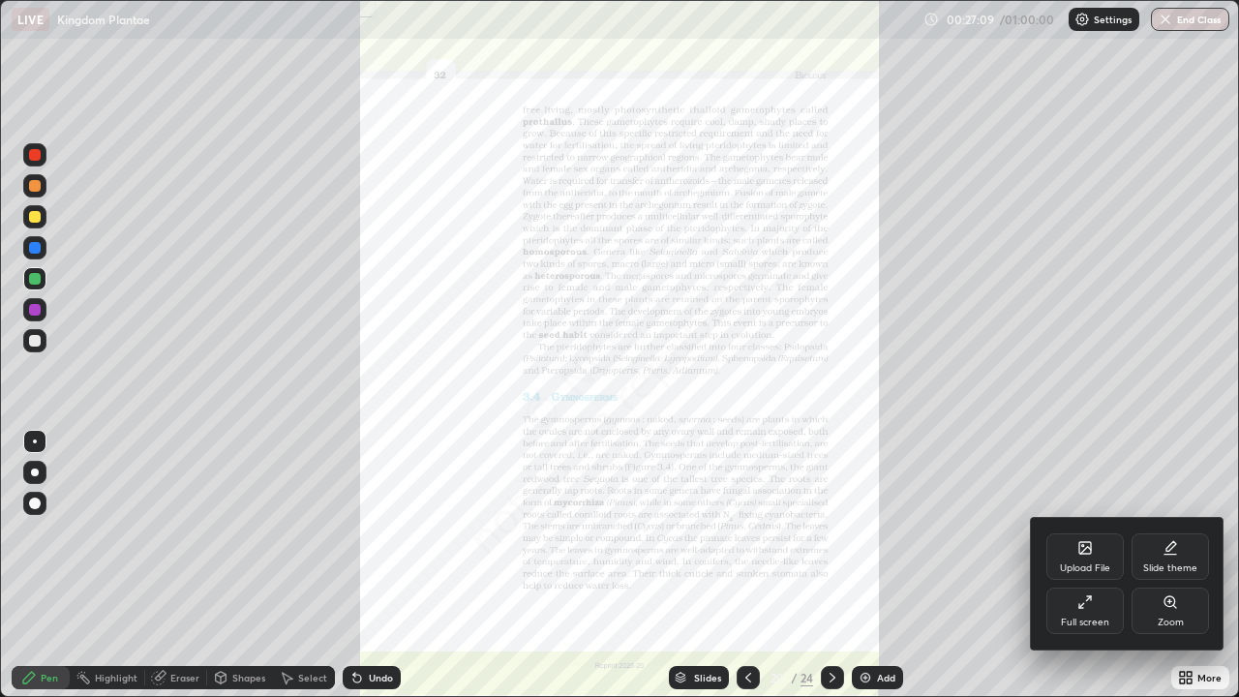
click at [1164, 571] on icon at bounding box center [1170, 601] width 15 height 15
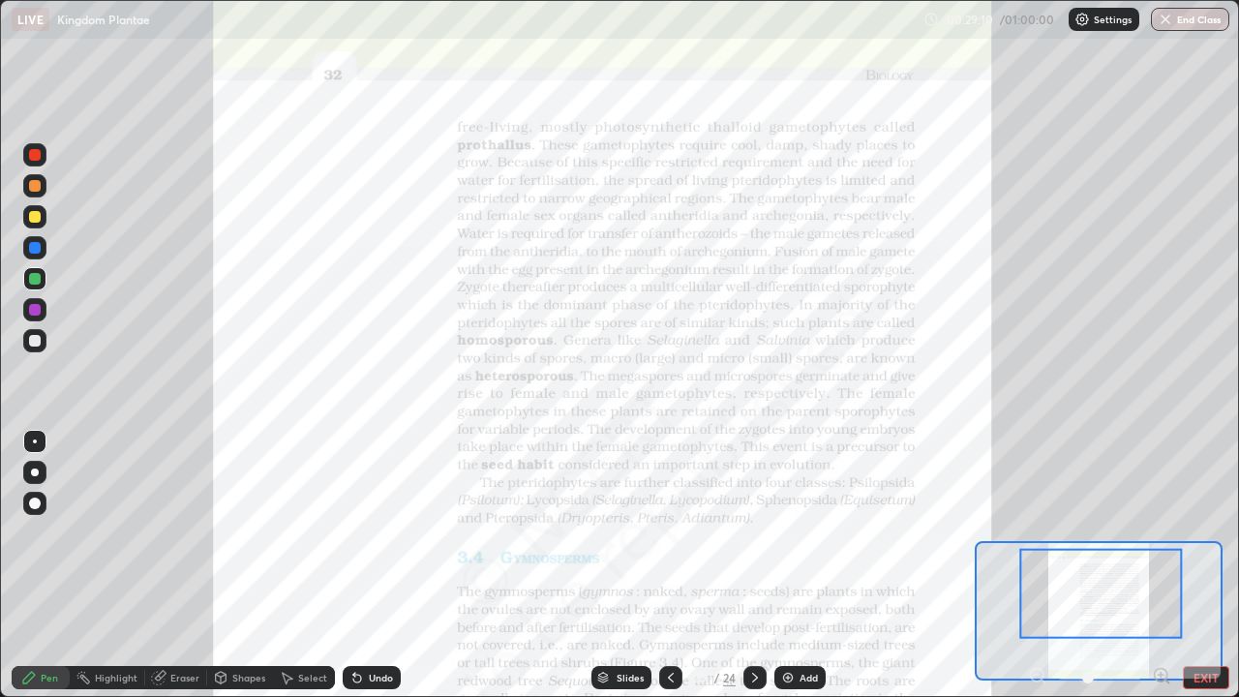
click at [617, 571] on div "Slides" at bounding box center [630, 678] width 27 height 10
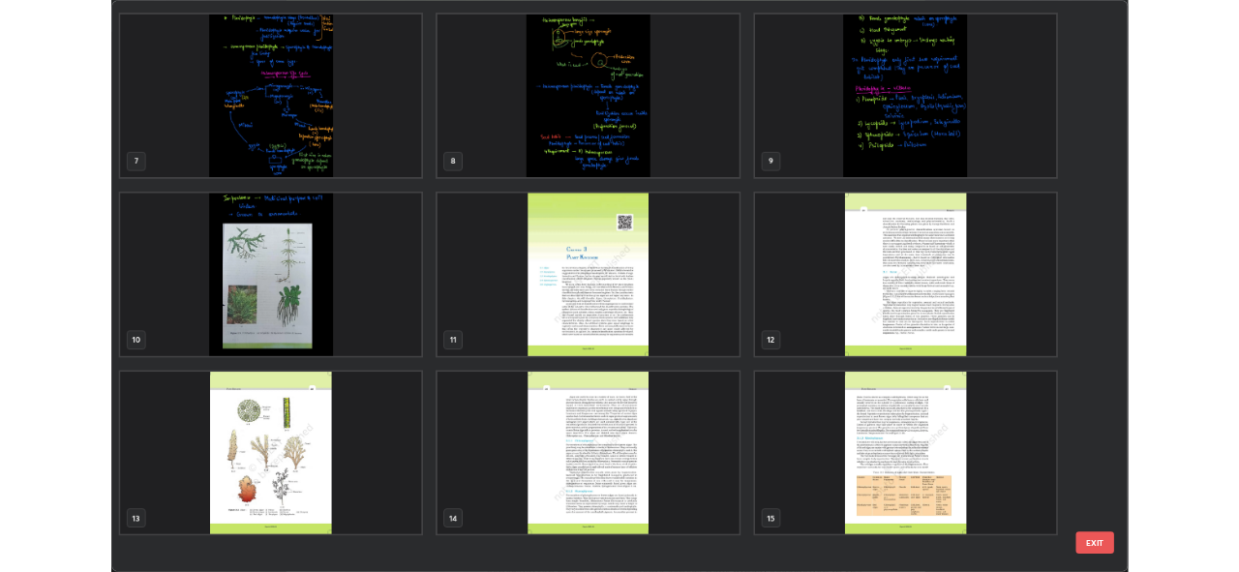
scroll to position [0, 0]
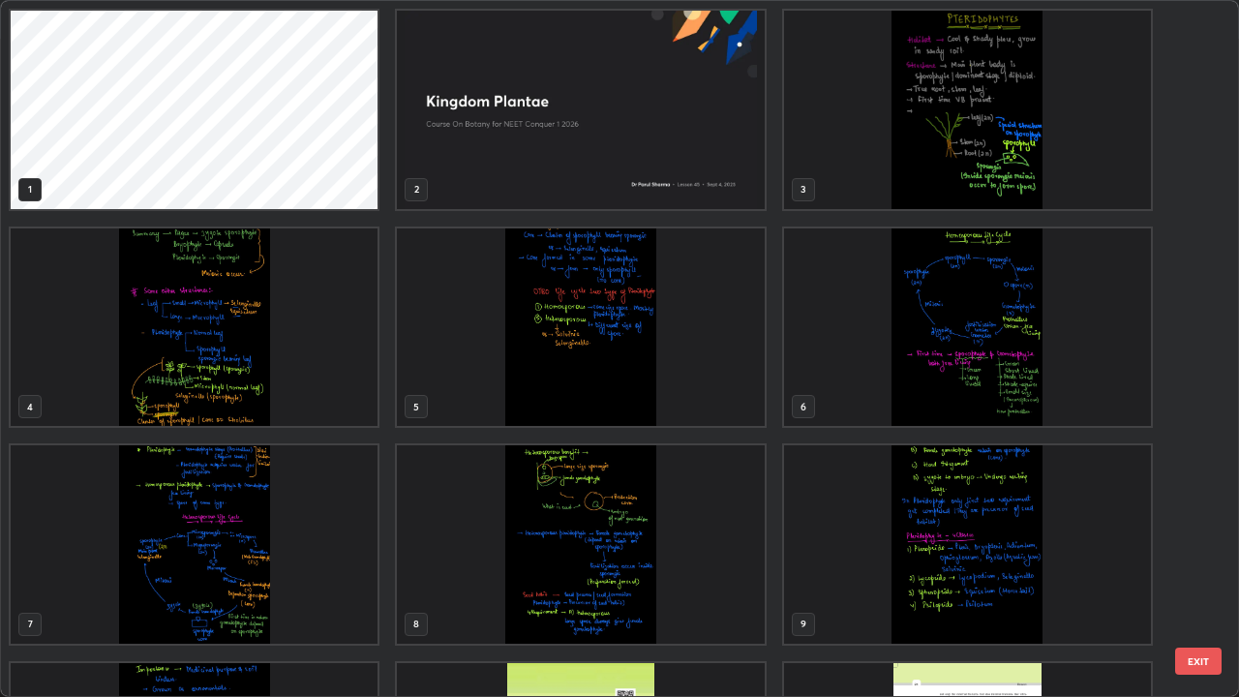
click at [965, 175] on img "grid" at bounding box center [967, 110] width 367 height 198
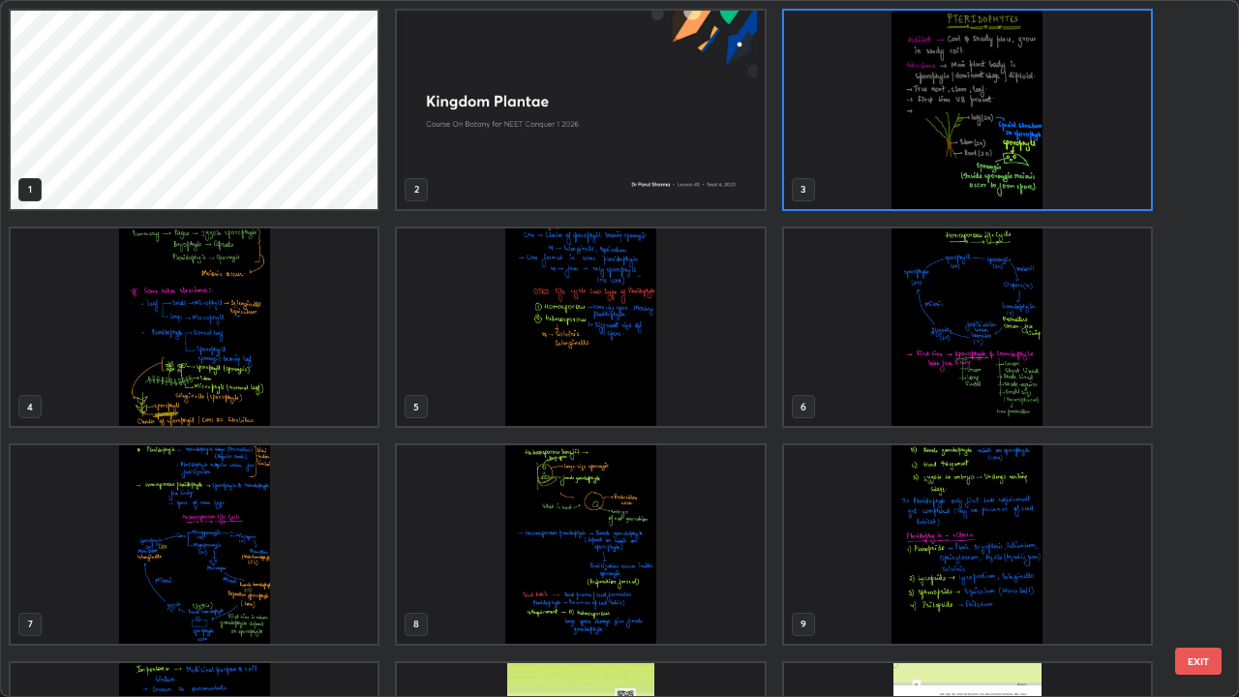
click at [970, 179] on img "grid" at bounding box center [967, 110] width 367 height 198
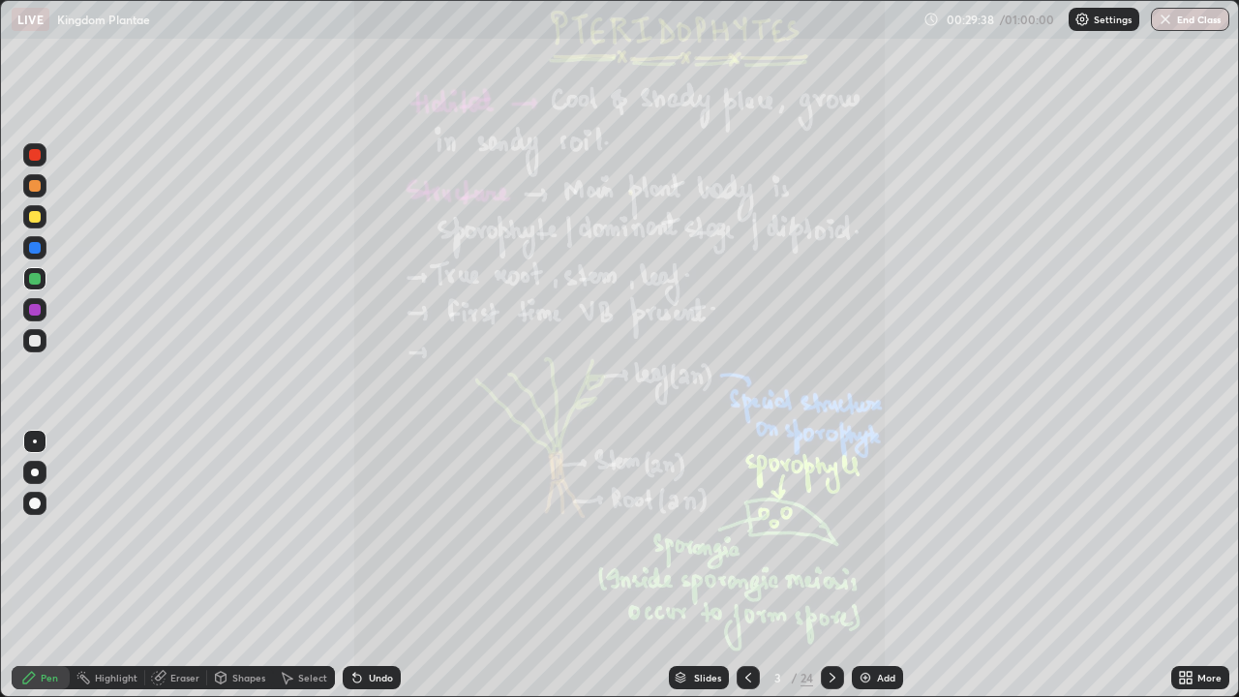
click at [831, 571] on icon at bounding box center [832, 677] width 15 height 15
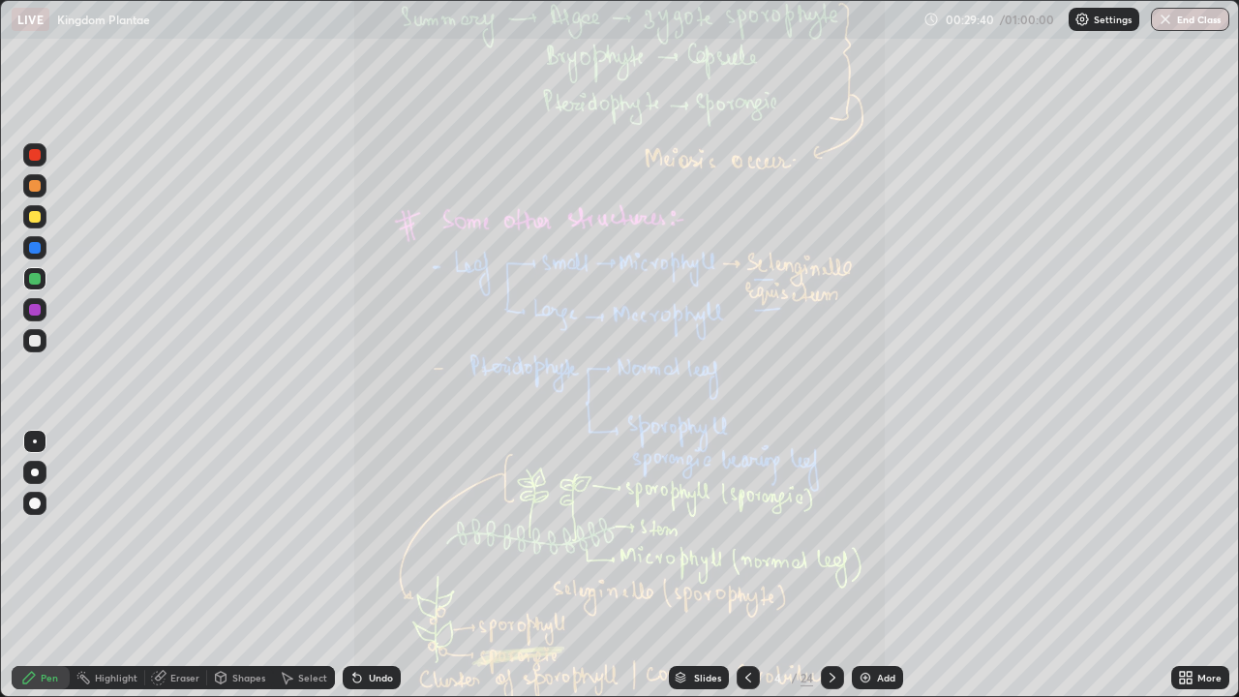
click at [1187, 571] on icon at bounding box center [1189, 681] width 5 height 5
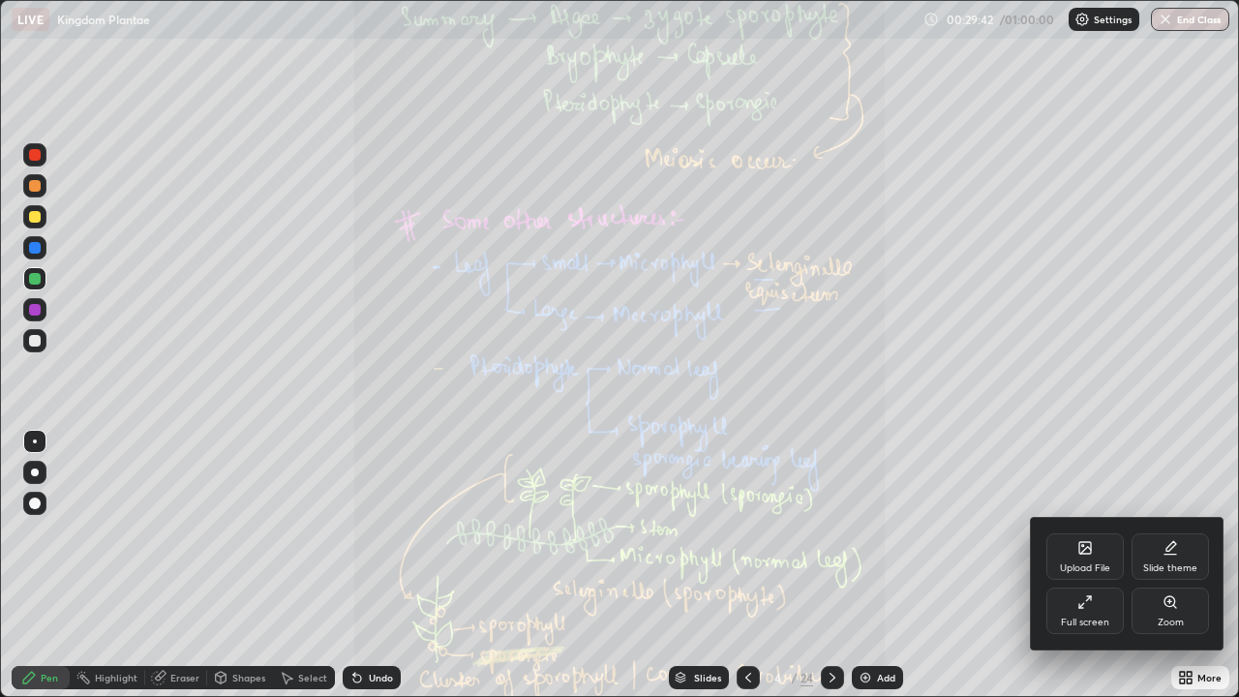
click at [1169, 571] on icon at bounding box center [1170, 601] width 11 height 11
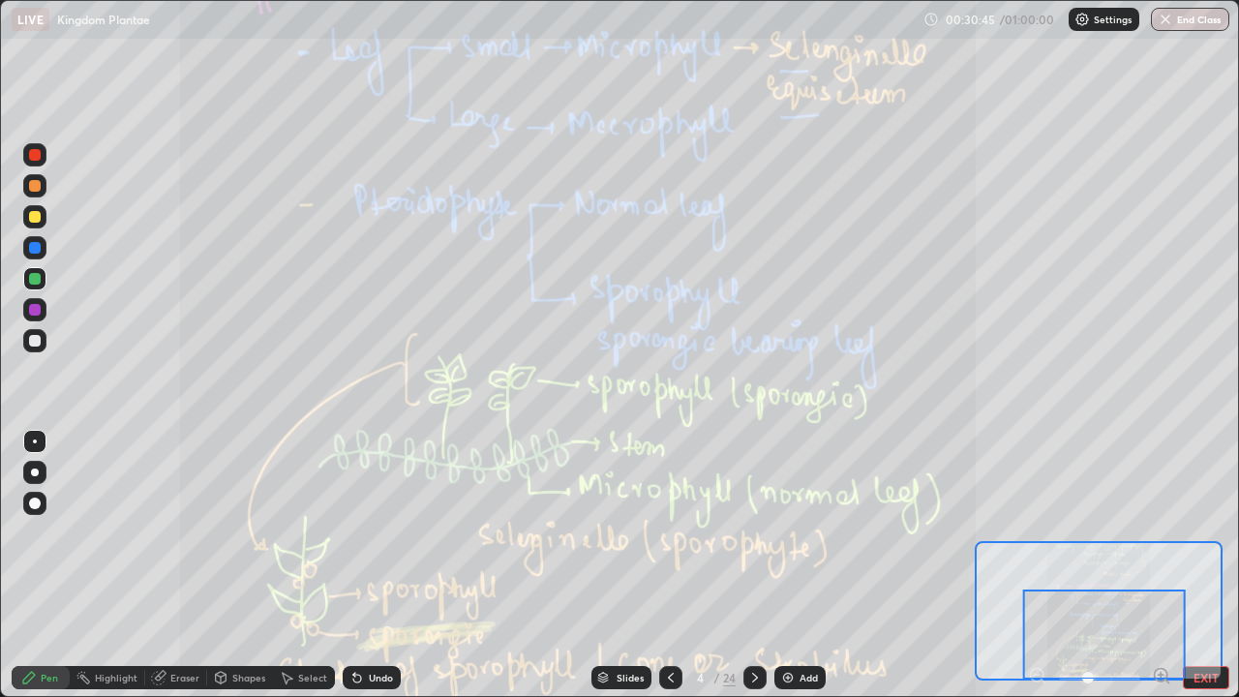
click at [751, 571] on icon at bounding box center [754, 677] width 15 height 15
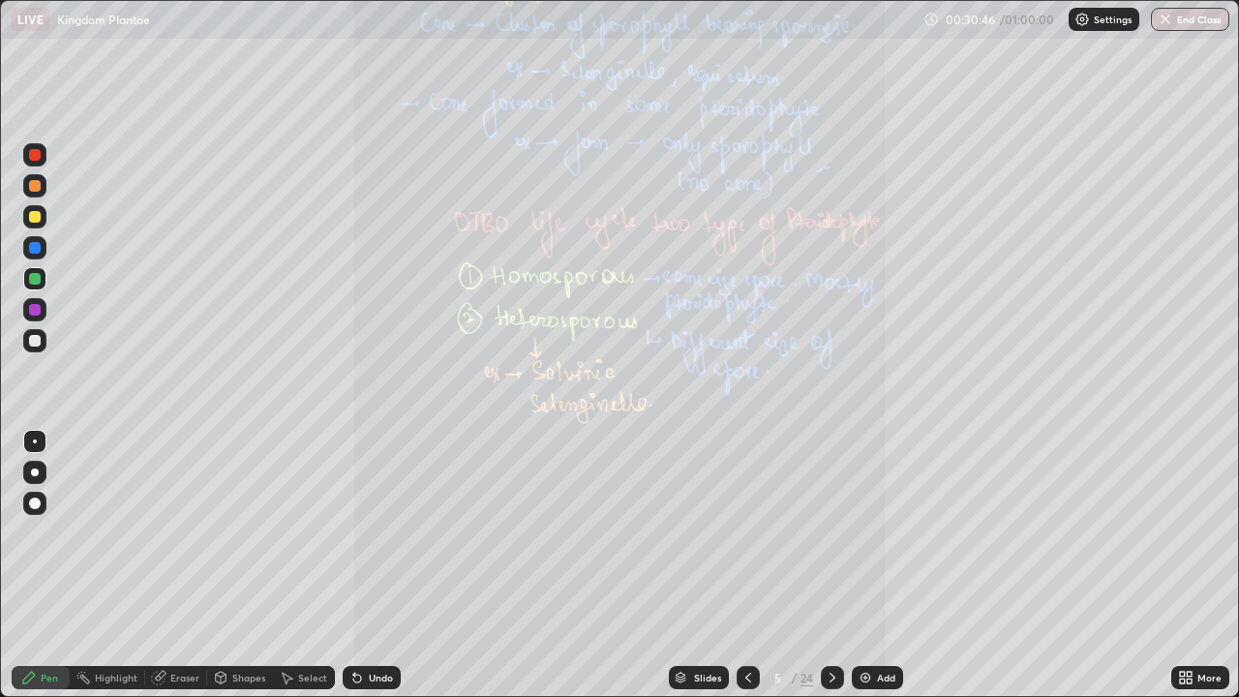
click at [1183, 571] on icon at bounding box center [1182, 674] width 5 height 5
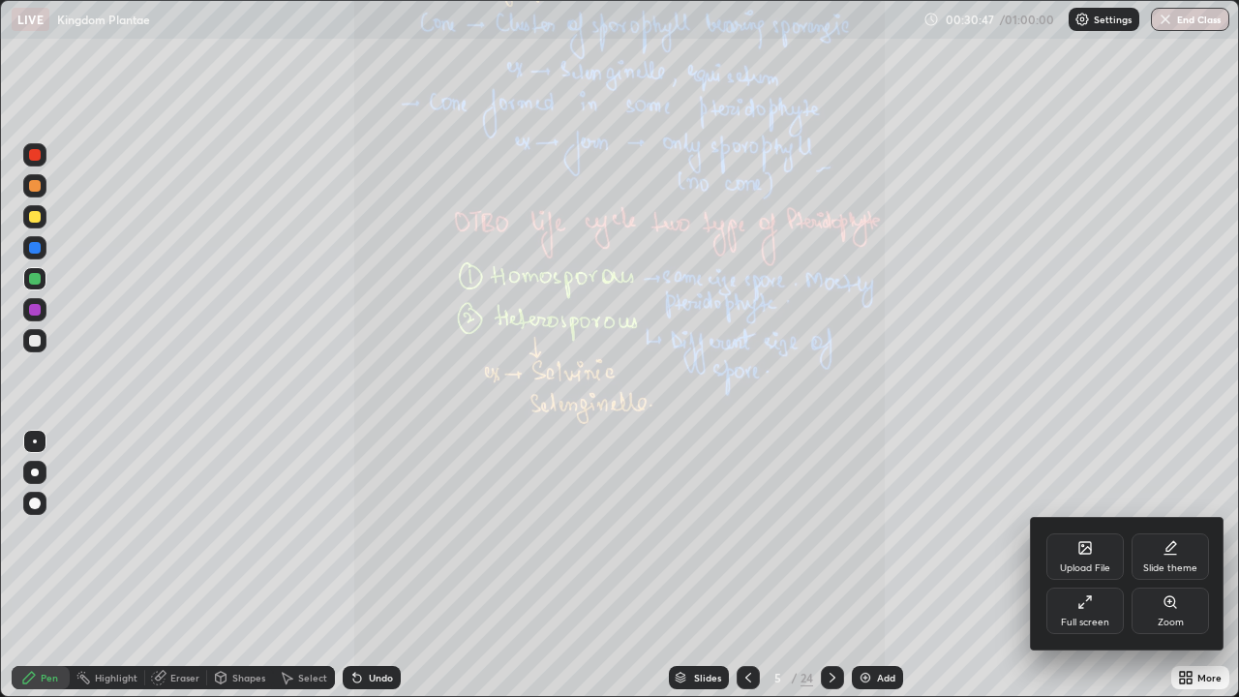
click at [1170, 571] on icon at bounding box center [1170, 601] width 15 height 15
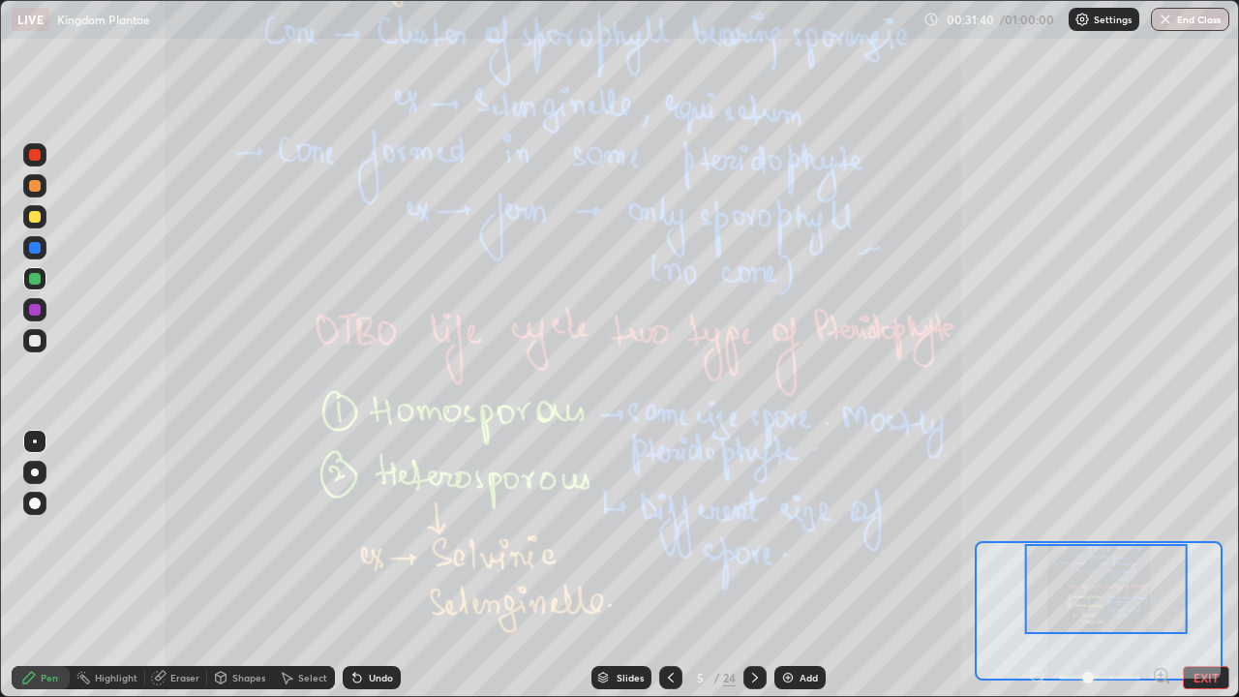
click at [753, 571] on icon at bounding box center [754, 677] width 15 height 15
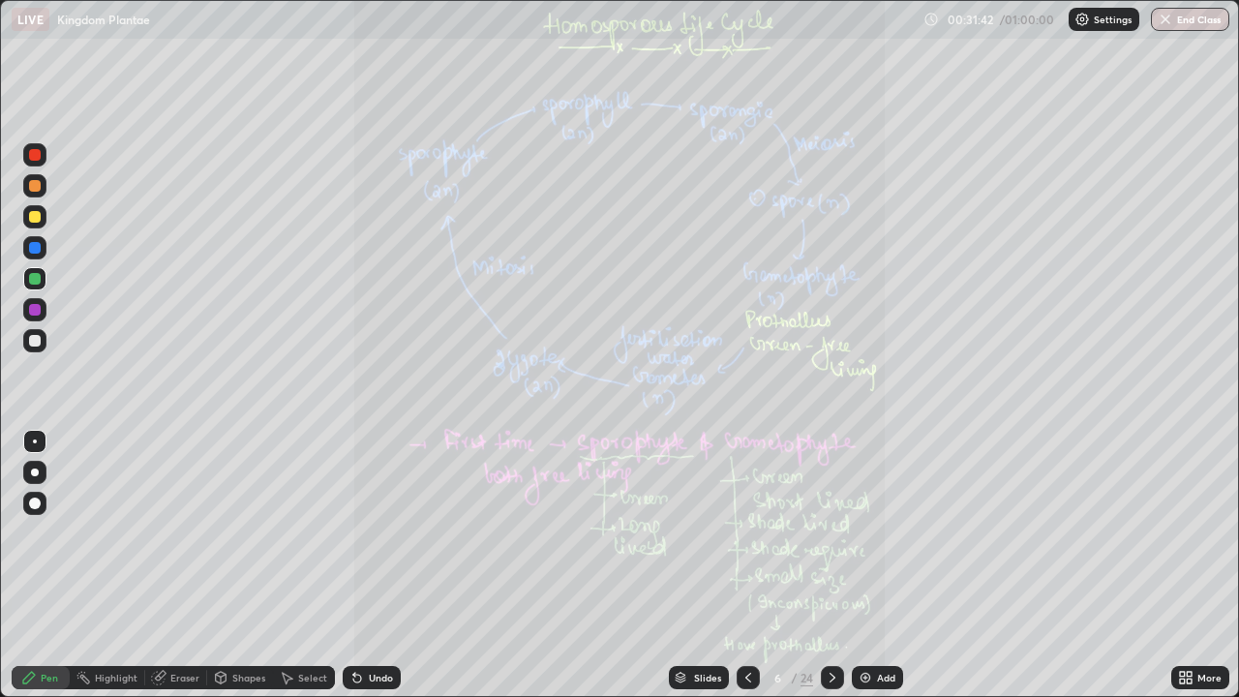
click at [1190, 571] on icon at bounding box center [1185, 677] width 15 height 15
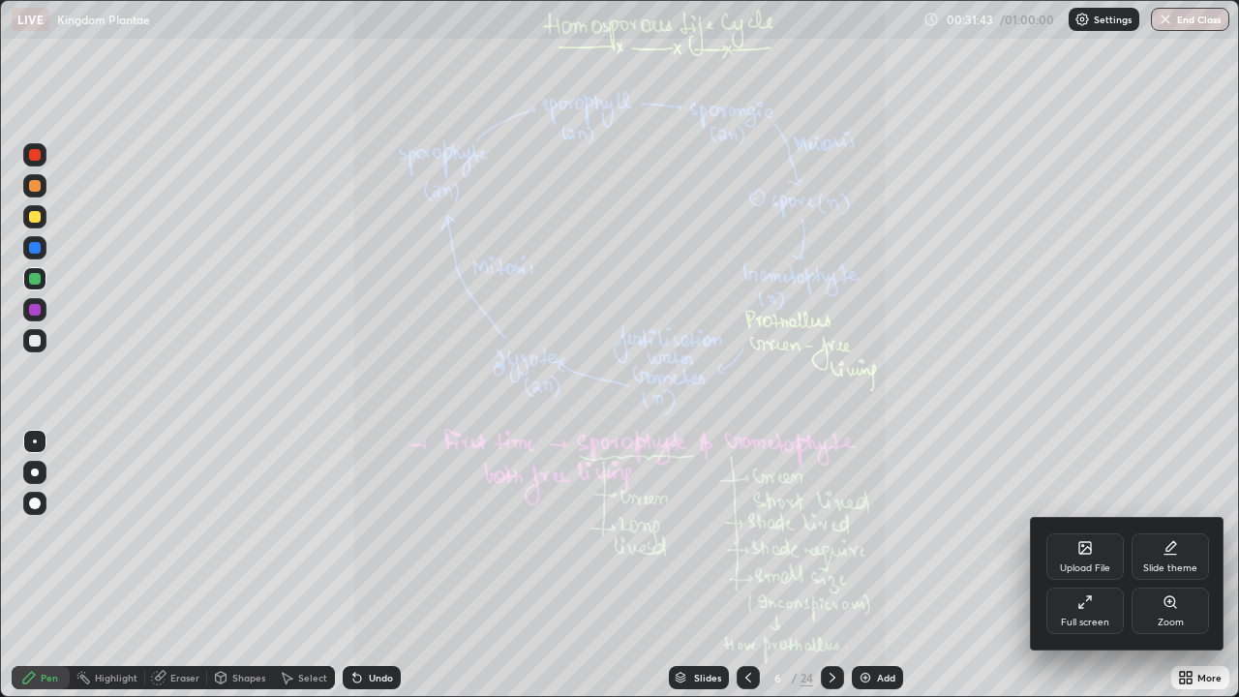
click at [1169, 571] on div "Zoom" at bounding box center [1170, 611] width 77 height 46
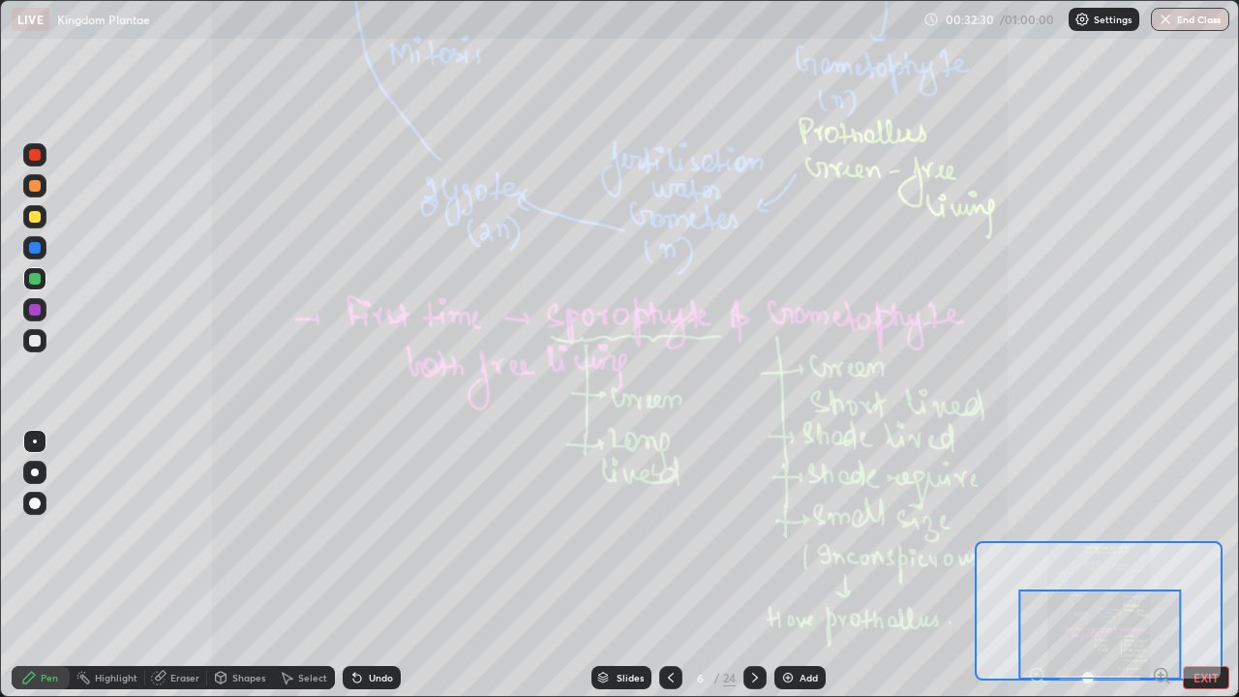
click at [754, 571] on icon at bounding box center [754, 677] width 15 height 15
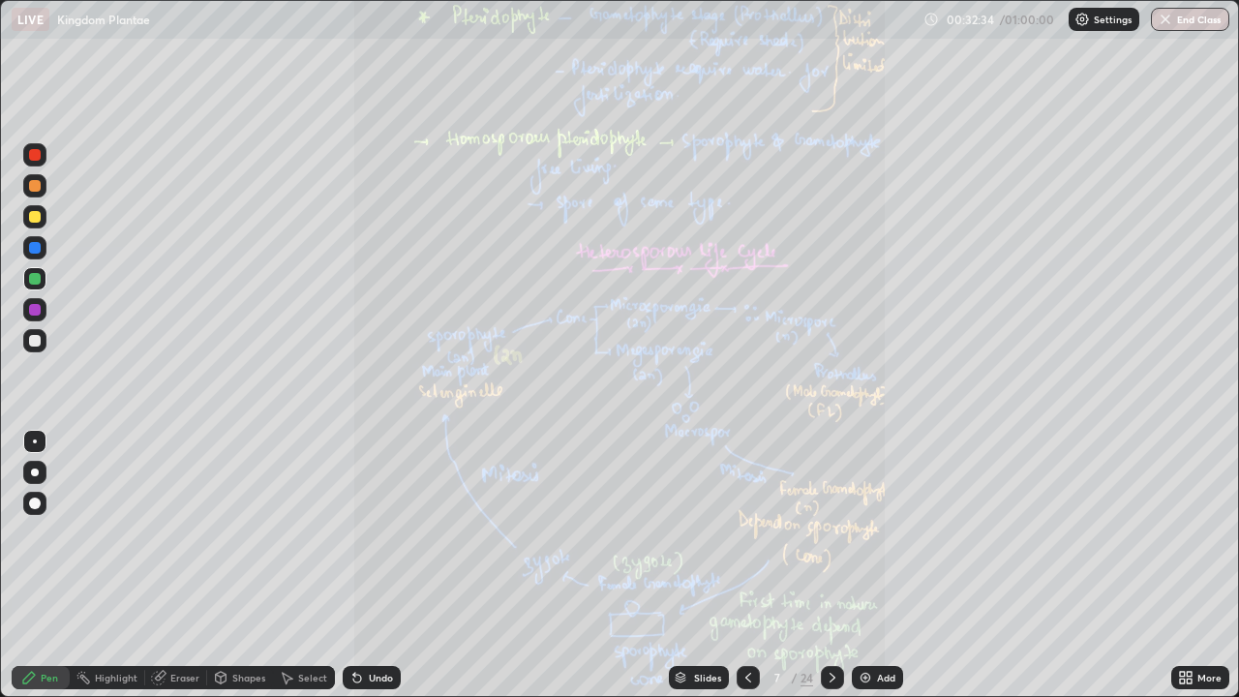
click at [1181, 571] on icon at bounding box center [1182, 681] width 5 height 5
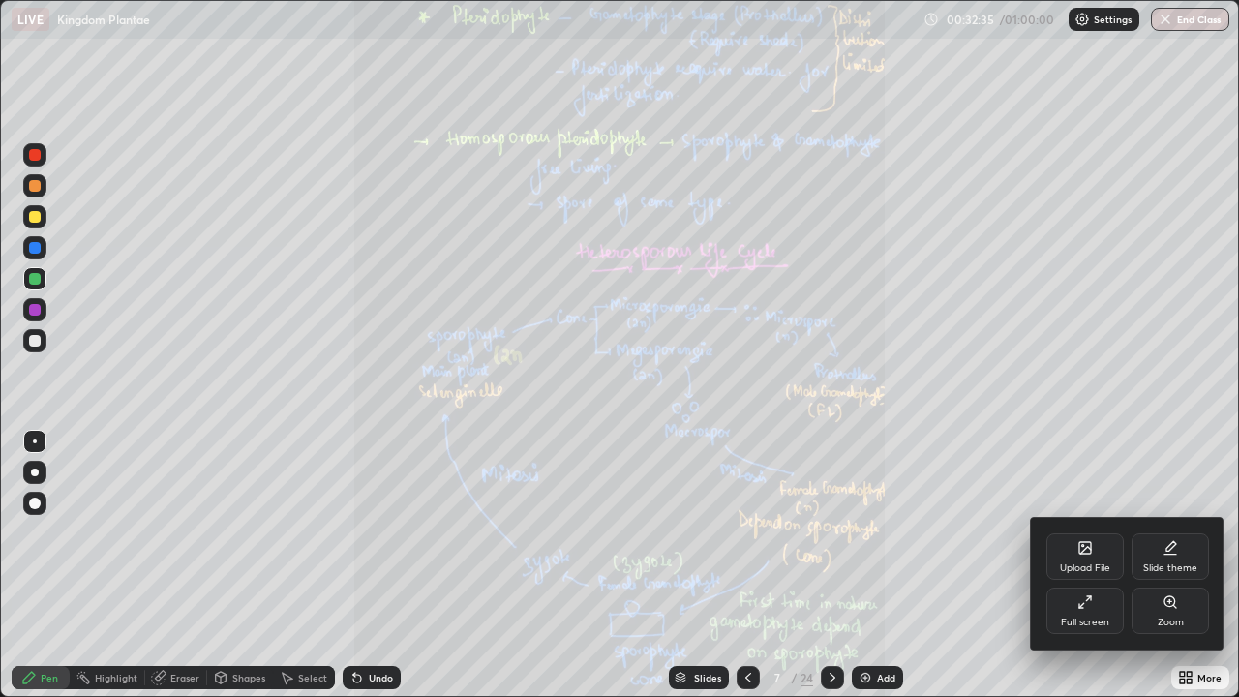
click at [1174, 571] on div "Zoom" at bounding box center [1170, 611] width 77 height 46
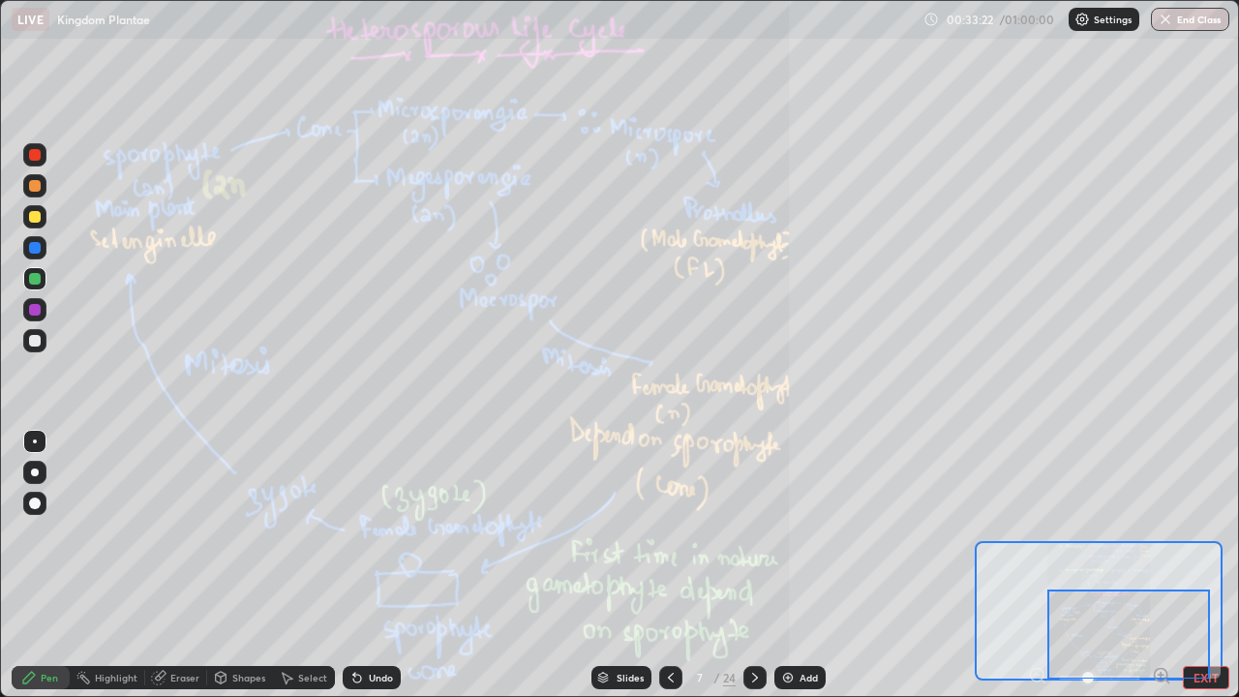
click at [753, 571] on icon at bounding box center [754, 677] width 15 height 15
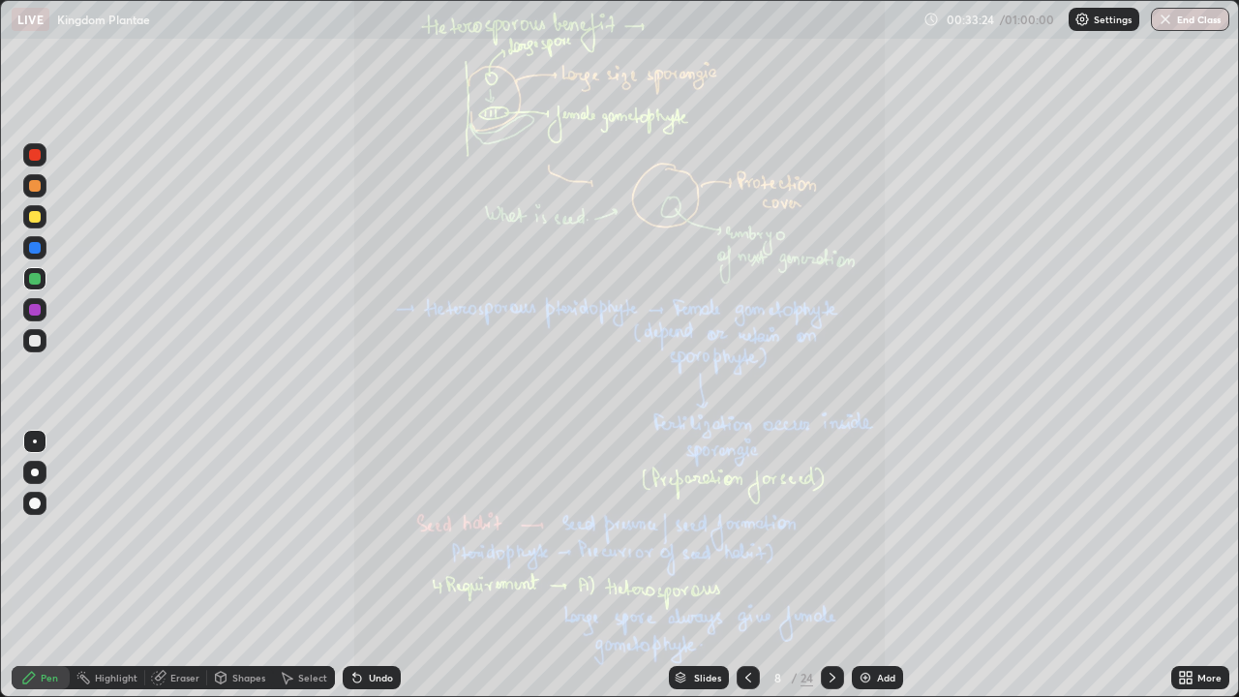
click at [1198, 571] on div "More" at bounding box center [1210, 678] width 24 height 10
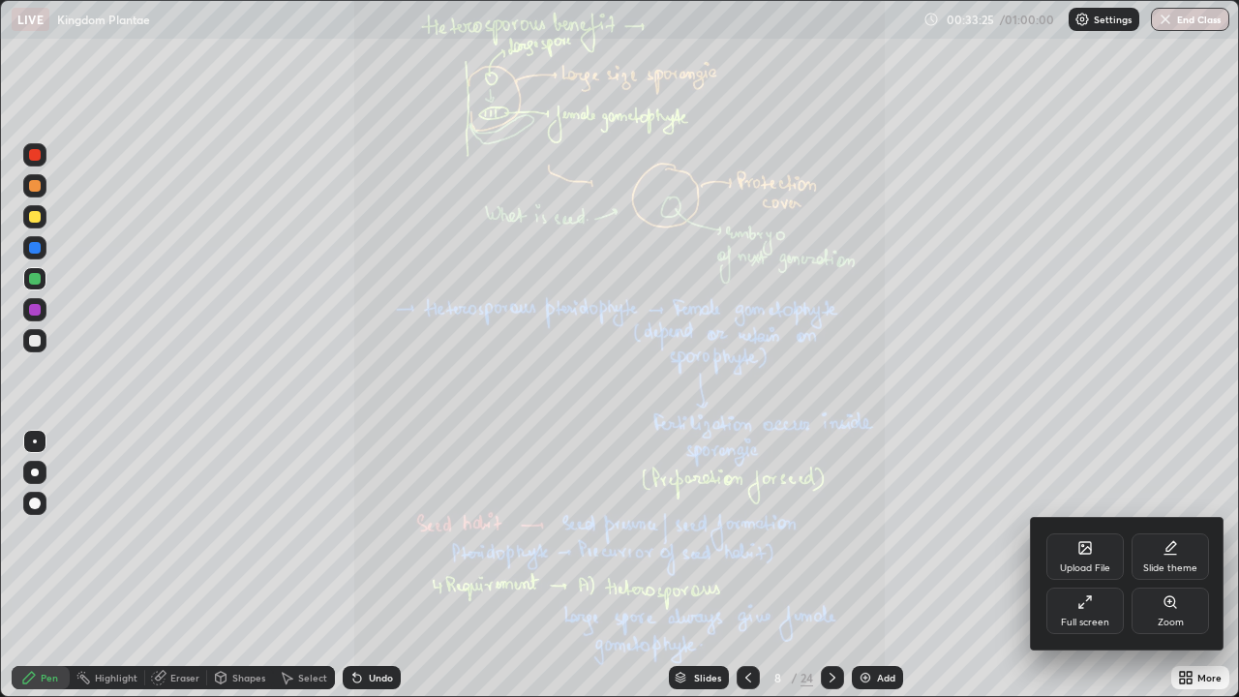
click at [1164, 571] on icon at bounding box center [1170, 601] width 15 height 15
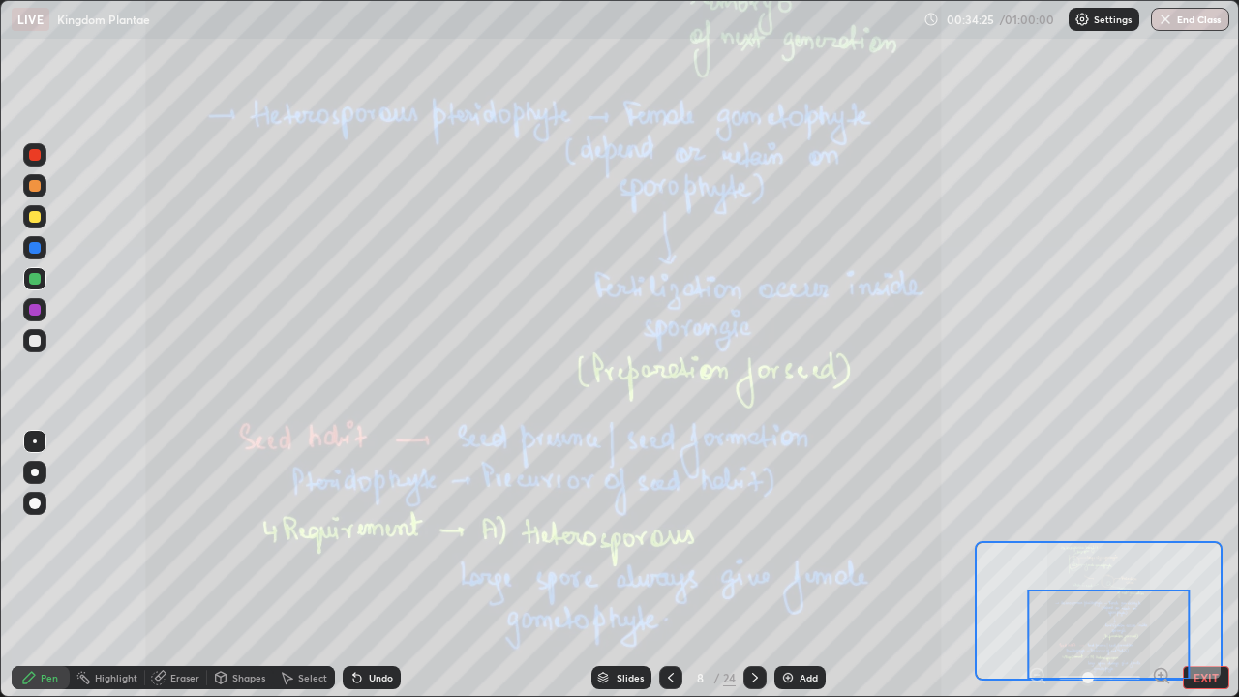
click at [753, 571] on icon at bounding box center [754, 677] width 15 height 15
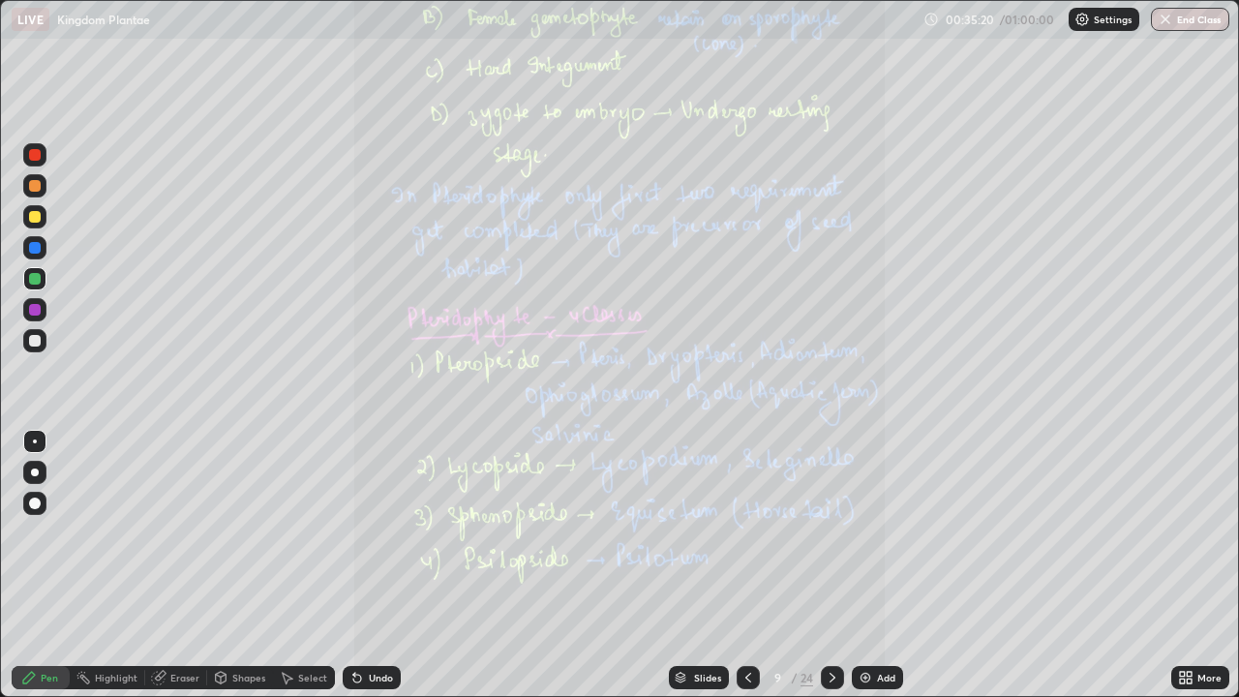
click at [1189, 571] on icon at bounding box center [1189, 674] width 5 height 5
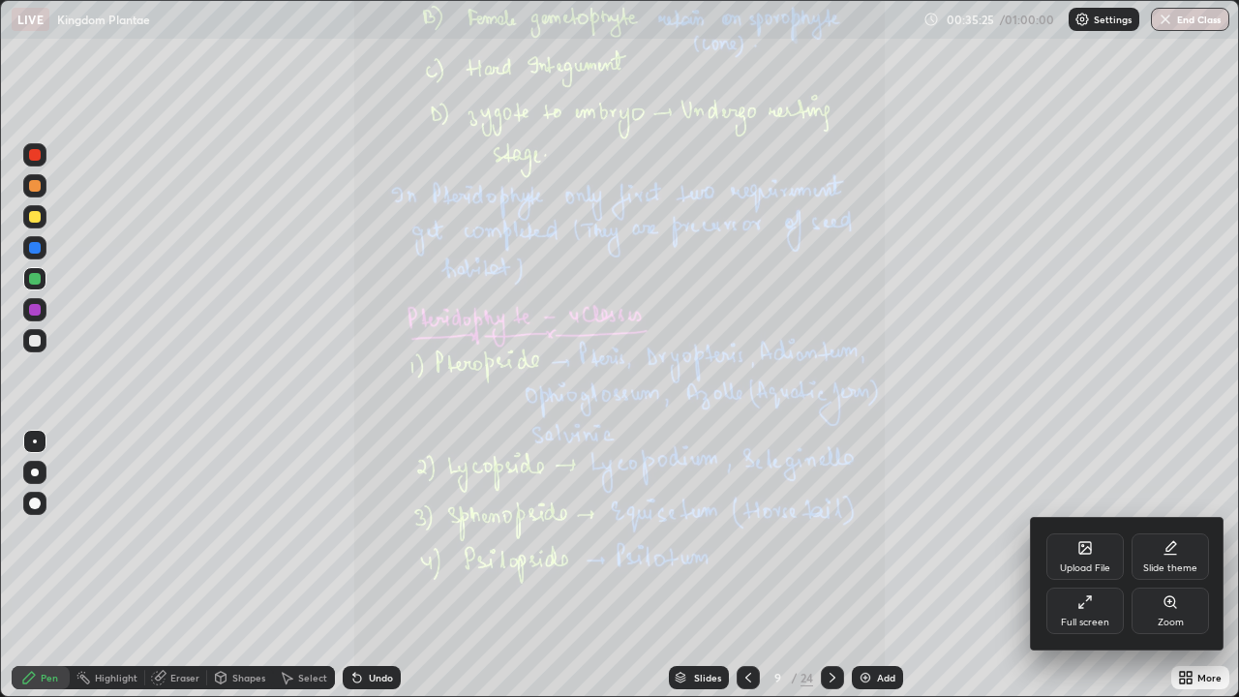
click at [1085, 545] on icon at bounding box center [1085, 548] width 12 height 12
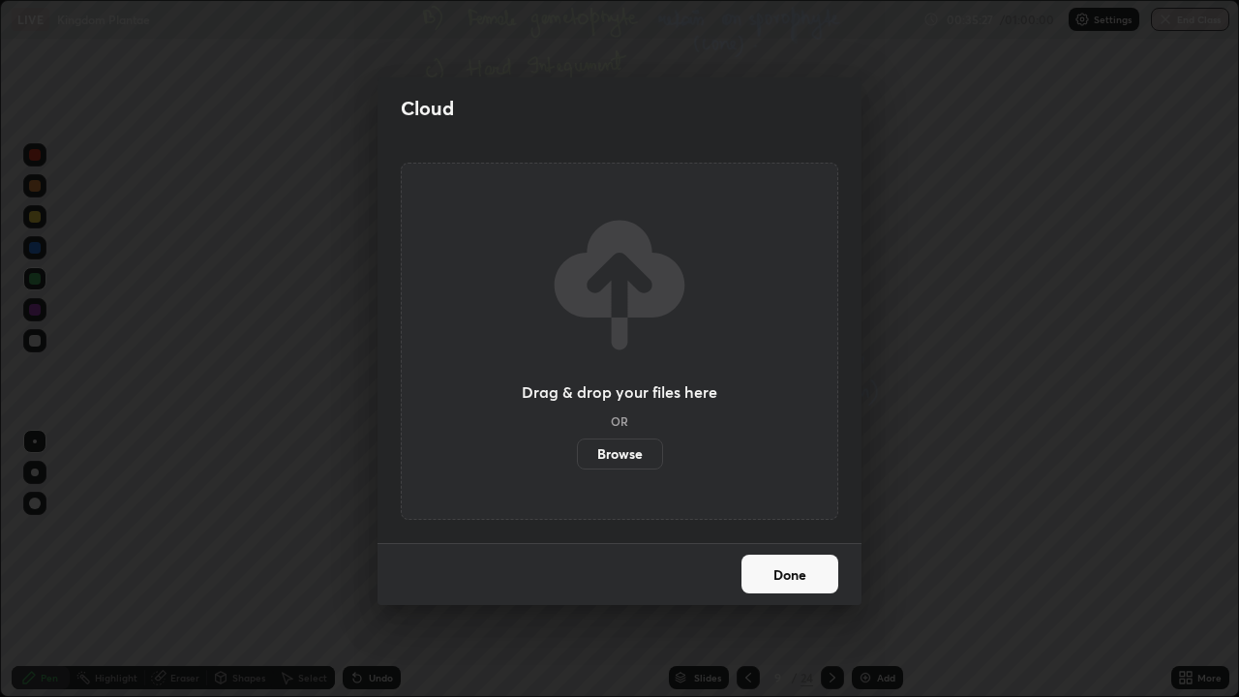
click at [633, 451] on label "Browse" at bounding box center [620, 454] width 86 height 31
click at [577, 451] on input "Browse" at bounding box center [577, 454] width 0 height 31
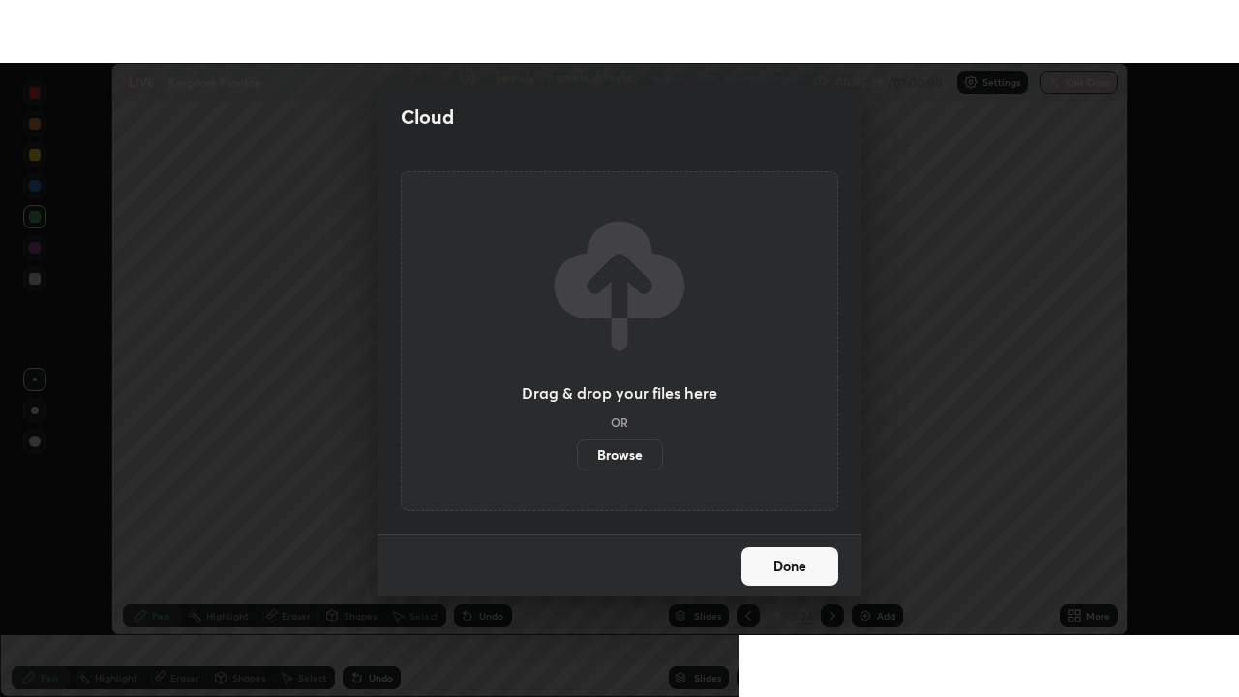
scroll to position [96241, 95574]
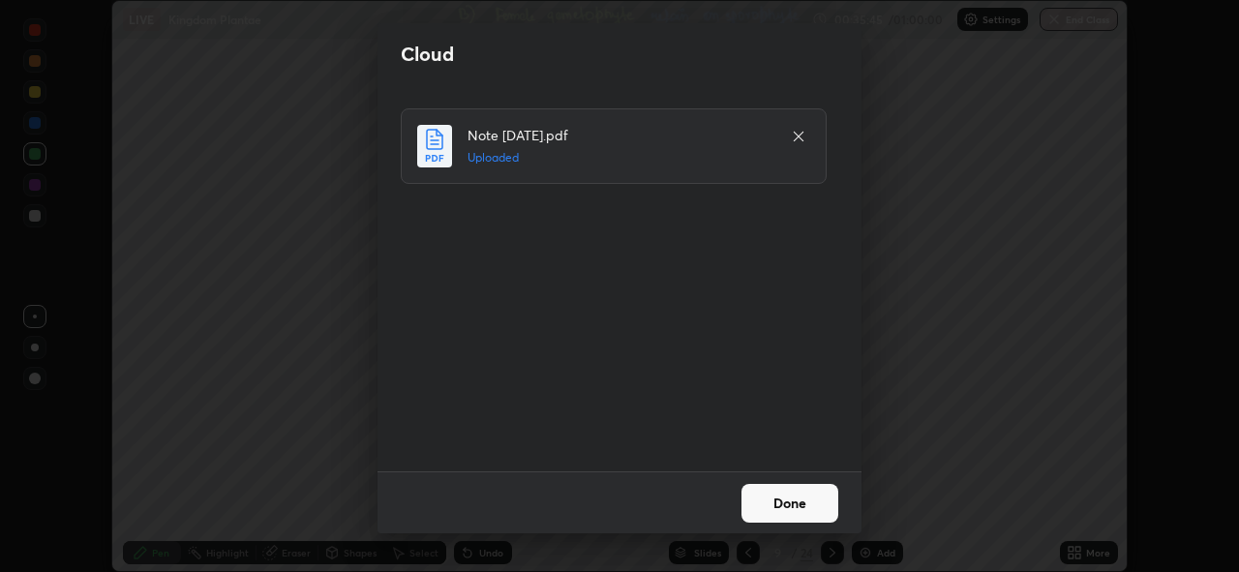
click at [797, 500] on button "Done" at bounding box center [790, 503] width 97 height 39
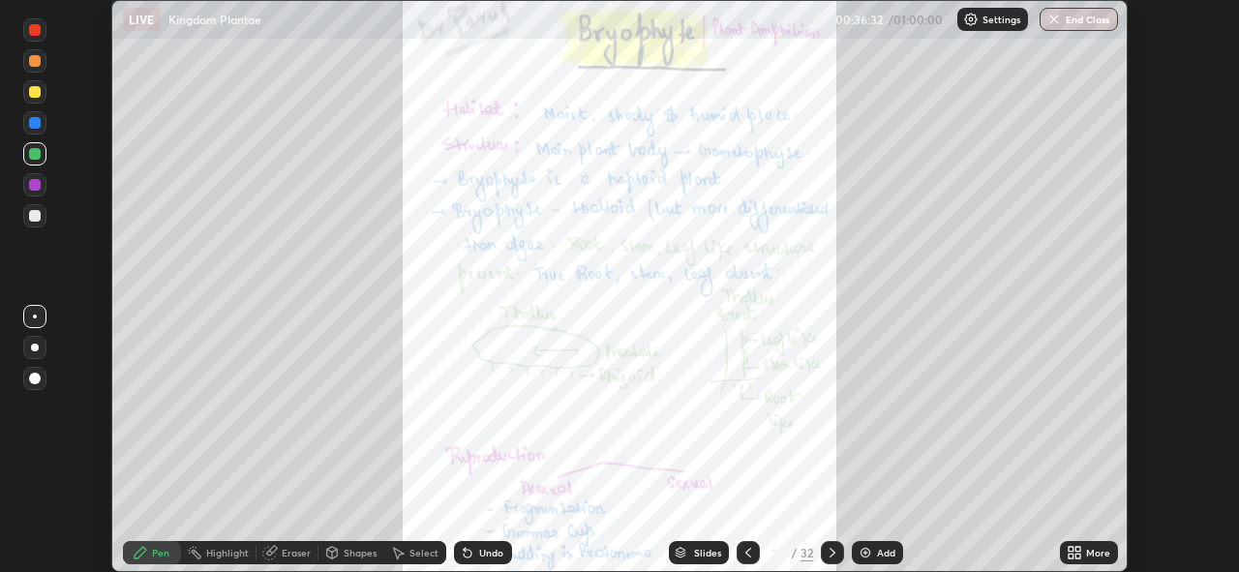
click at [1075, 554] on icon at bounding box center [1074, 552] width 15 height 15
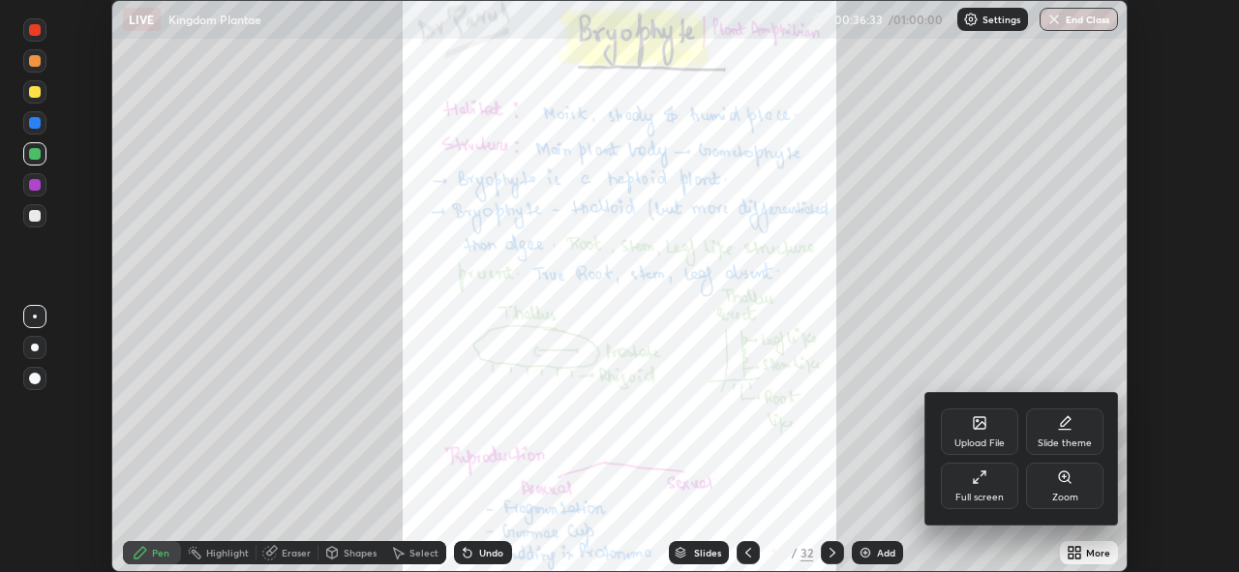
click at [984, 490] on div "Full screen" at bounding box center [979, 486] width 77 height 46
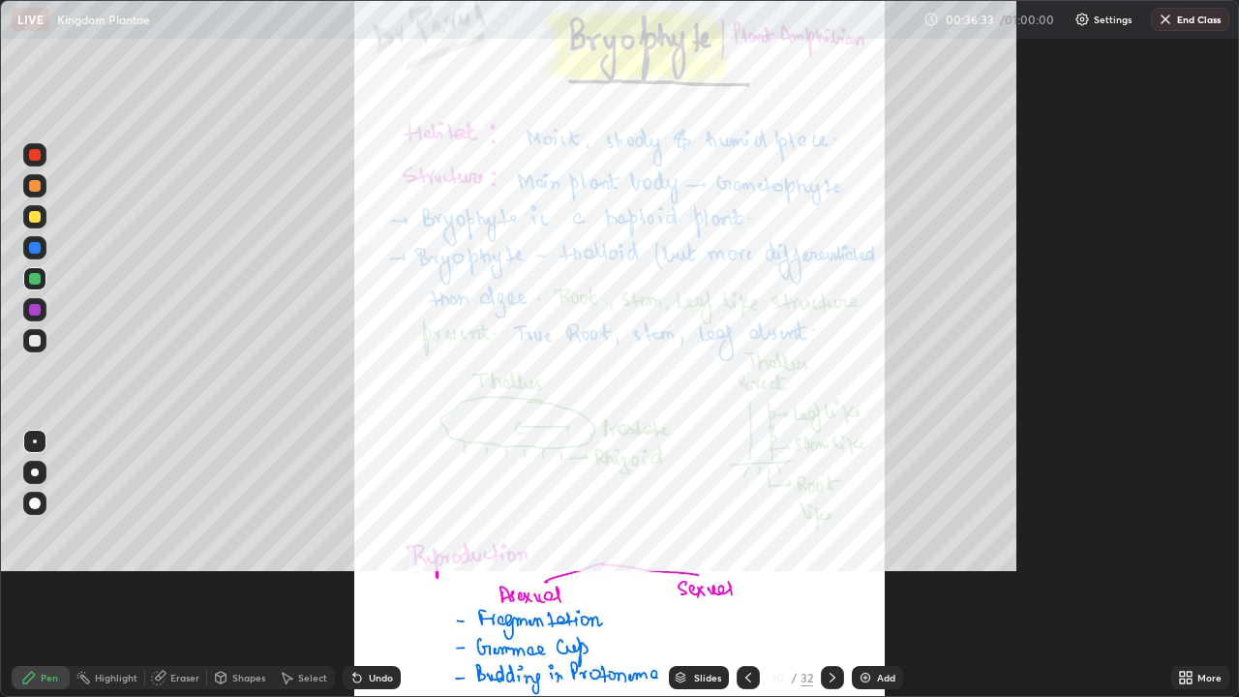
scroll to position [697, 1239]
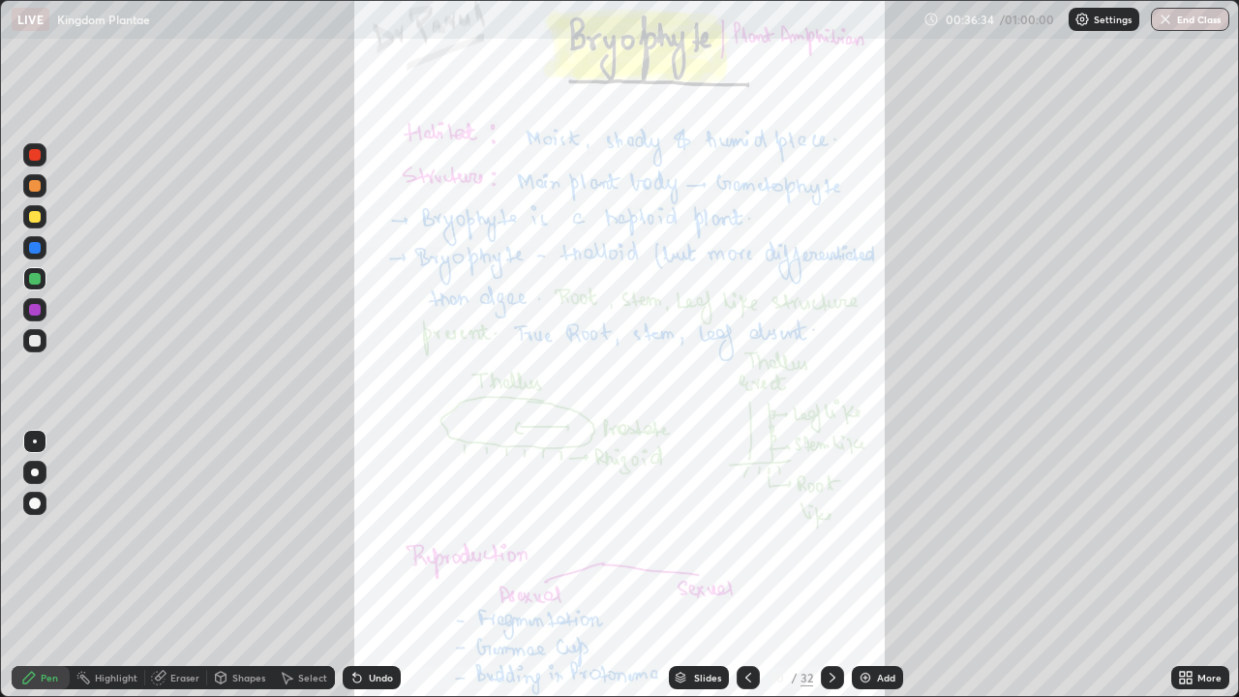
click at [1199, 571] on div "More" at bounding box center [1210, 678] width 24 height 10
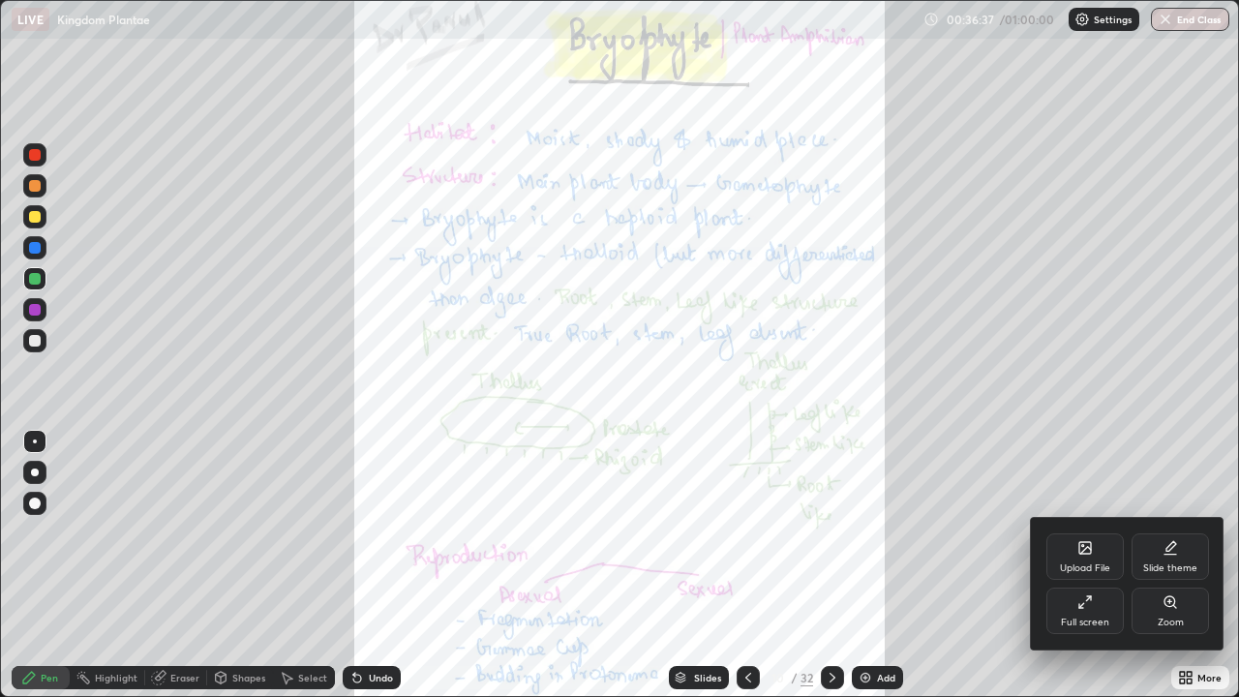
click at [988, 571] on div at bounding box center [619, 348] width 1239 height 697
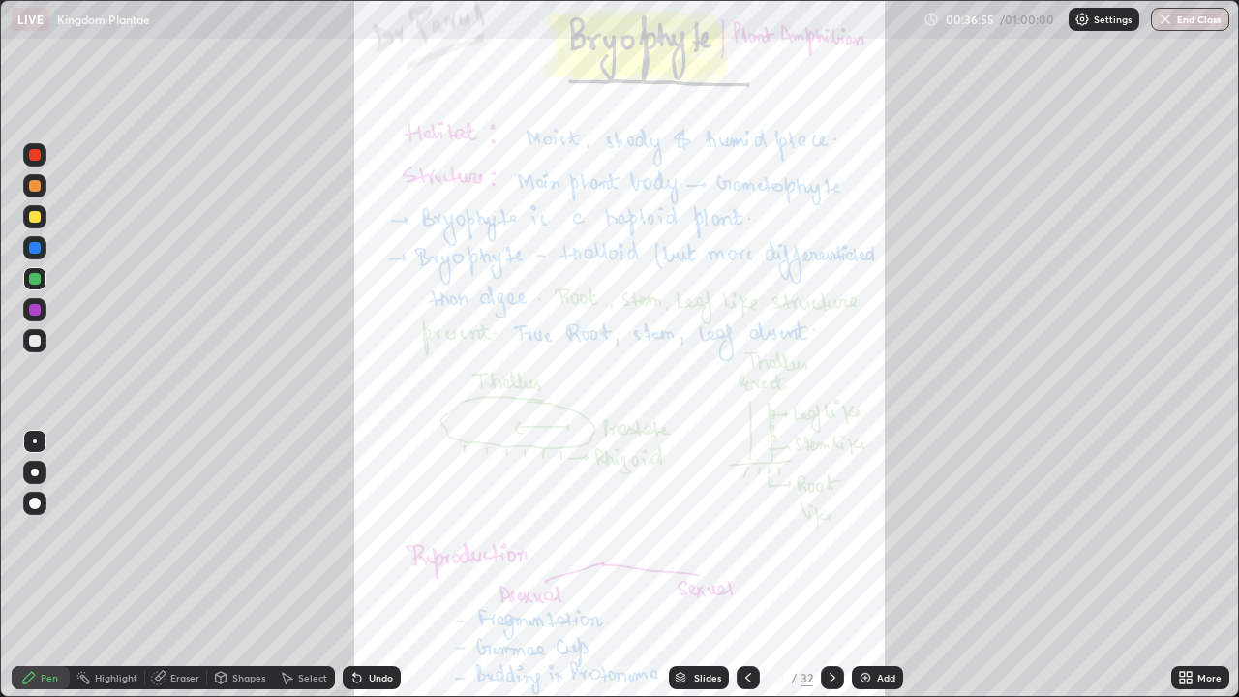
click at [833, 571] on icon at bounding box center [833, 678] width 6 height 10
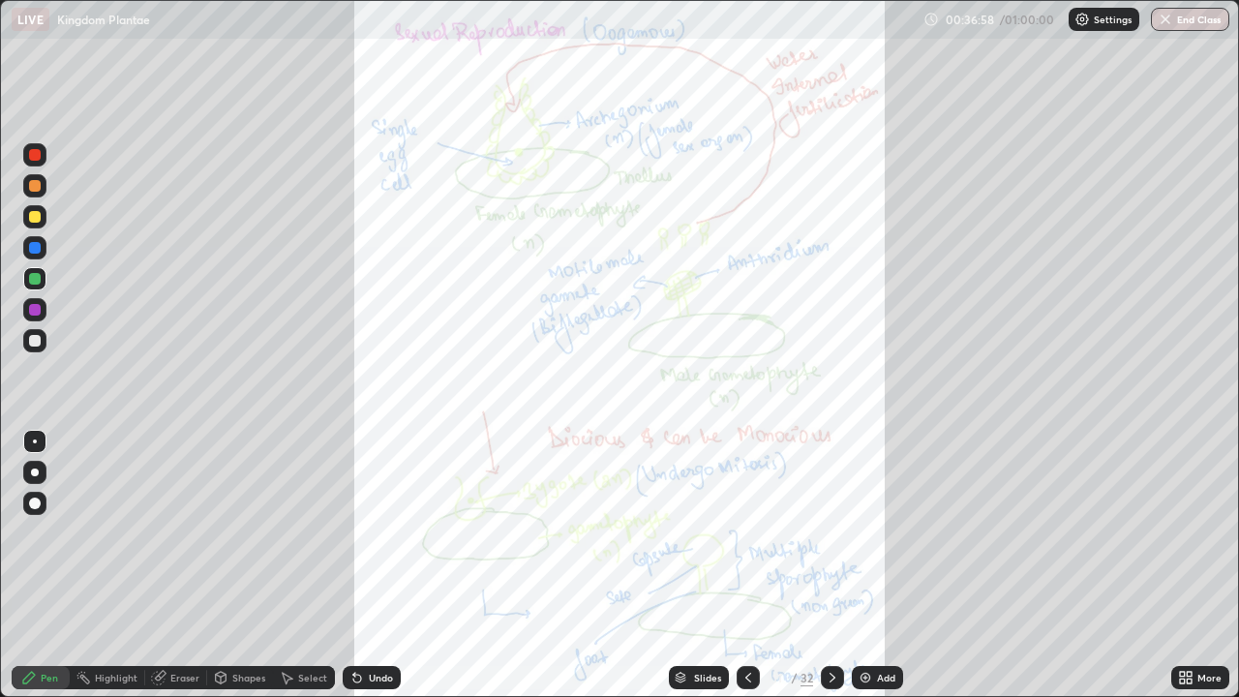
click at [1181, 571] on icon at bounding box center [1182, 681] width 5 height 5
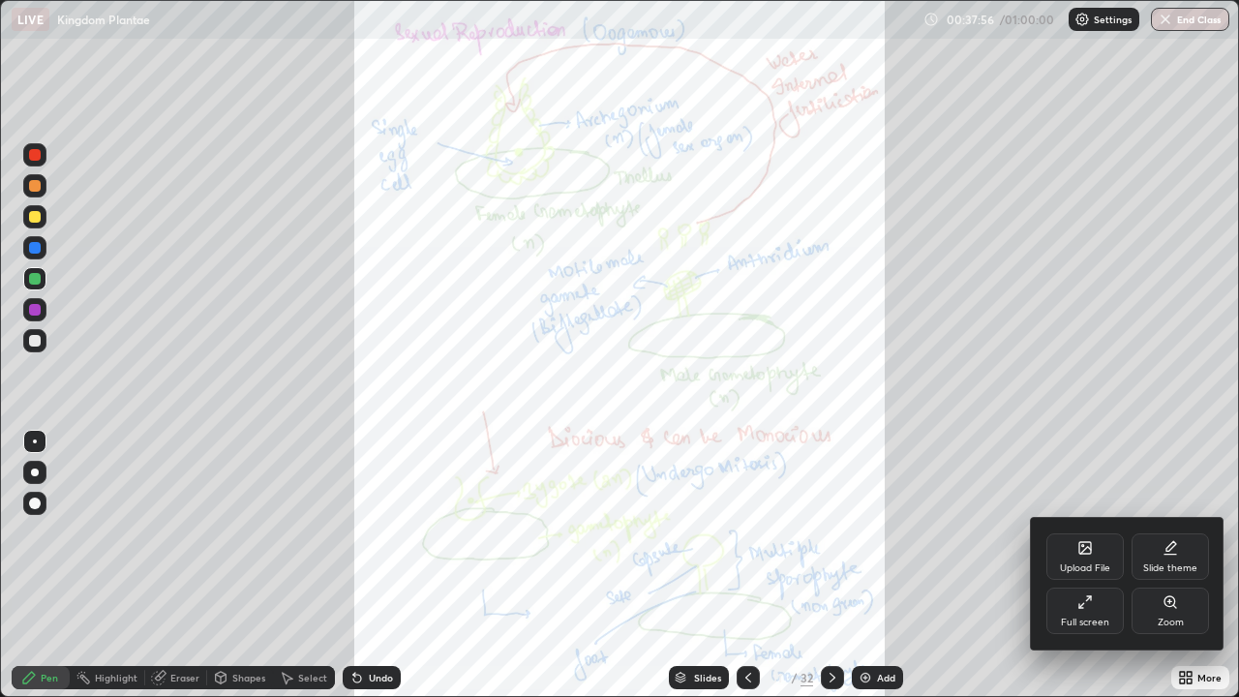
click at [1170, 571] on icon at bounding box center [1170, 601] width 11 height 11
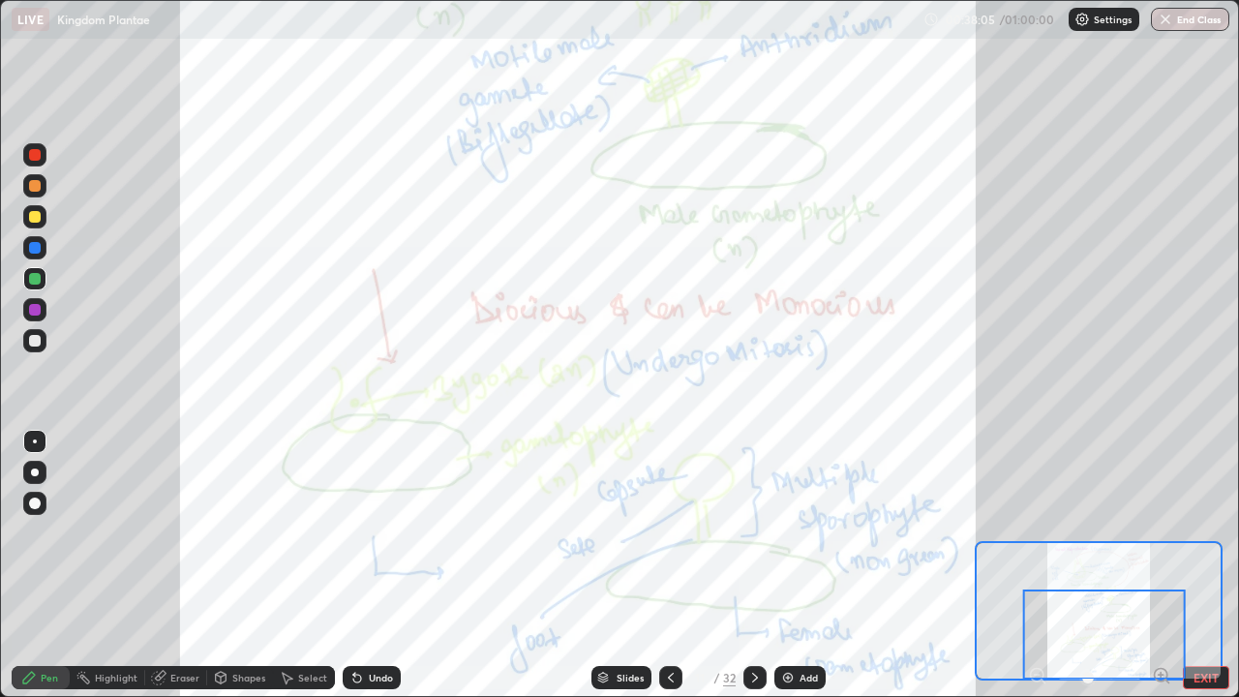
click at [753, 571] on icon at bounding box center [754, 677] width 15 height 15
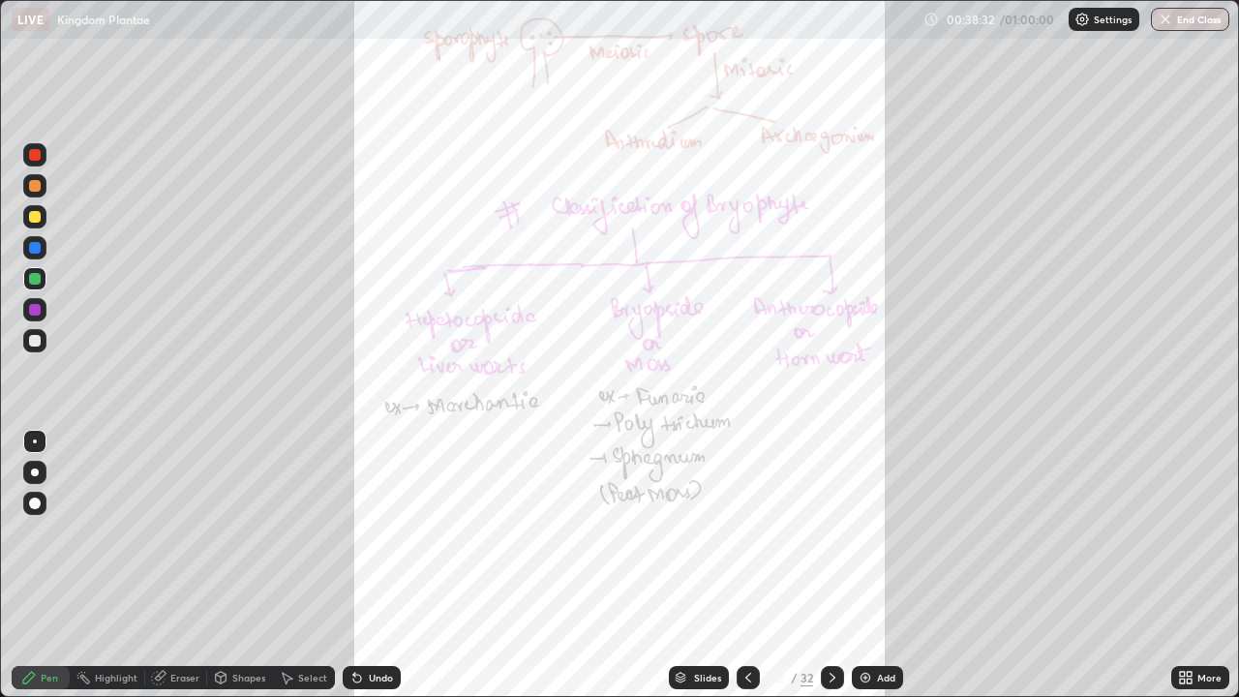
click at [832, 571] on icon at bounding box center [832, 677] width 15 height 15
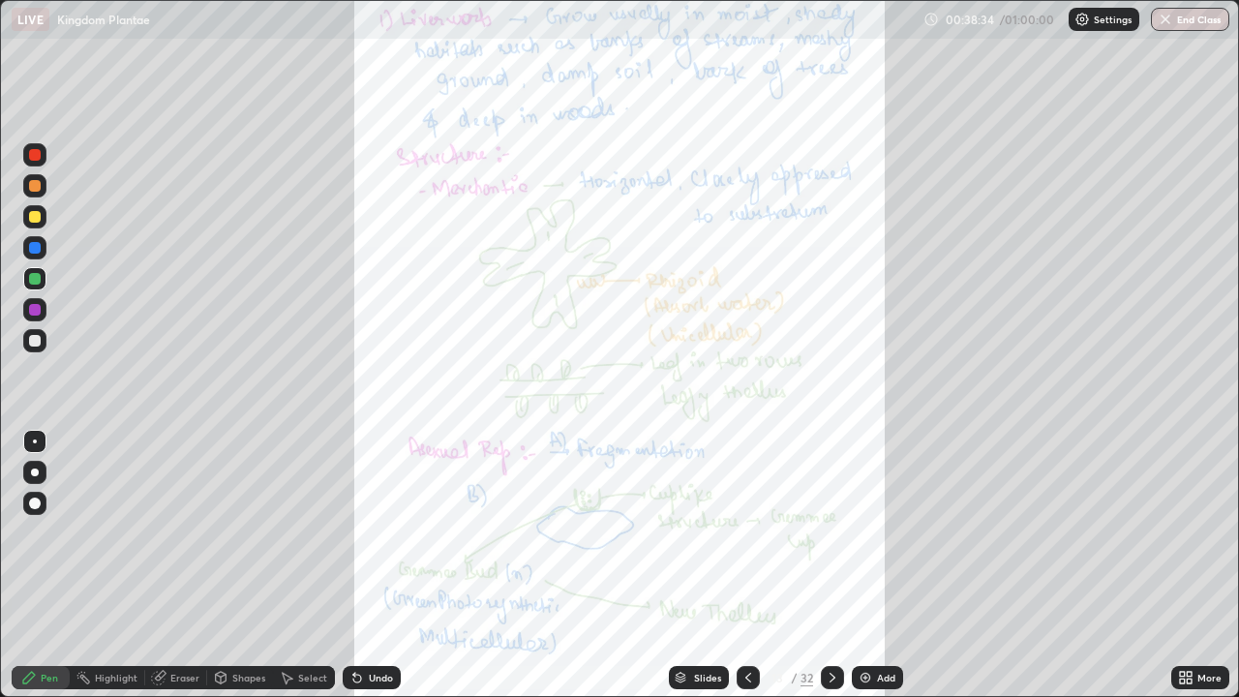
click at [831, 571] on icon at bounding box center [832, 677] width 15 height 15
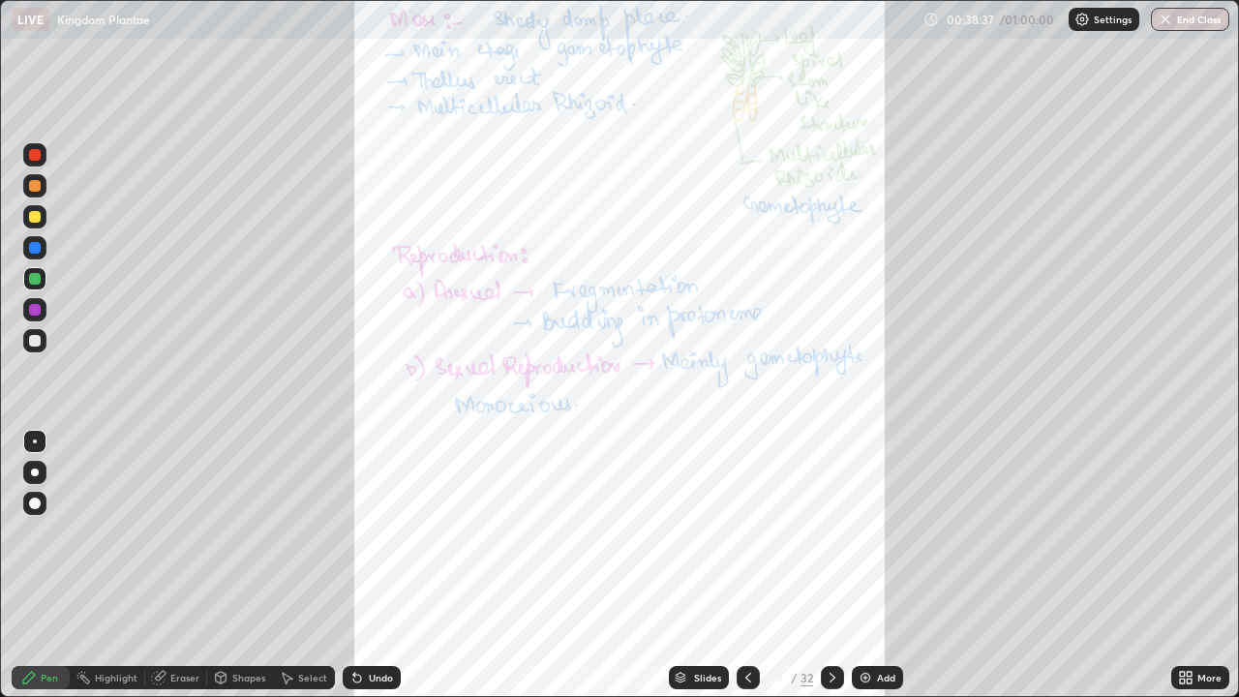
click at [744, 571] on icon at bounding box center [748, 677] width 15 height 15
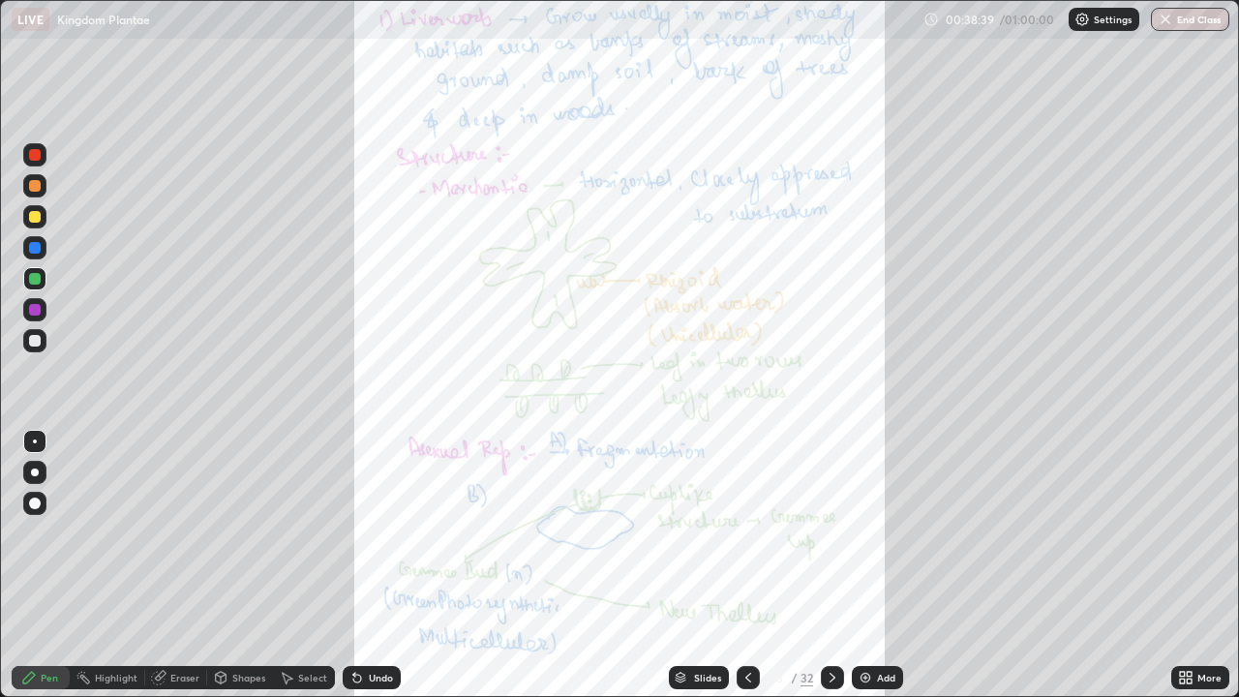
click at [1191, 571] on icon at bounding box center [1189, 681] width 5 height 5
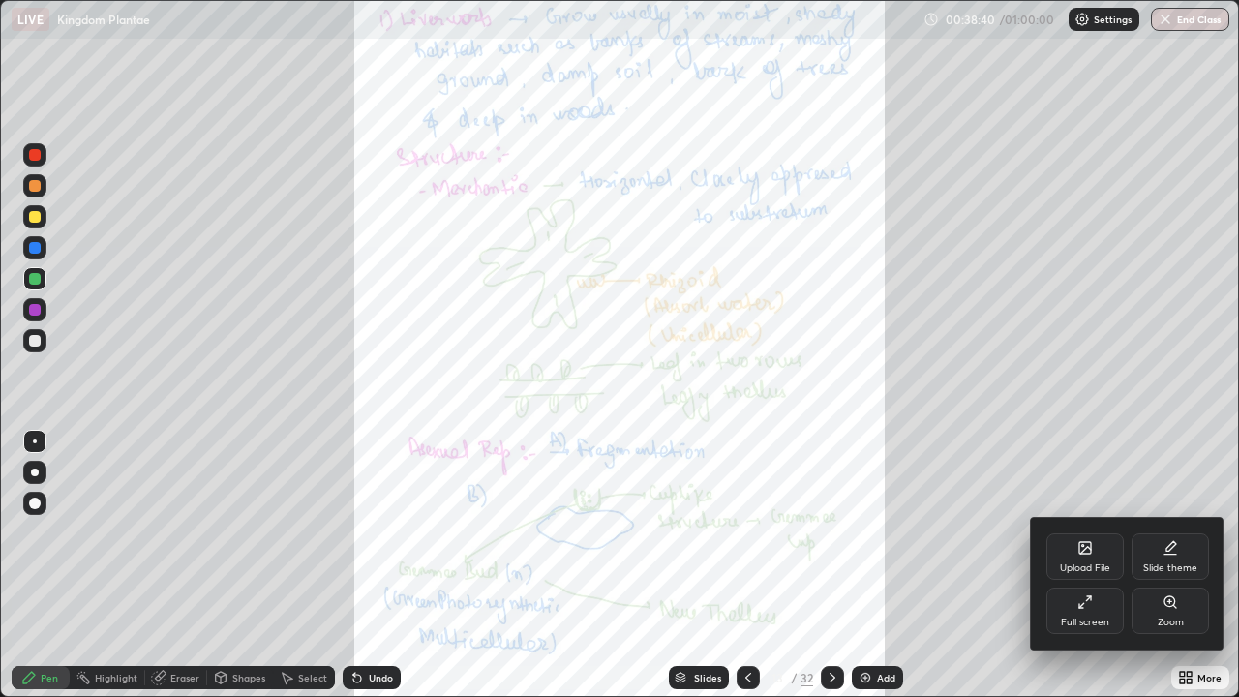
click at [1172, 571] on icon at bounding box center [1170, 601] width 11 height 11
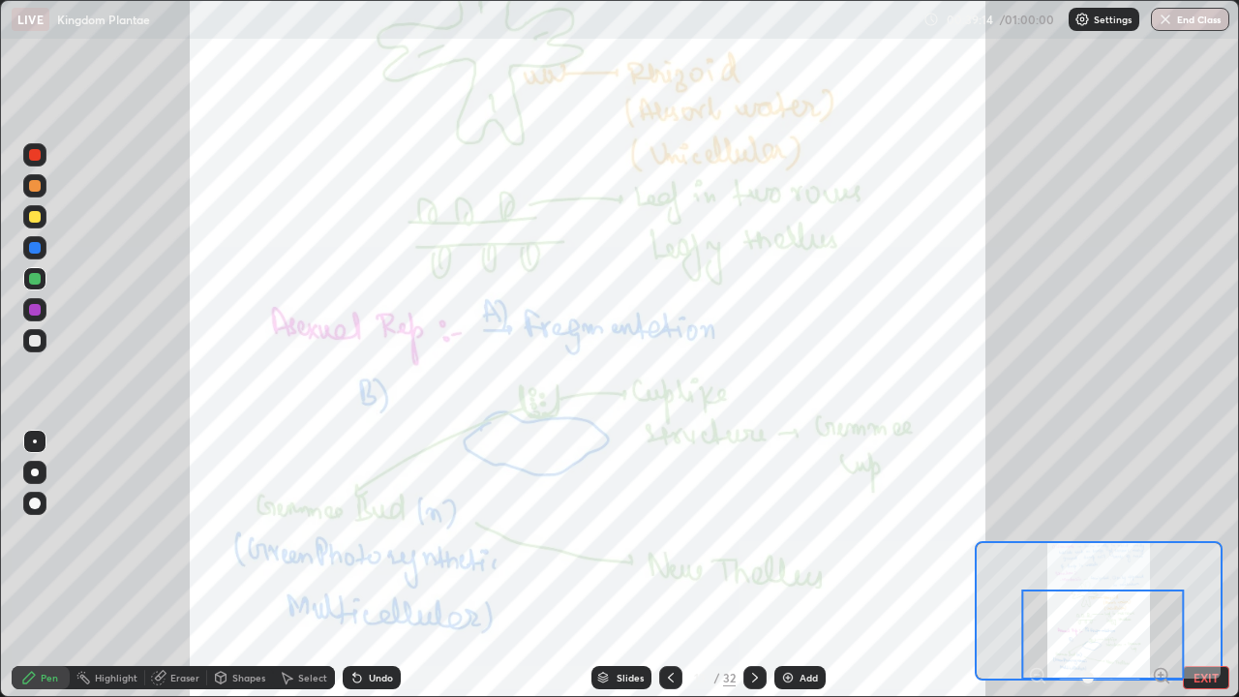
click at [753, 571] on icon at bounding box center [754, 677] width 15 height 15
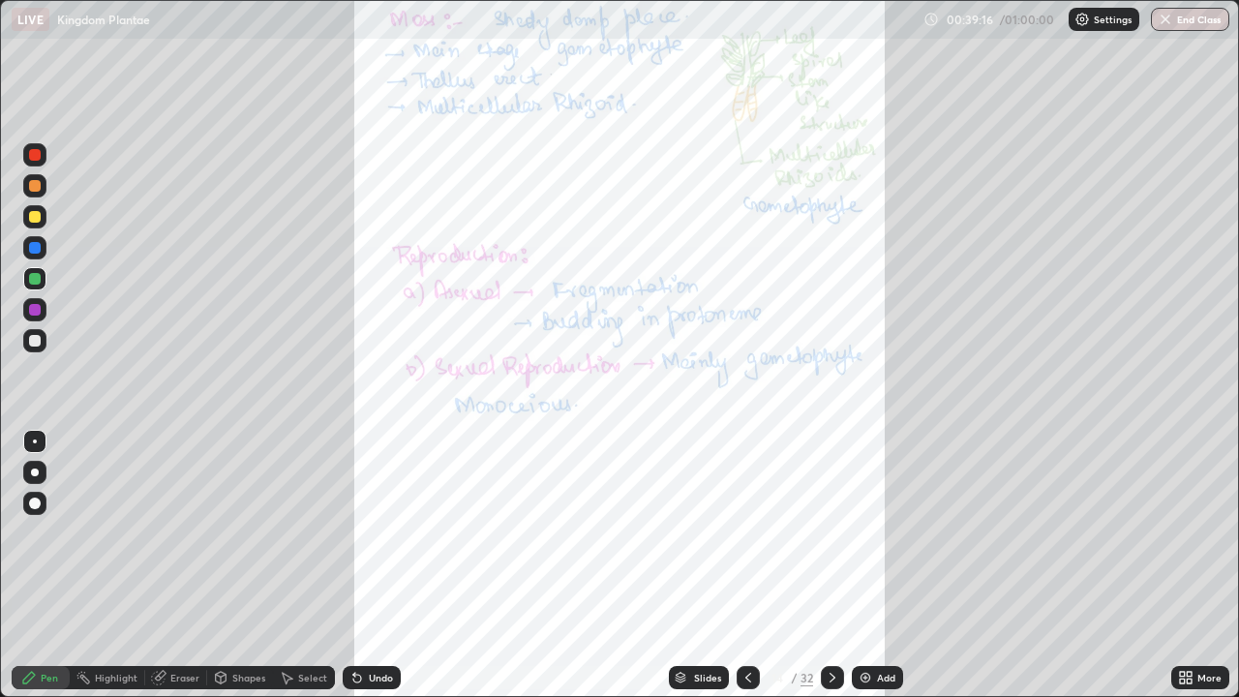
click at [1189, 571] on icon at bounding box center [1189, 681] width 5 height 5
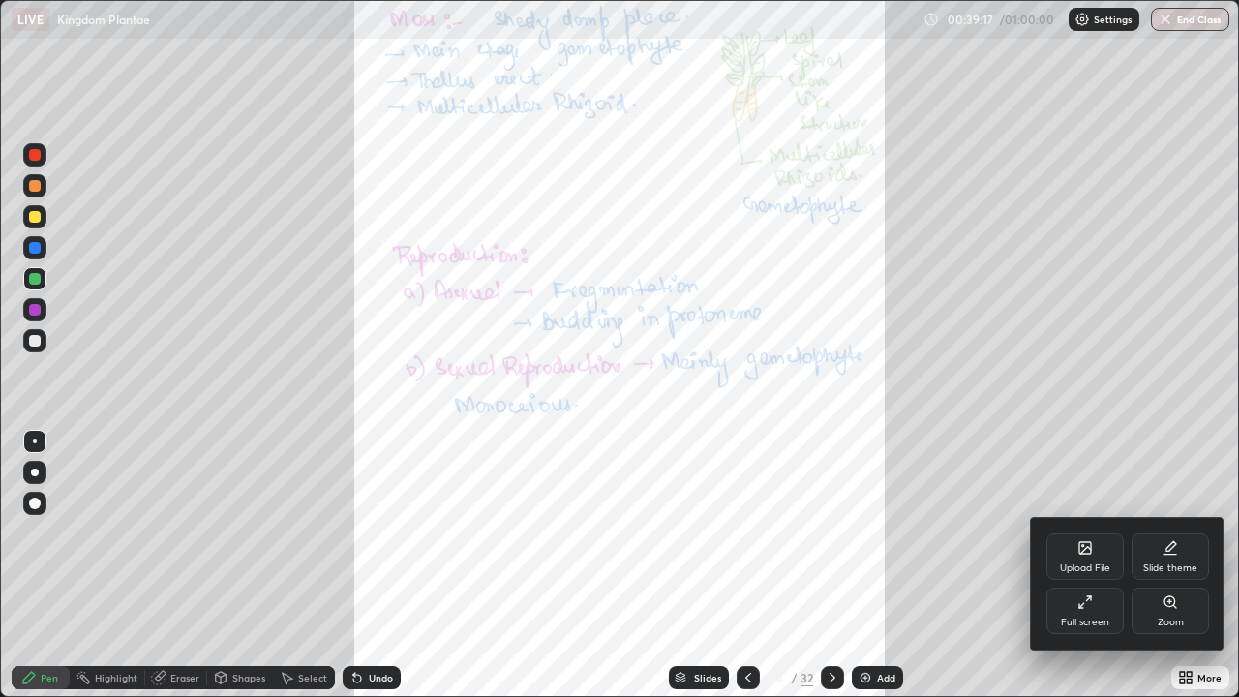
click at [1171, 571] on icon at bounding box center [1170, 601] width 11 height 11
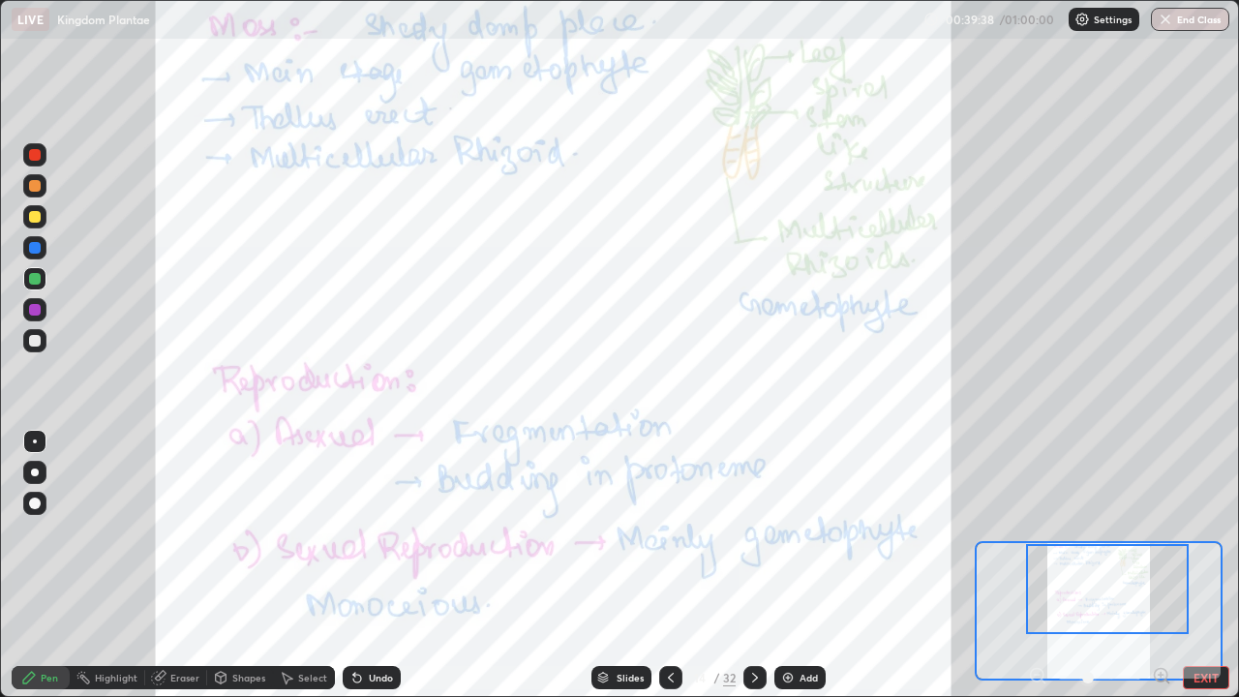
click at [751, 571] on icon at bounding box center [754, 677] width 15 height 15
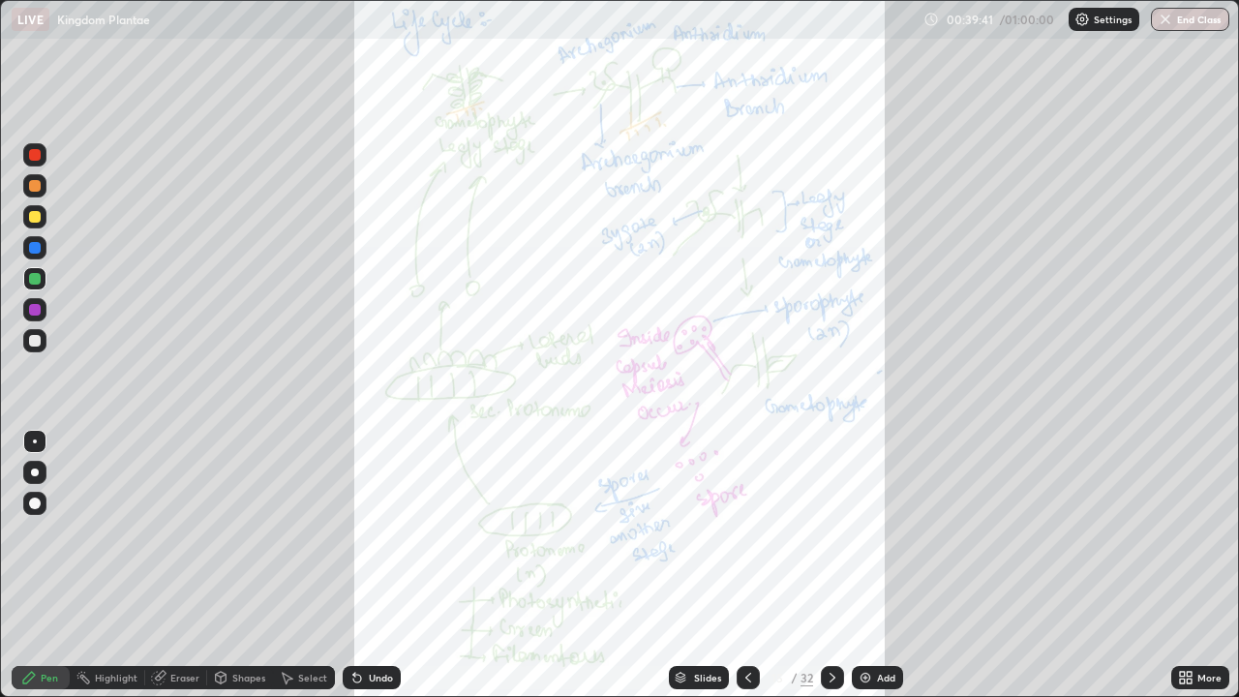
click at [1189, 571] on icon at bounding box center [1185, 677] width 15 height 15
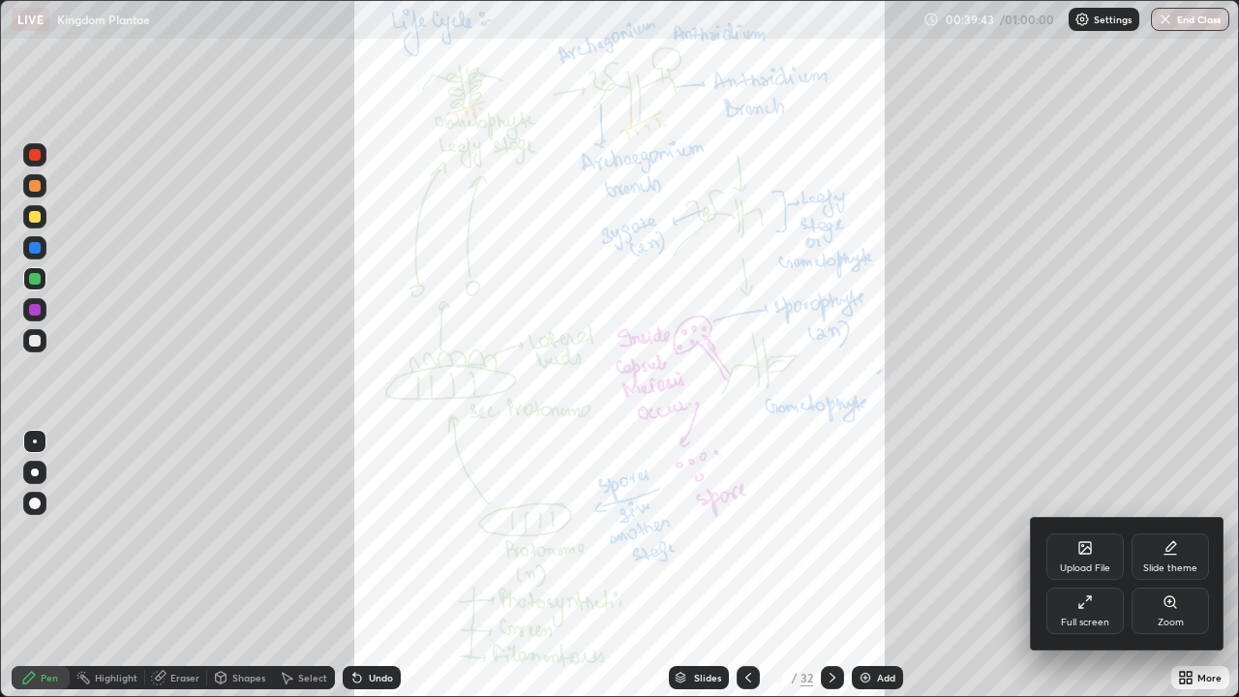
click at [1170, 571] on icon at bounding box center [1170, 601] width 11 height 11
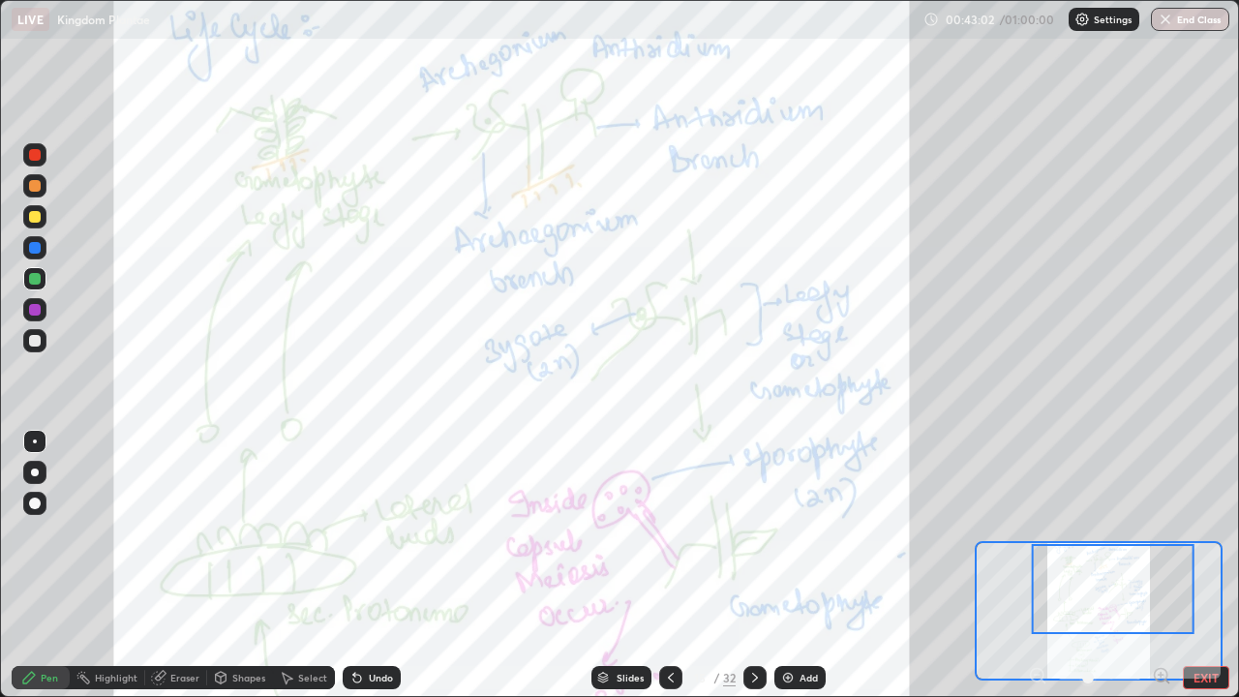
click at [753, 571] on icon at bounding box center [754, 677] width 15 height 15
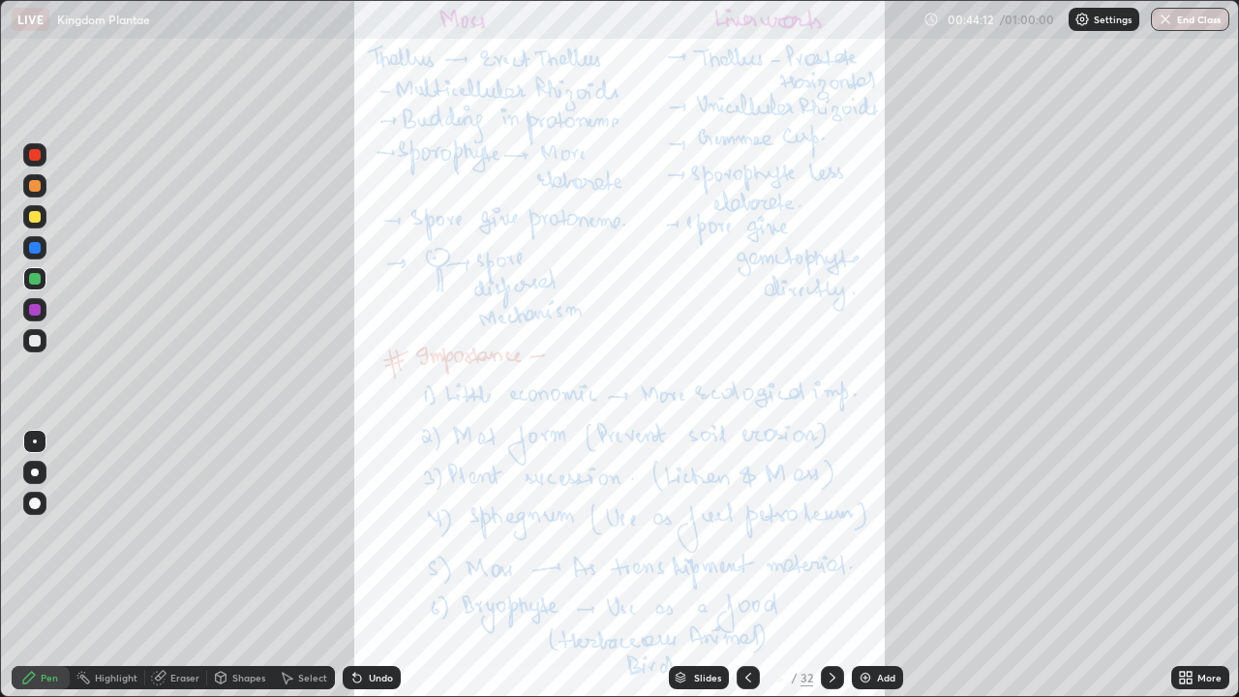
click at [831, 571] on icon at bounding box center [832, 677] width 15 height 15
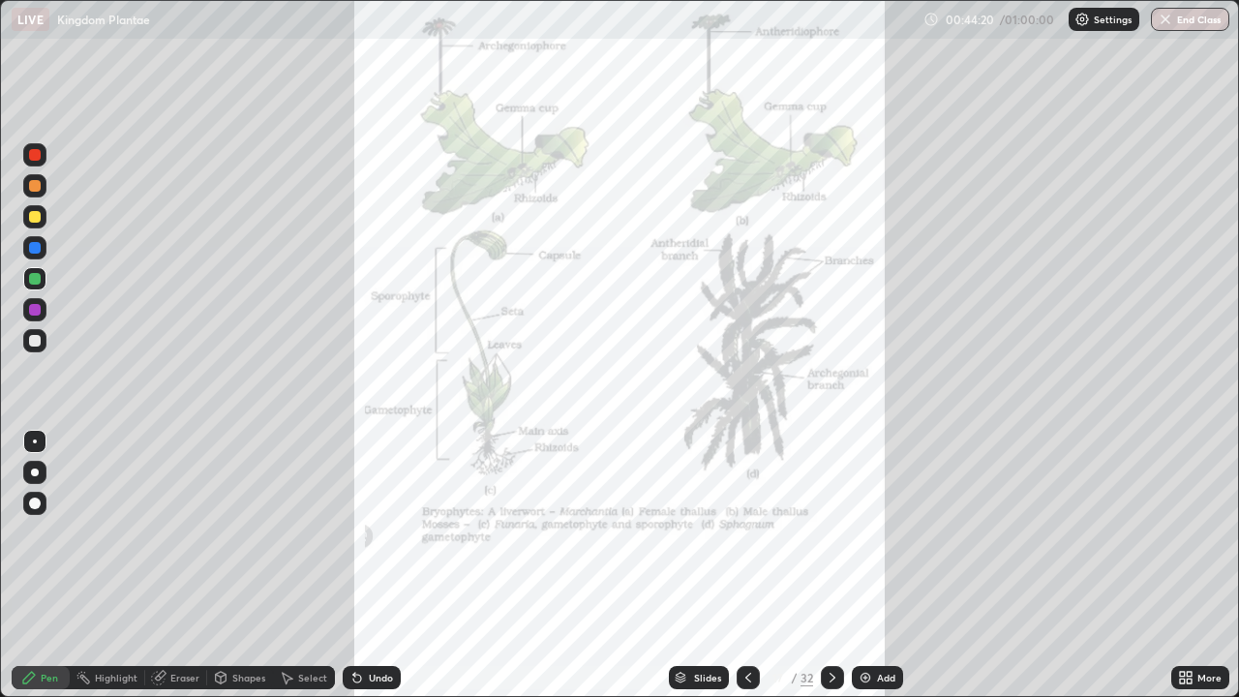
click at [822, 571] on div at bounding box center [832, 677] width 23 height 23
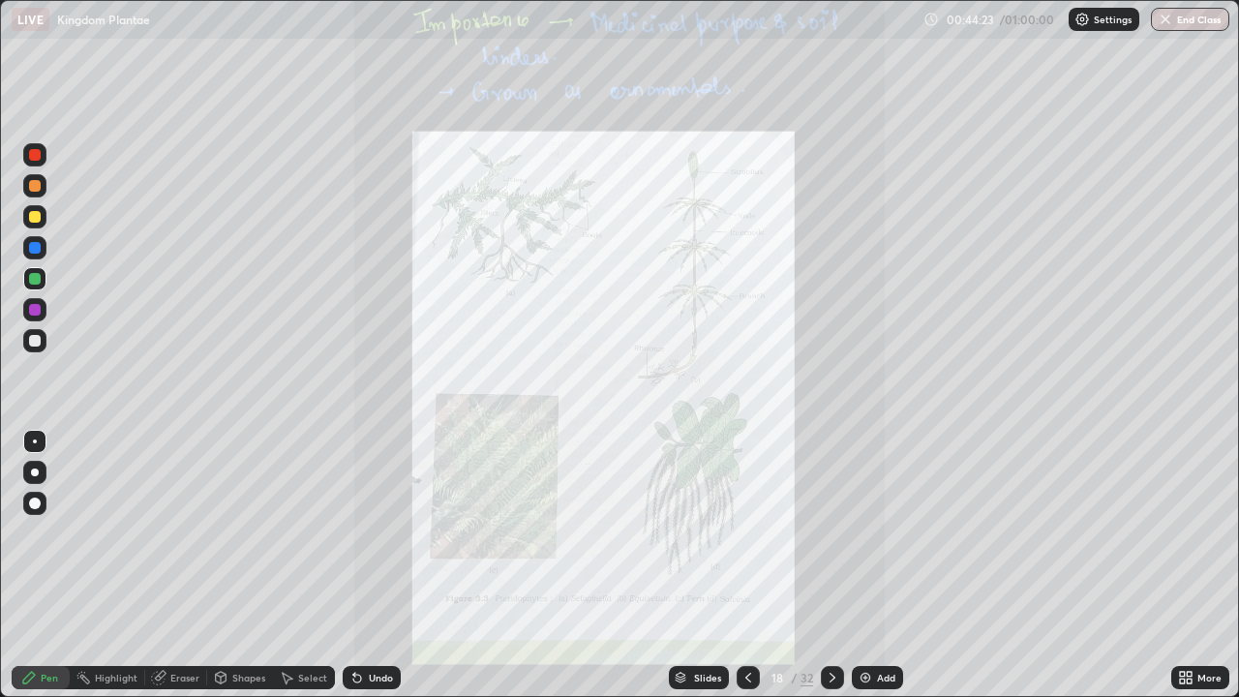
click at [746, 571] on icon at bounding box center [748, 677] width 15 height 15
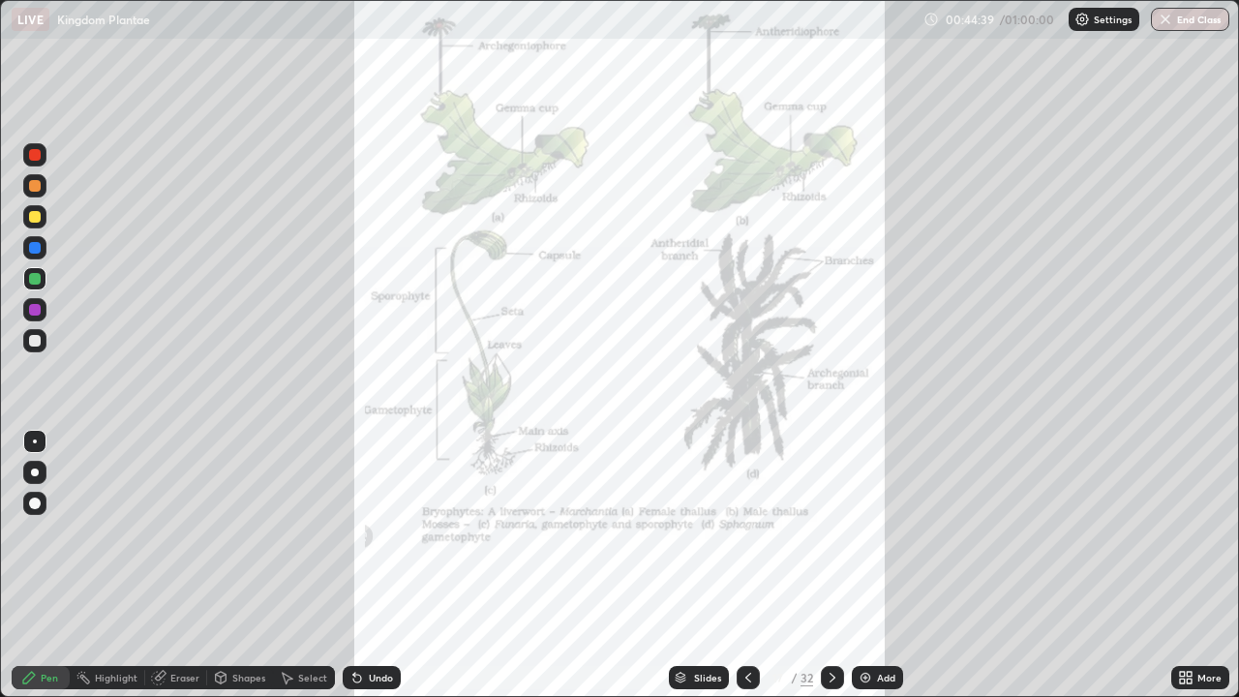
click at [745, 571] on icon at bounding box center [748, 677] width 15 height 15
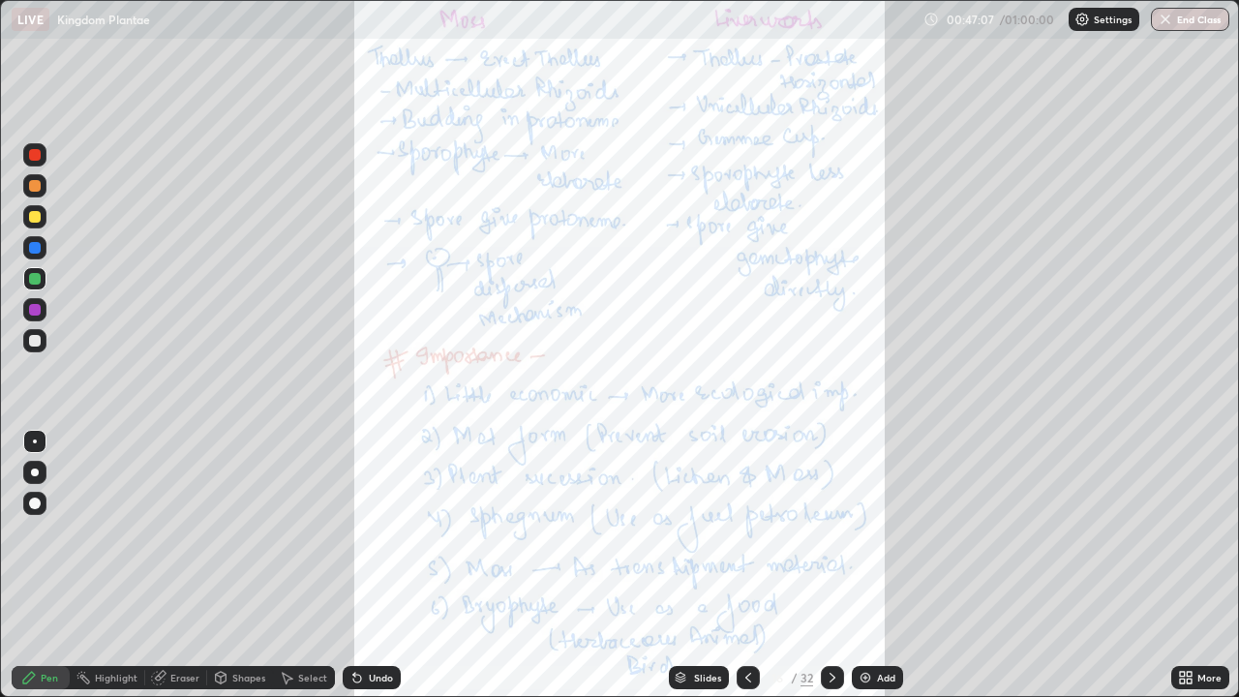
click at [703, 571] on div "Slides" at bounding box center [699, 677] width 60 height 23
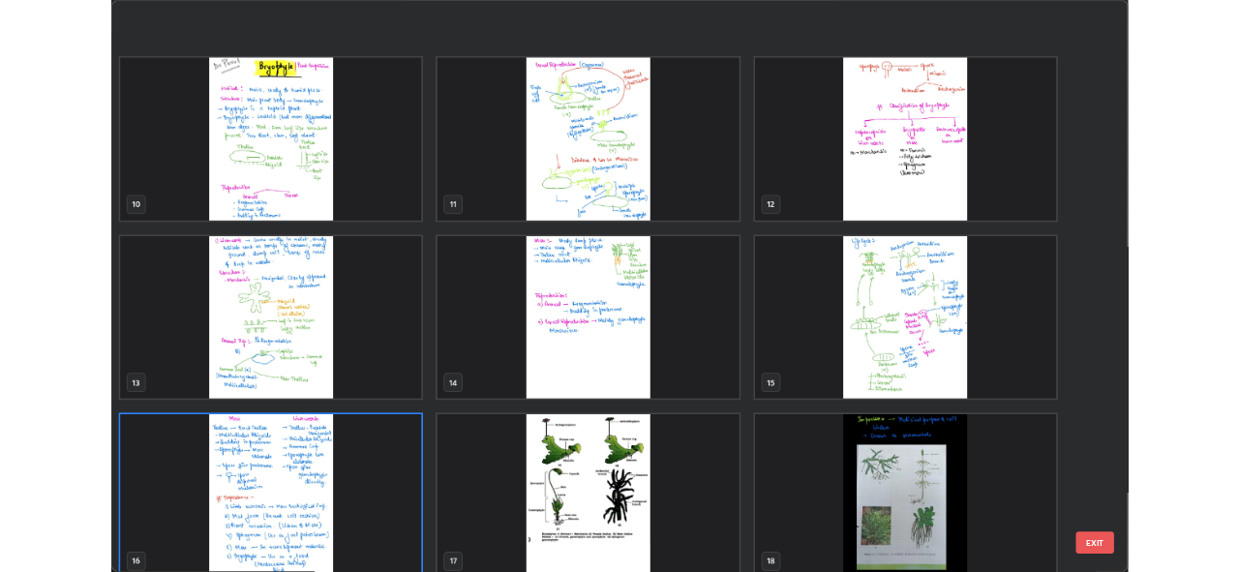
scroll to position [707, 0]
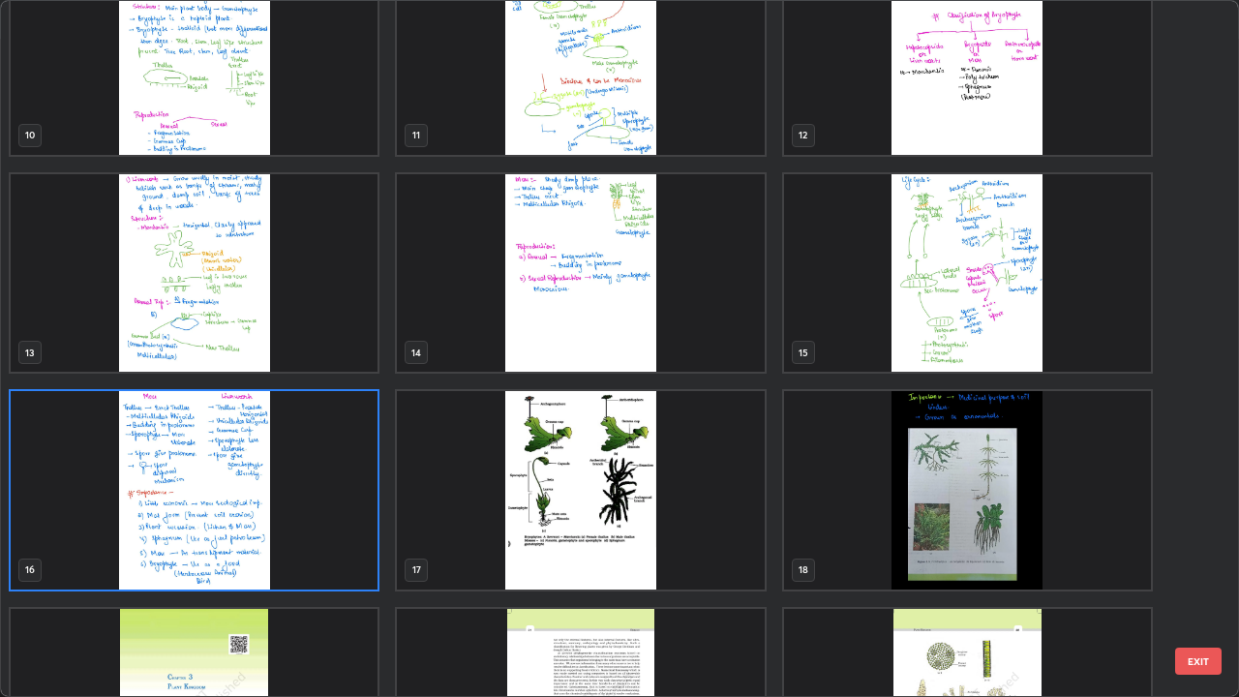
click at [1198, 571] on button "EXIT" at bounding box center [1198, 661] width 46 height 27
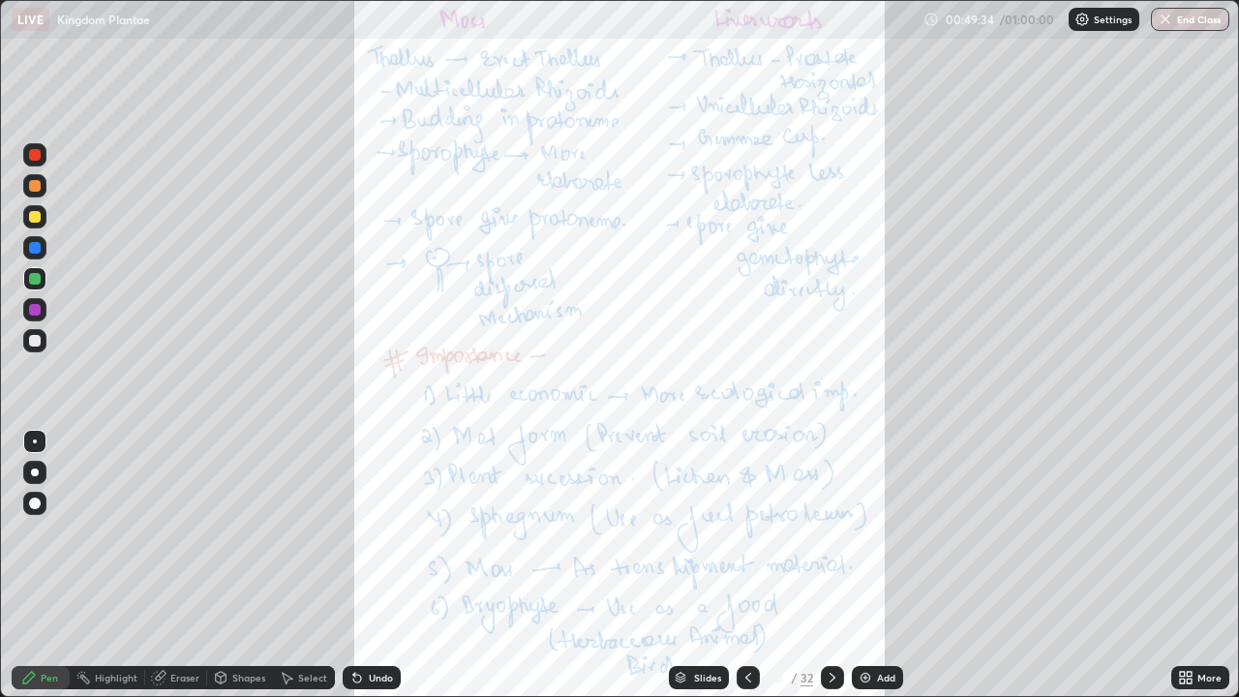
click at [1186, 571] on icon at bounding box center [1185, 677] width 15 height 15
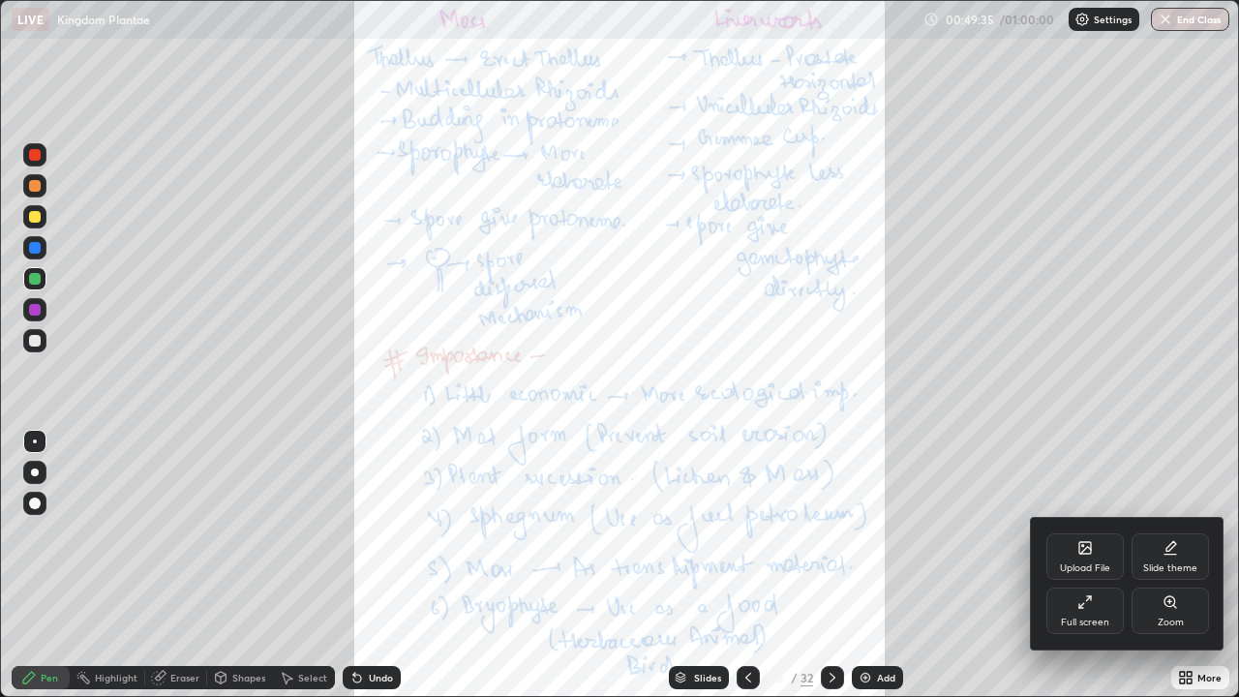
click at [1088, 559] on div "Upload File" at bounding box center [1085, 556] width 77 height 46
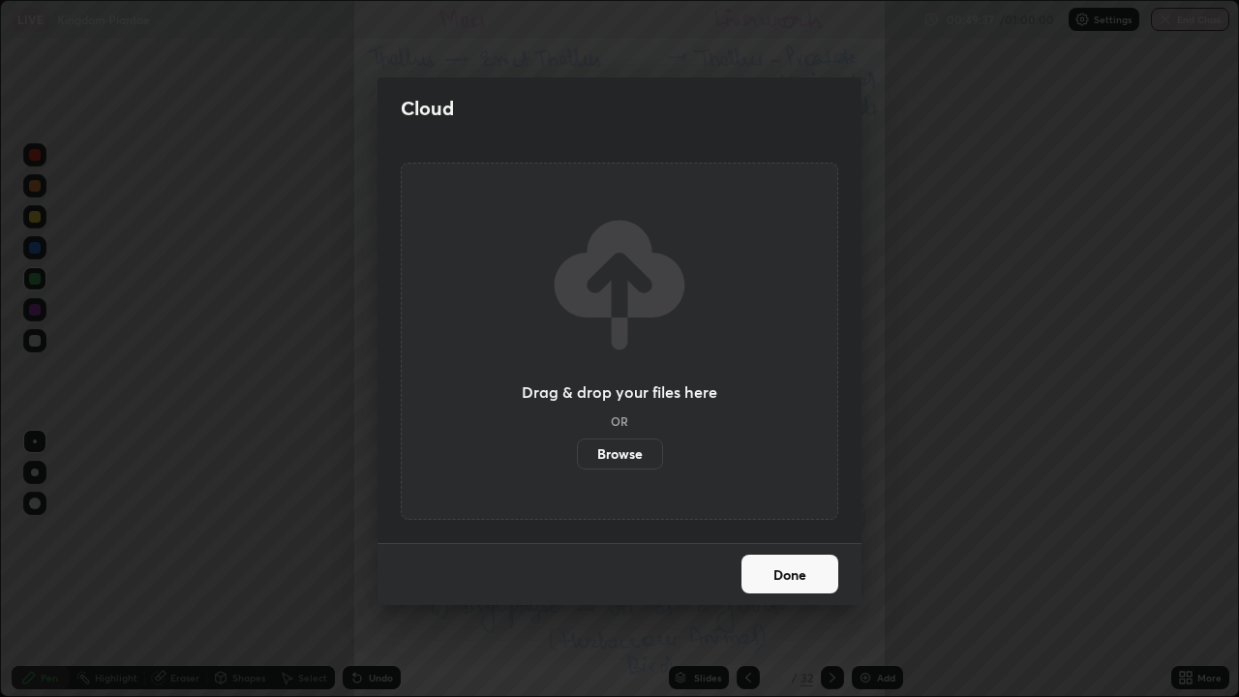
click at [633, 458] on label "Browse" at bounding box center [620, 454] width 86 height 31
click at [577, 458] on input "Browse" at bounding box center [577, 454] width 0 height 31
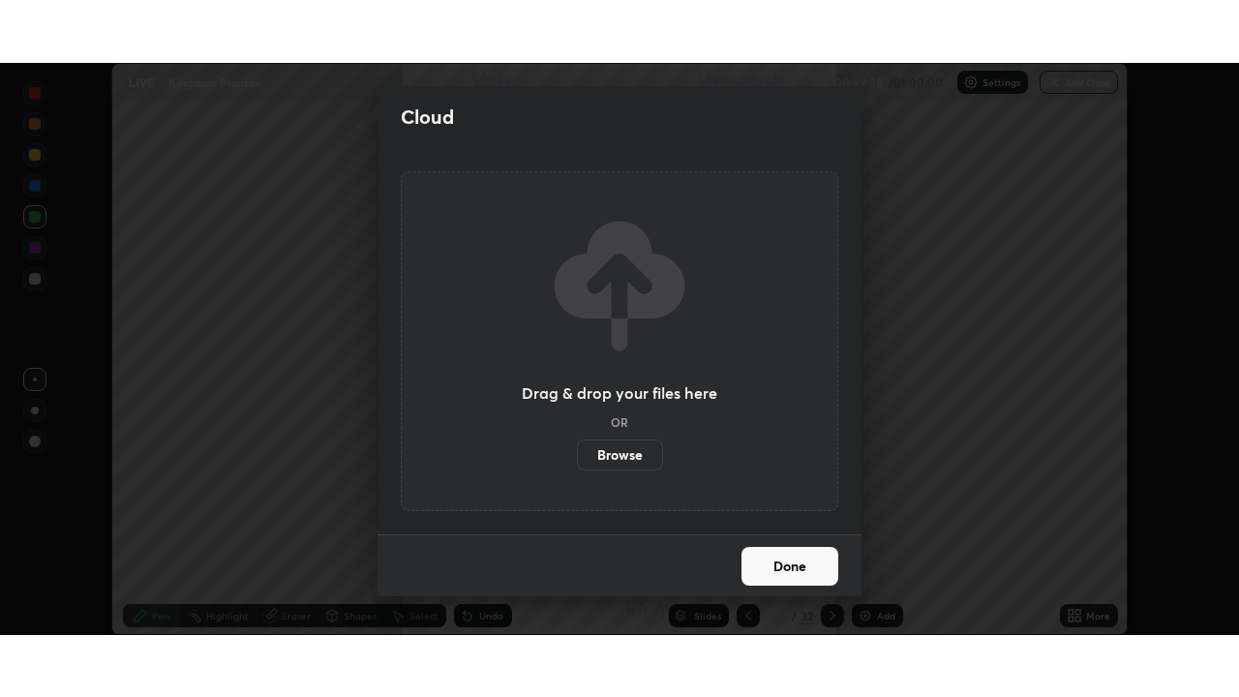
scroll to position [96241, 95574]
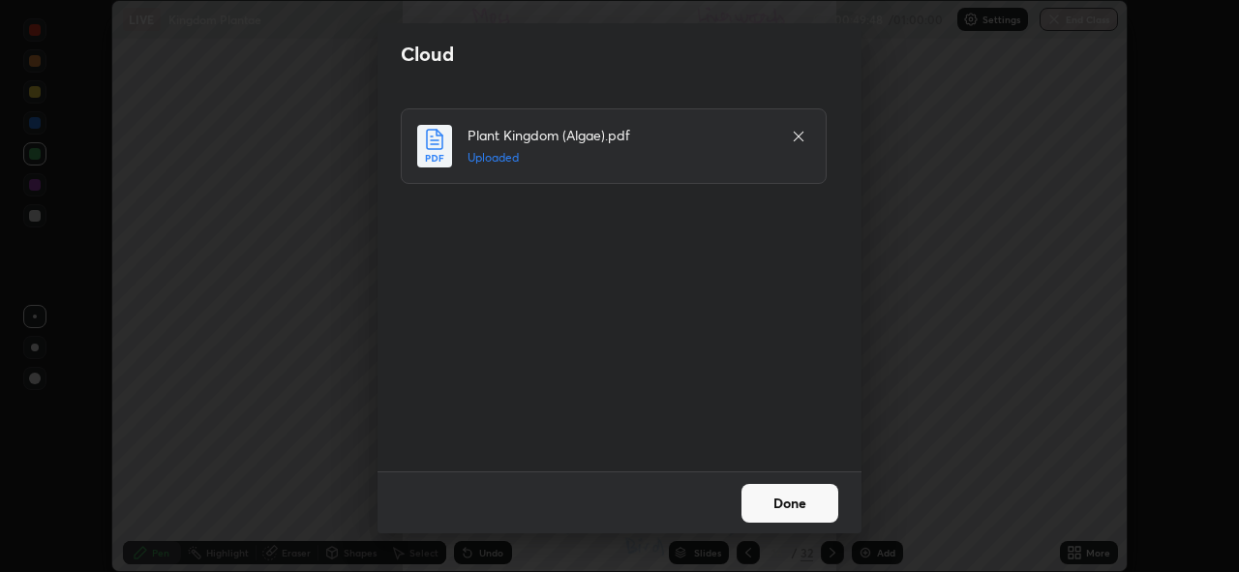
click at [808, 496] on button "Done" at bounding box center [790, 503] width 97 height 39
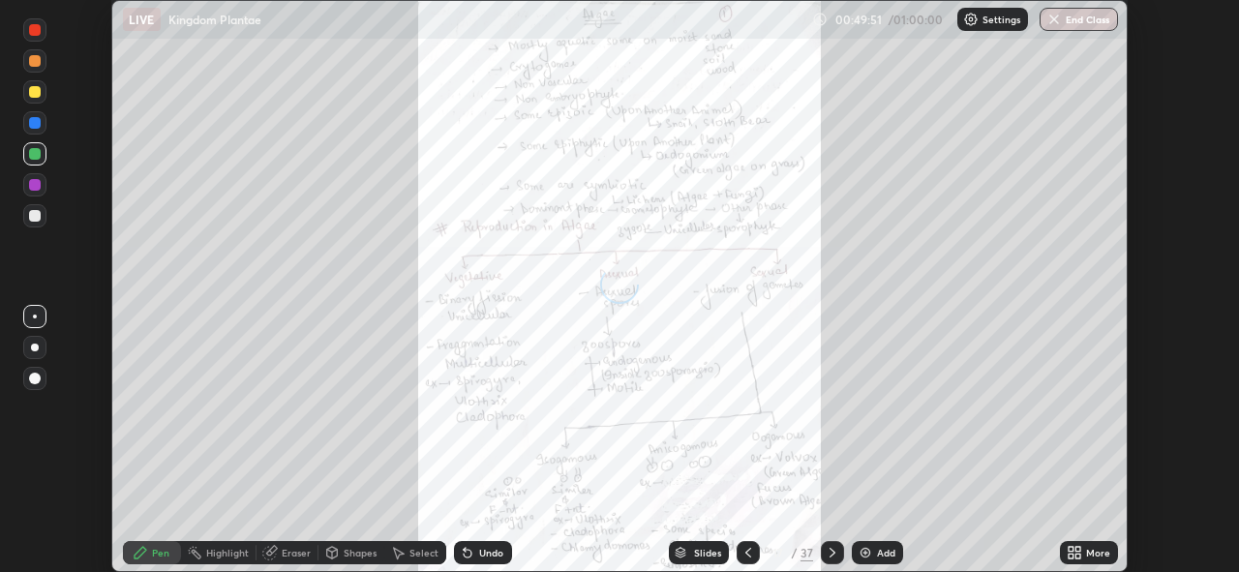
click at [1077, 552] on icon at bounding box center [1074, 552] width 15 height 15
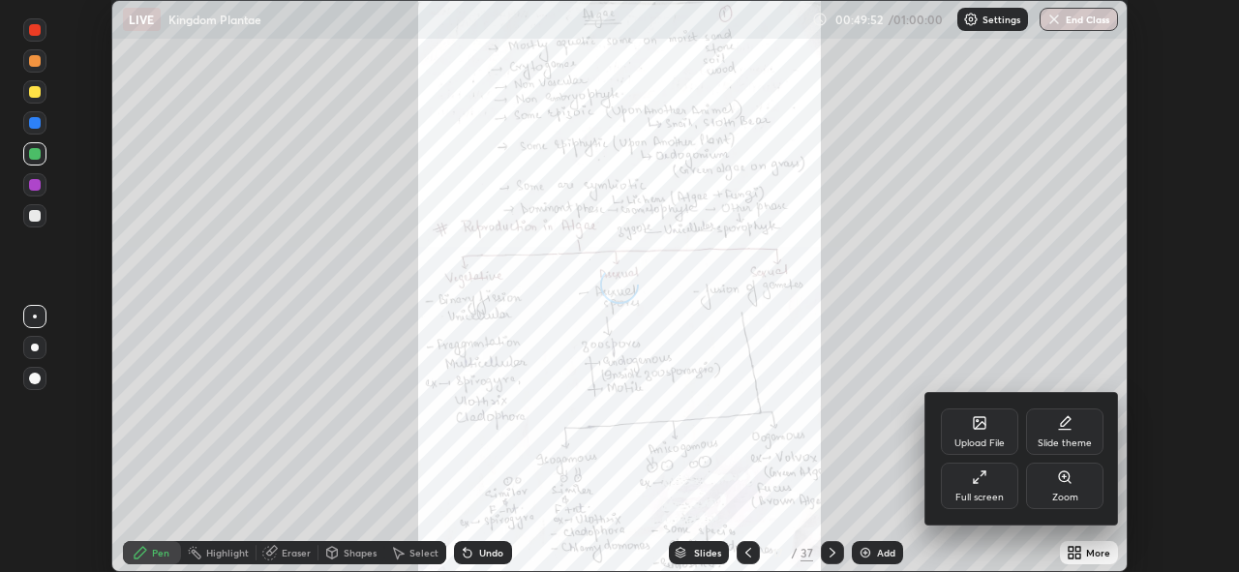
click at [975, 493] on div "Full screen" at bounding box center [980, 498] width 48 height 10
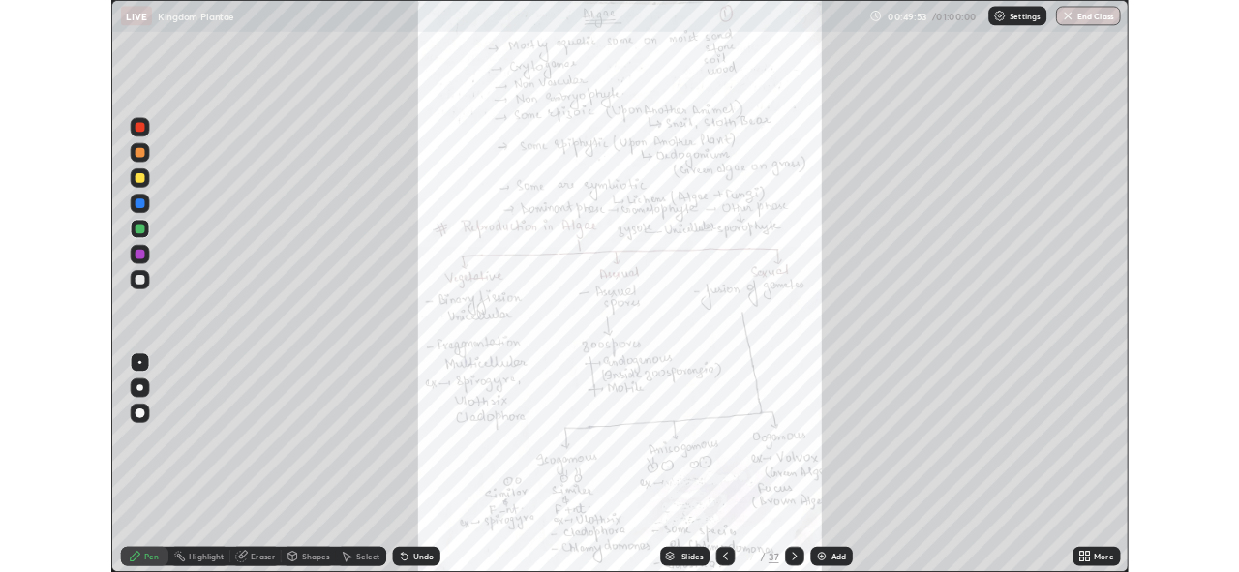
scroll to position [697, 1239]
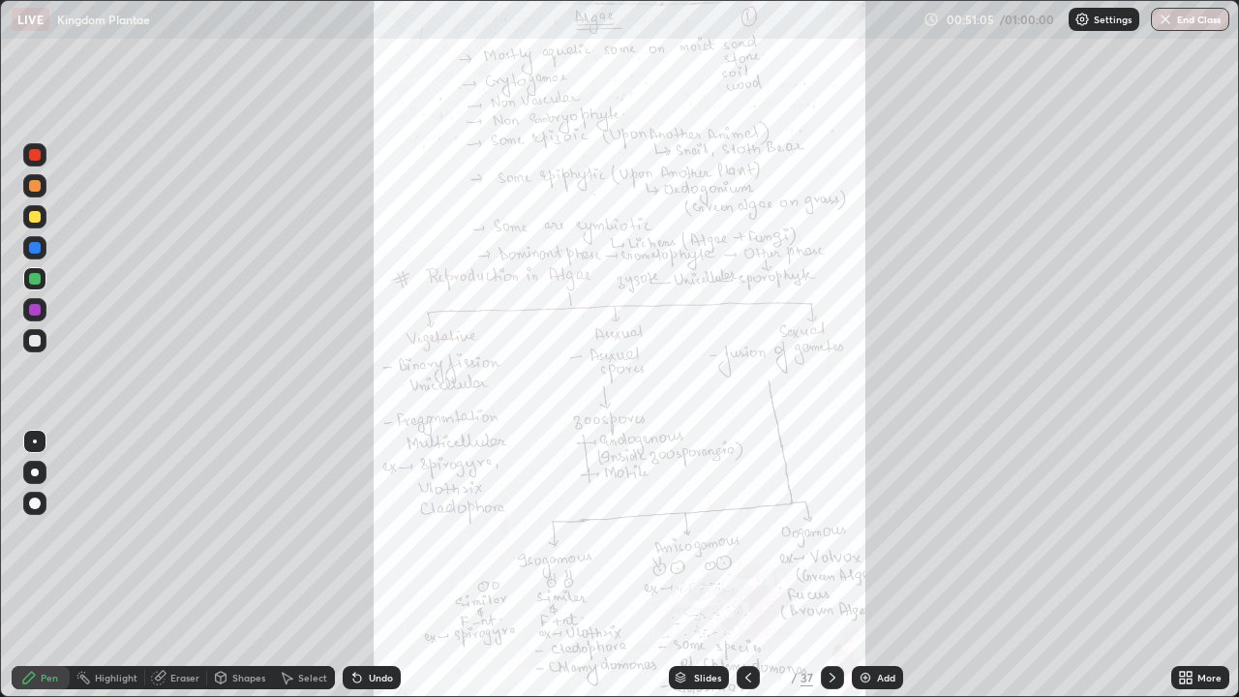
click at [833, 571] on icon at bounding box center [832, 677] width 15 height 15
click at [745, 571] on icon at bounding box center [748, 677] width 15 height 15
click at [830, 571] on icon at bounding box center [832, 677] width 15 height 15
click at [831, 571] on icon at bounding box center [832, 677] width 15 height 15
click at [1183, 571] on icon at bounding box center [1182, 674] width 5 height 5
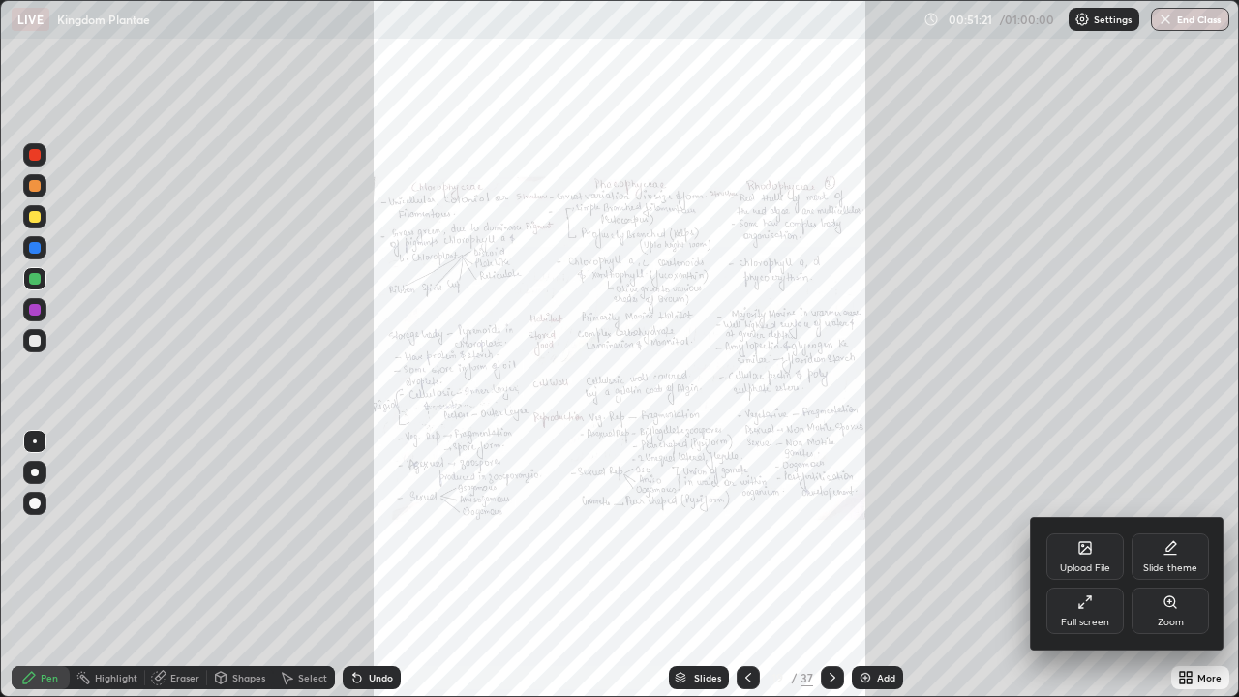
click at [1167, 571] on div "Zoom" at bounding box center [1171, 623] width 26 height 10
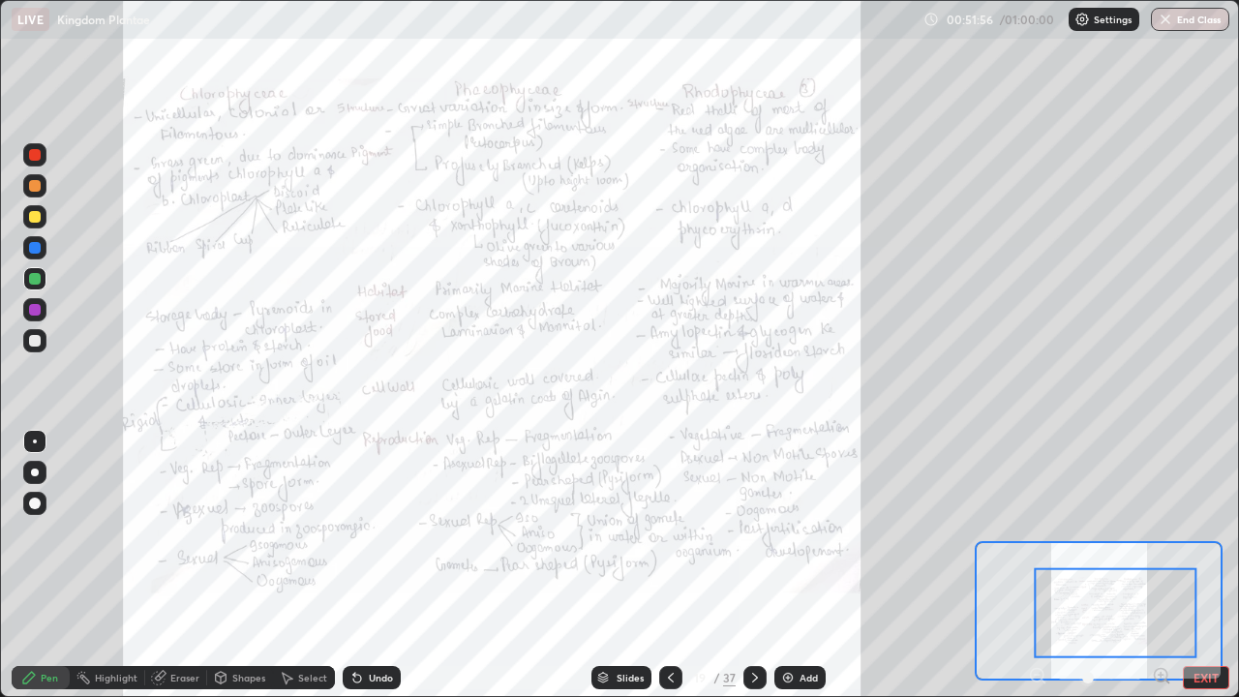
click at [752, 571] on icon at bounding box center [754, 677] width 15 height 15
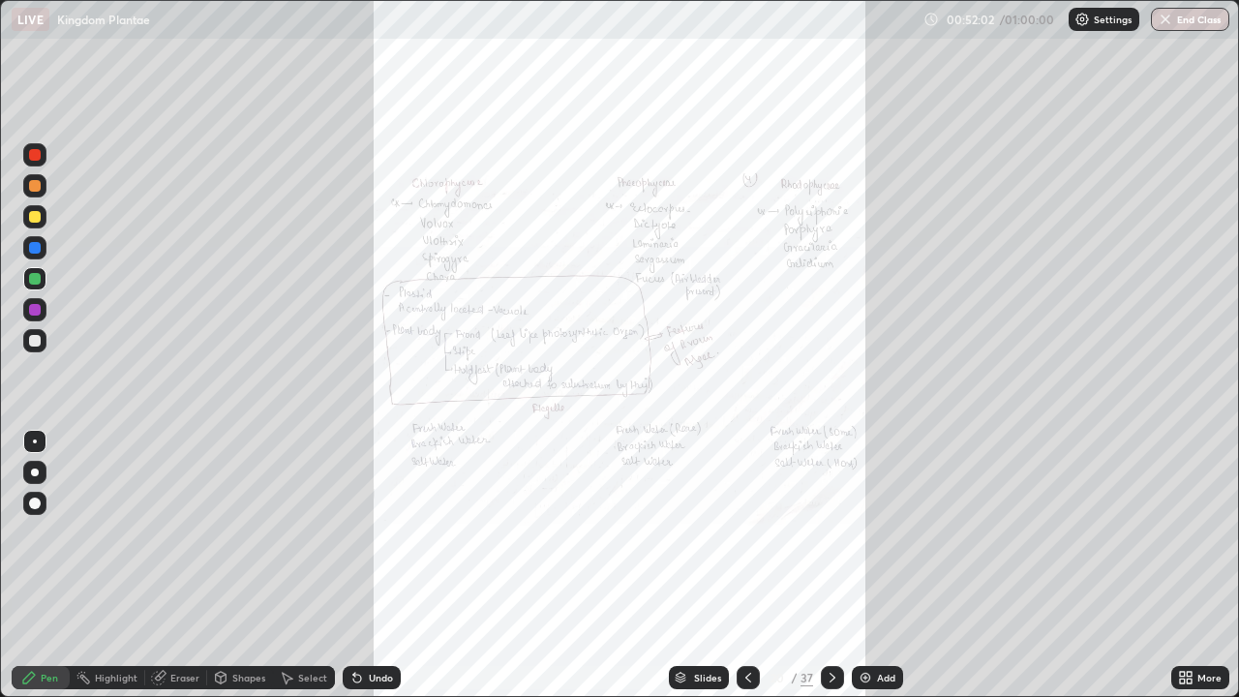
click at [746, 571] on icon at bounding box center [748, 678] width 6 height 10
click at [825, 571] on div at bounding box center [832, 677] width 23 height 23
click at [741, 571] on icon at bounding box center [748, 677] width 15 height 15
click at [744, 571] on icon at bounding box center [748, 677] width 15 height 15
click at [1192, 571] on icon at bounding box center [1189, 674] width 5 height 5
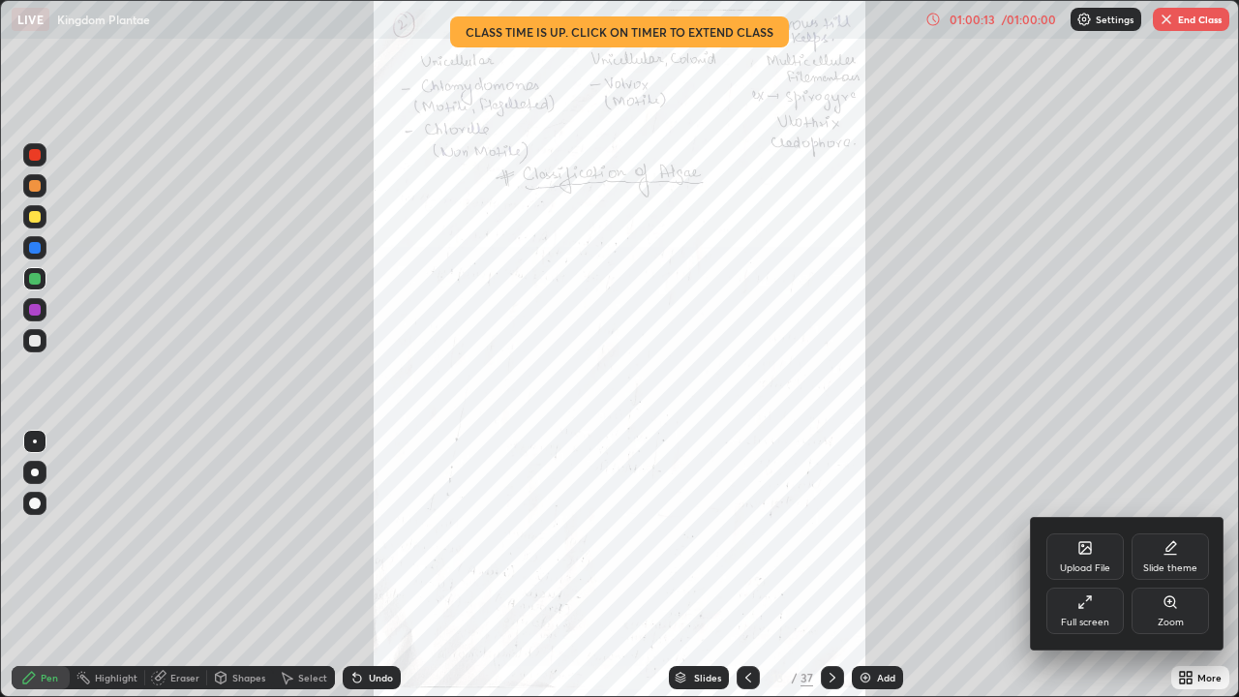
click at [1194, 18] on div at bounding box center [619, 348] width 1239 height 697
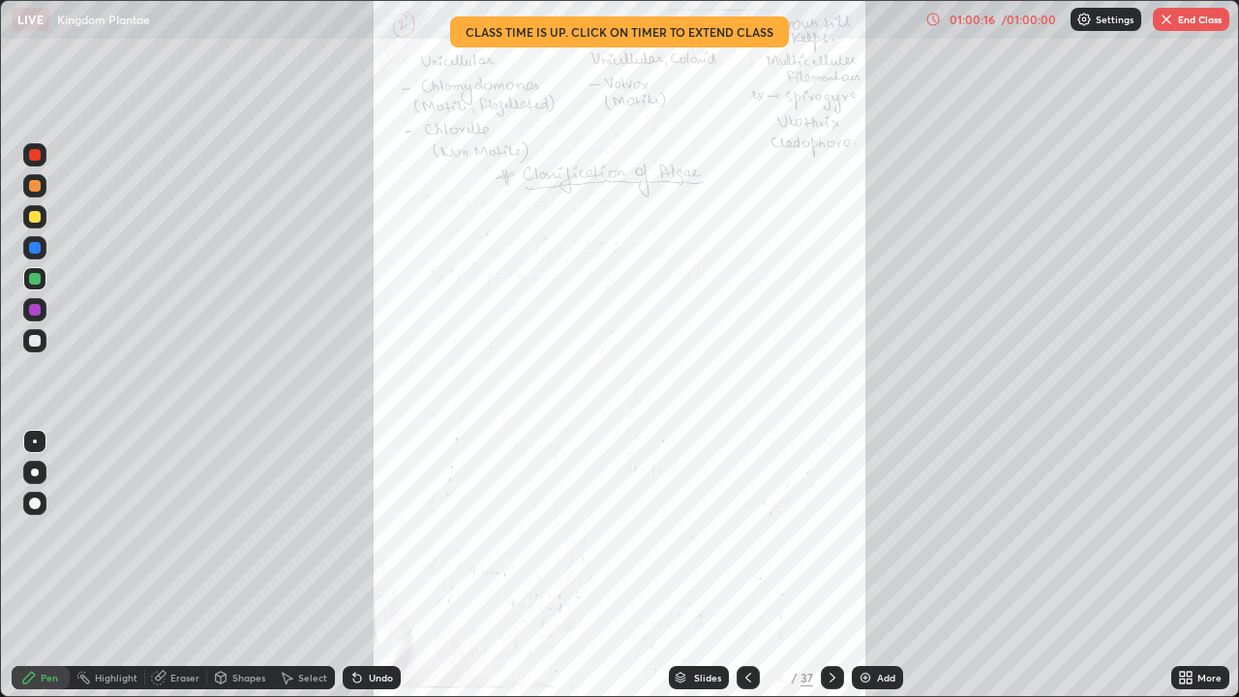
click at [1190, 24] on button "End Class" at bounding box center [1191, 19] width 76 height 23
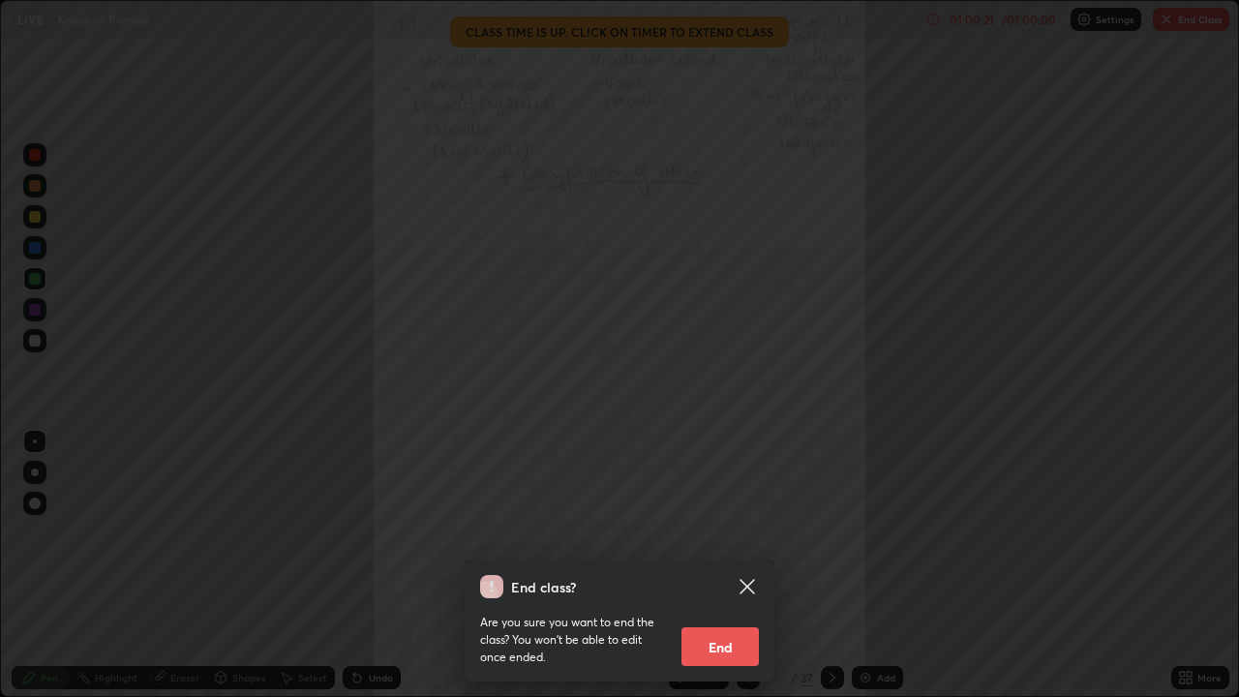
click at [719, 571] on button "End" at bounding box center [720, 646] width 77 height 39
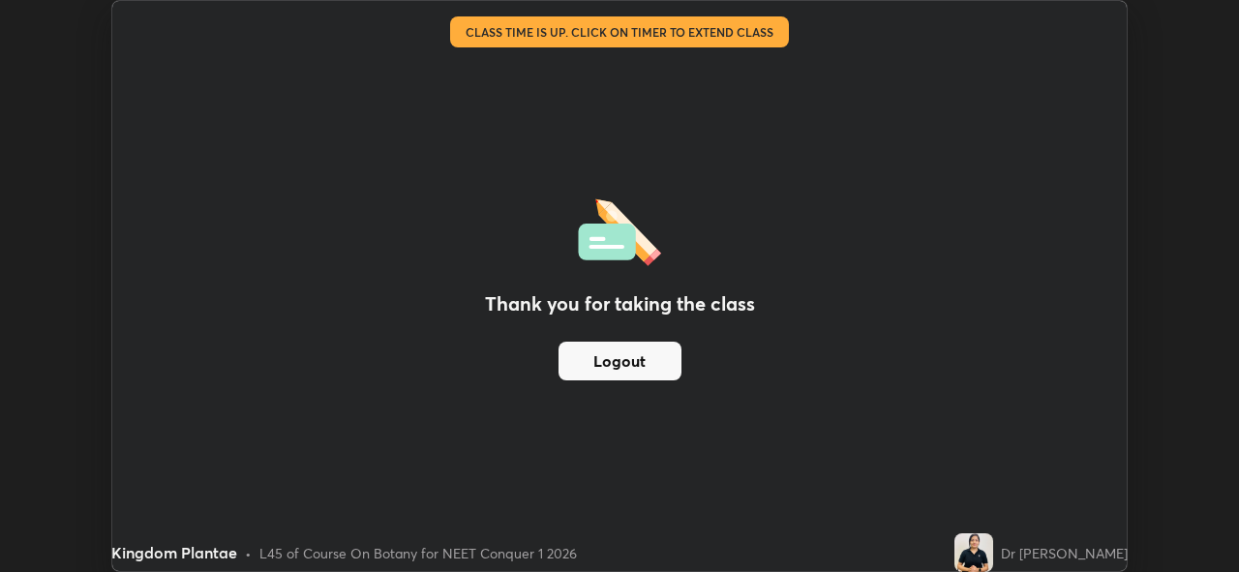
scroll to position [96241, 95574]
